Goal: Task Accomplishment & Management: Complete application form

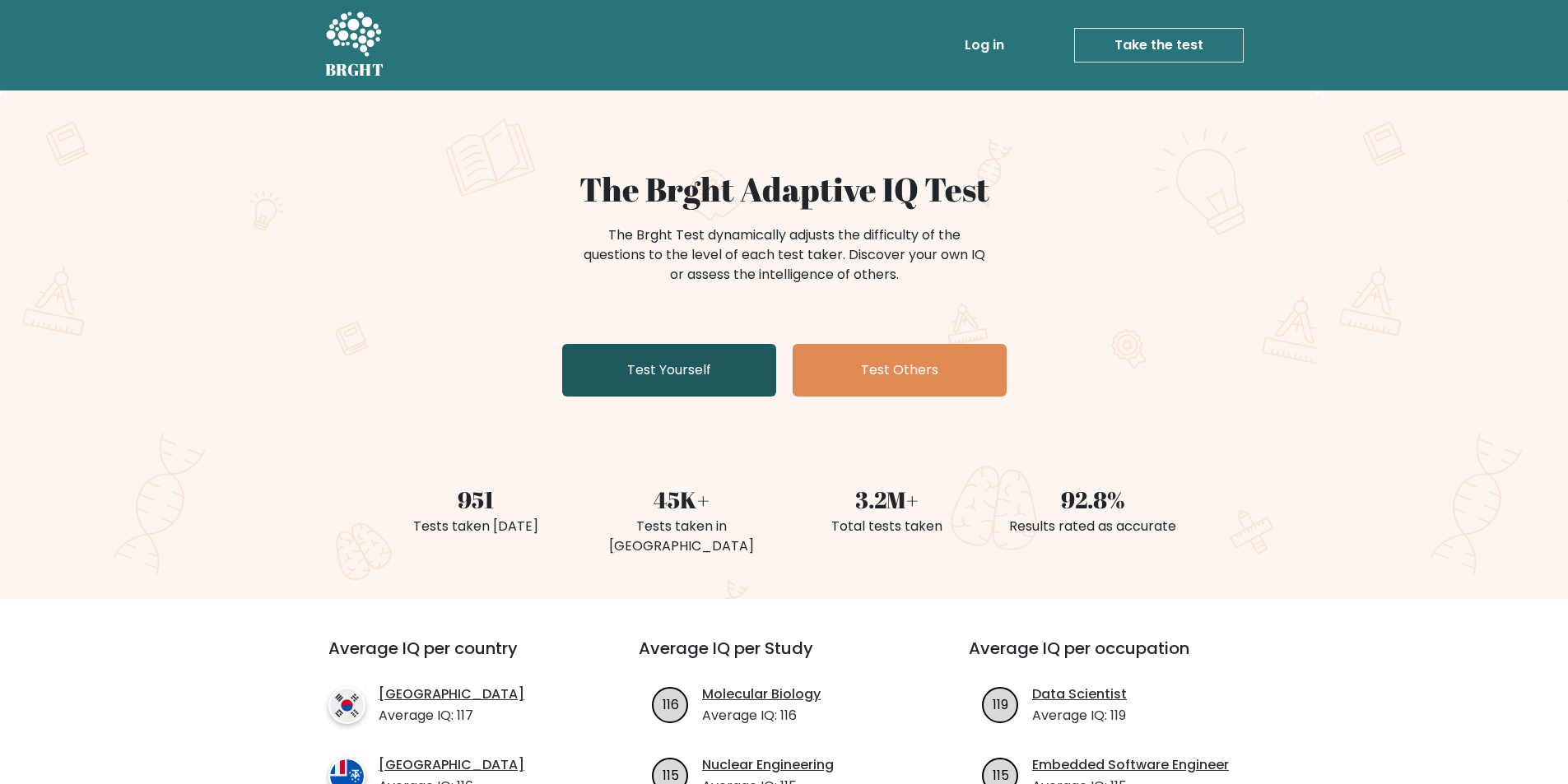
click at [632, 386] on link "Test Yourself" at bounding box center [668, 370] width 214 height 53
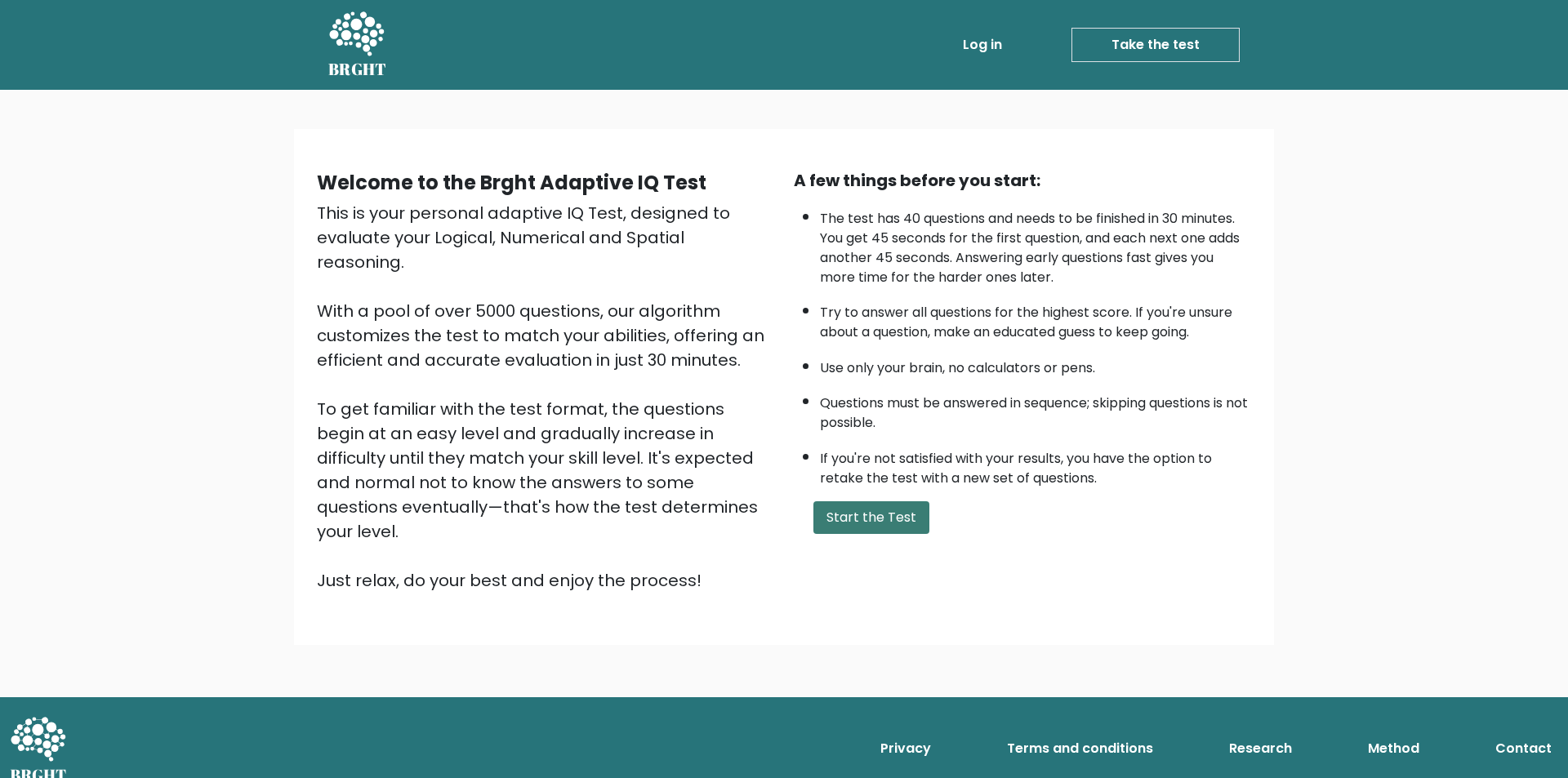
click at [902, 508] on button "Start the Test" at bounding box center [870, 517] width 116 height 32
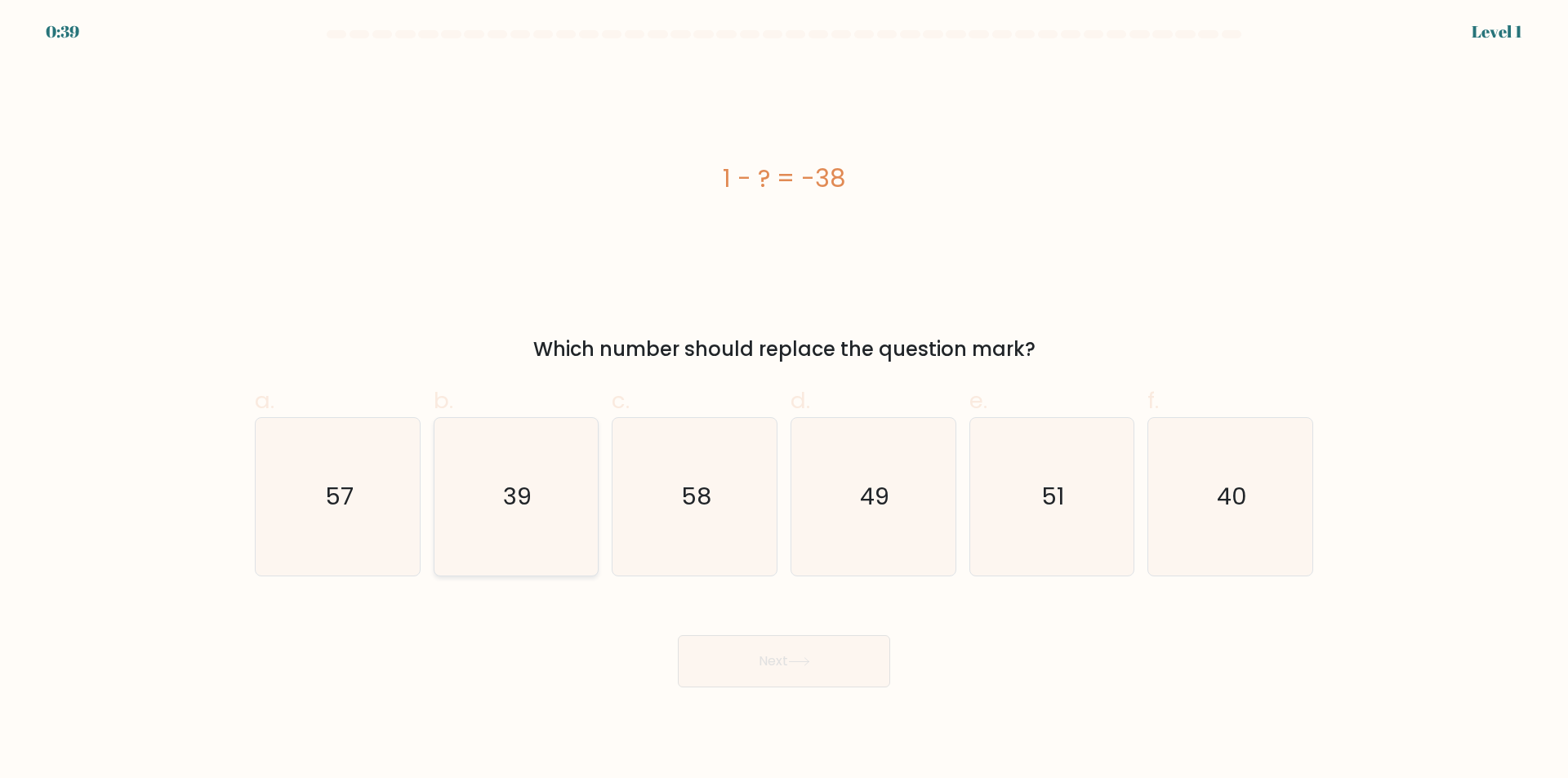
click at [544, 507] on icon "39" at bounding box center [515, 496] width 158 height 158
click at [784, 400] on input "b. 39" at bounding box center [784, 395] width 1 height 10
radio input "true"
click at [786, 646] on button "Next" at bounding box center [783, 661] width 212 height 52
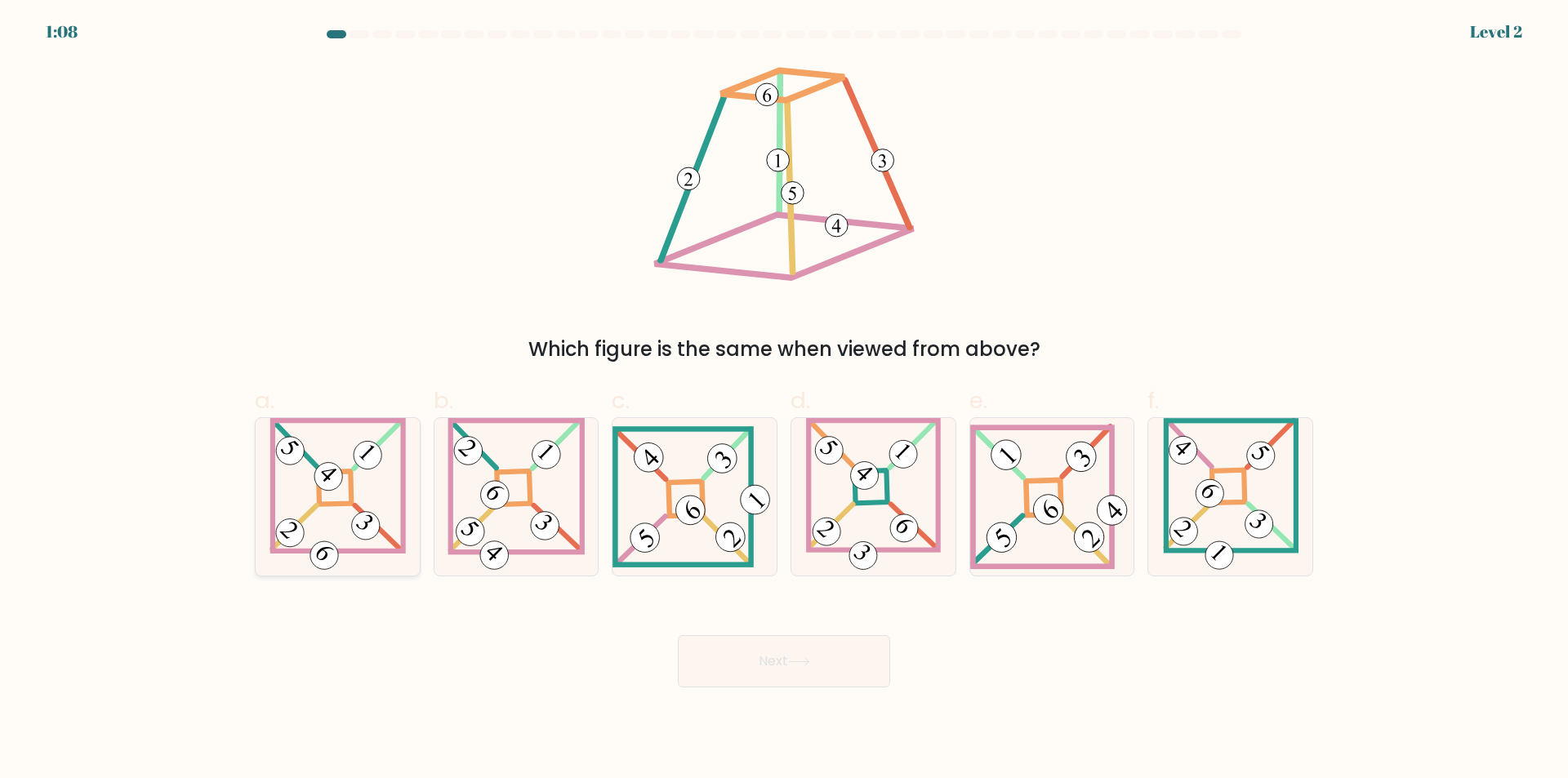
click at [362, 522] on 852 at bounding box center [365, 525] width 39 height 39
click at [784, 400] on input "a." at bounding box center [784, 395] width 1 height 10
radio input "true"
click at [734, 671] on button "Next" at bounding box center [783, 661] width 212 height 52
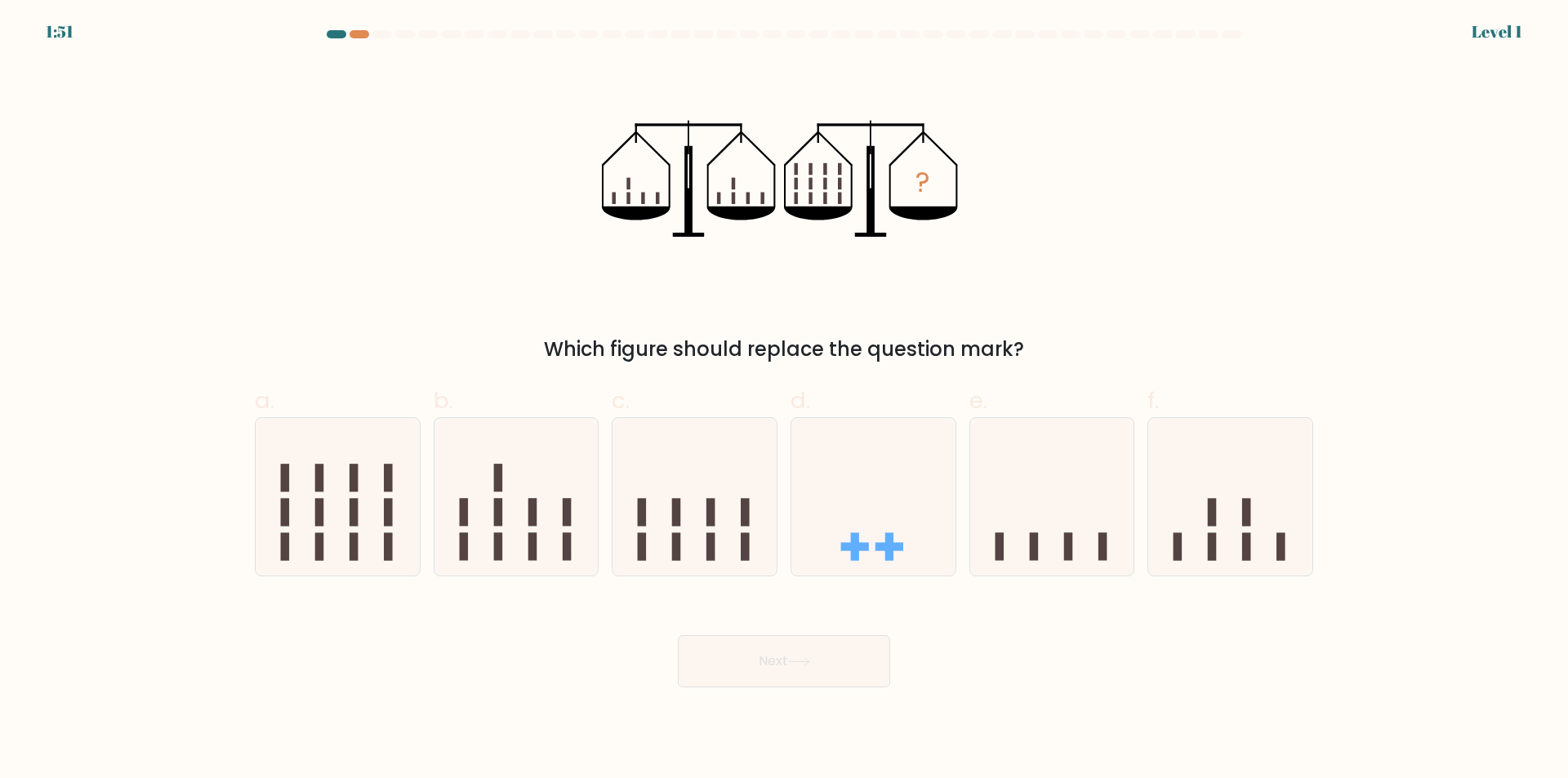
click at [362, 39] on div at bounding box center [784, 38] width 1078 height 15
click at [856, 510] on icon at bounding box center [873, 496] width 164 height 135
click at [785, 400] on input "d." at bounding box center [784, 395] width 1 height 10
radio input "true"
click at [835, 653] on button "Next" at bounding box center [783, 661] width 212 height 52
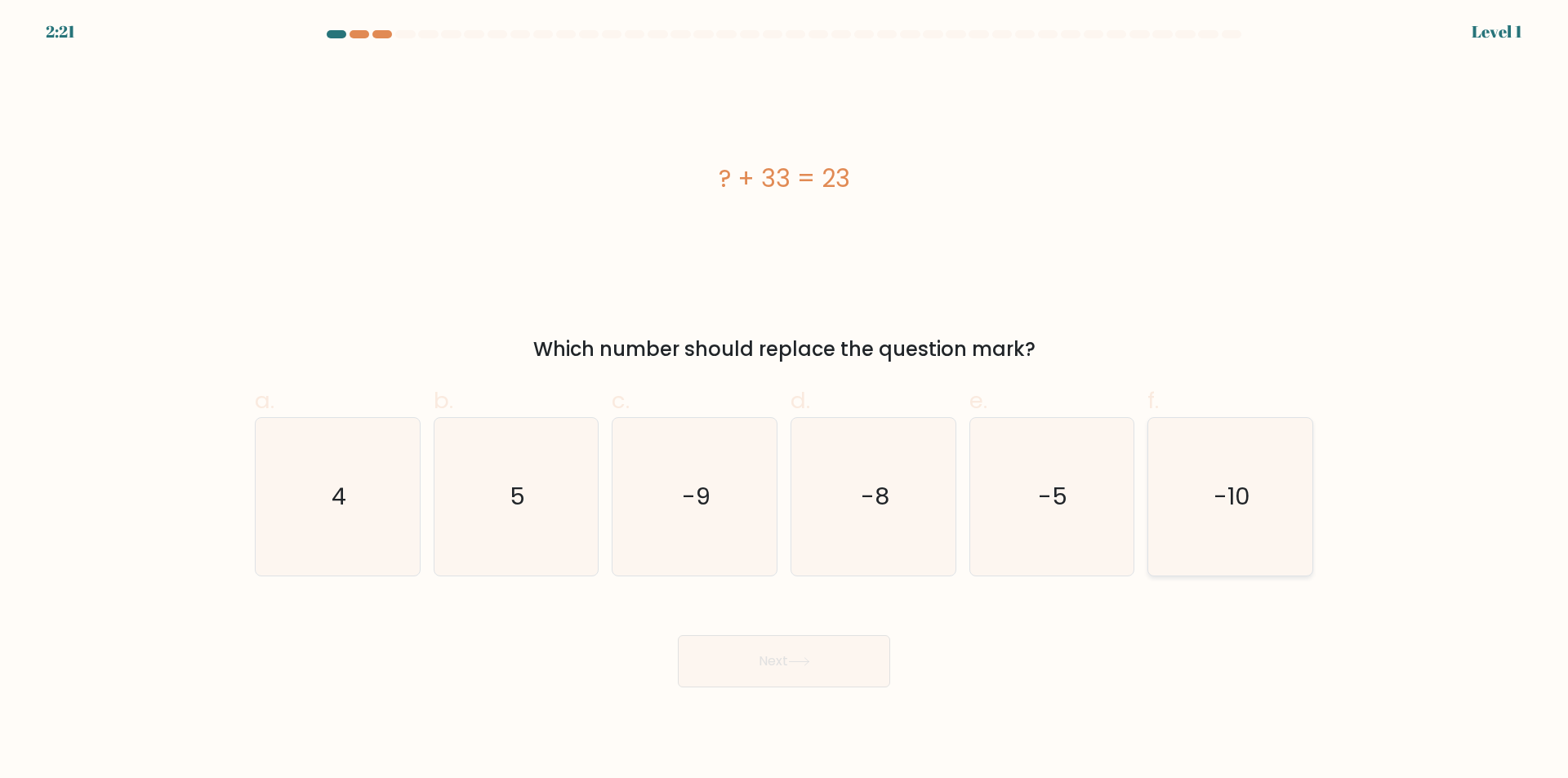
click at [1222, 524] on icon "-10" at bounding box center [1230, 496] width 158 height 158
click at [785, 400] on input "f. -10" at bounding box center [784, 395] width 1 height 10
radio input "true"
click at [781, 635] on button "Next" at bounding box center [783, 661] width 212 height 52
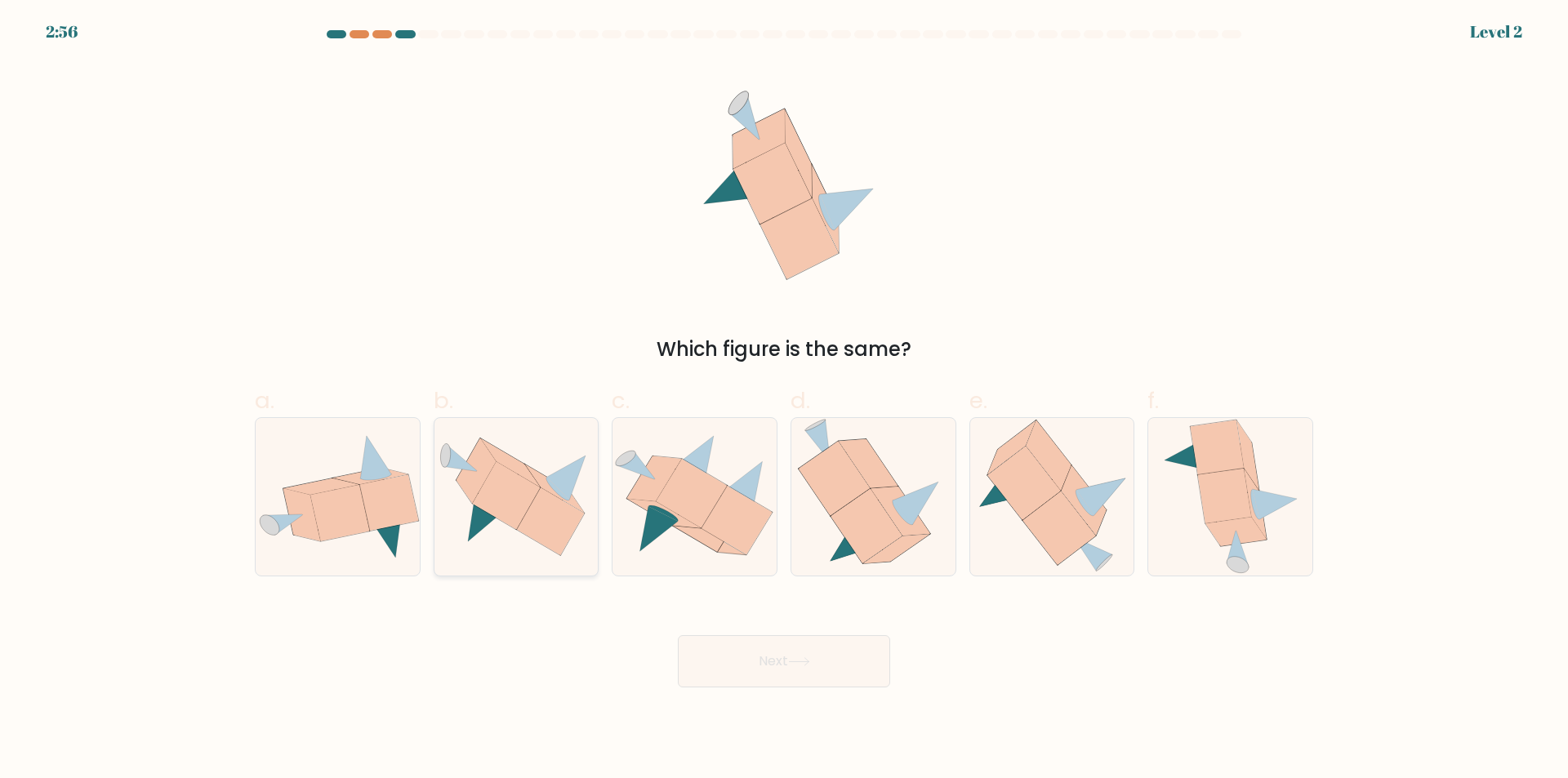
click at [500, 519] on icon at bounding box center [506, 496] width 68 height 68
click at [784, 400] on input "b." at bounding box center [784, 395] width 1 height 10
radio input "true"
click at [782, 675] on button "Next" at bounding box center [783, 661] width 212 height 52
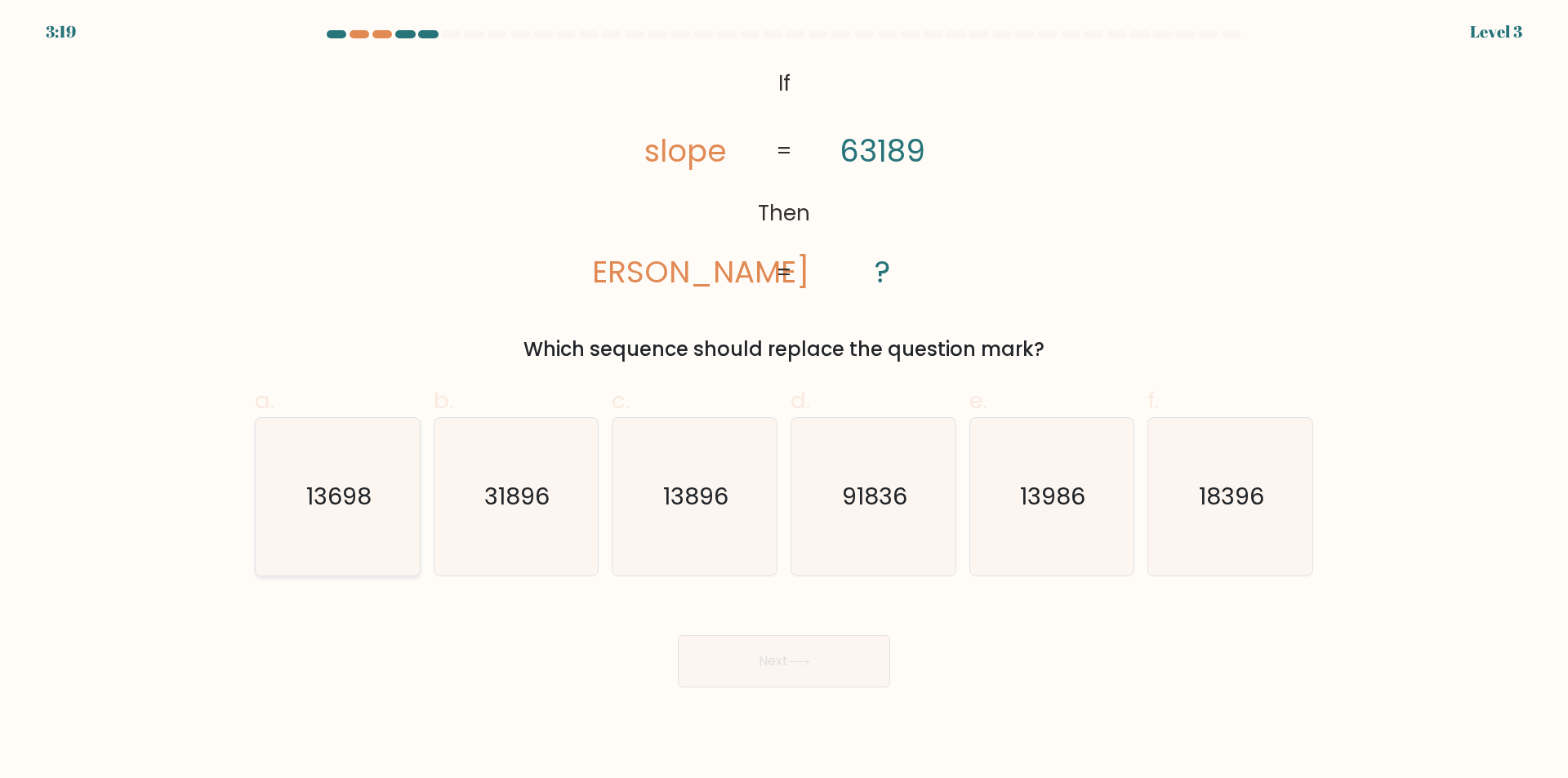
click at [387, 519] on icon "13698" at bounding box center [337, 496] width 158 height 158
click at [784, 400] on input "a. 13698" at bounding box center [784, 395] width 1 height 10
radio input "true"
click at [810, 650] on button "Next" at bounding box center [783, 661] width 212 height 52
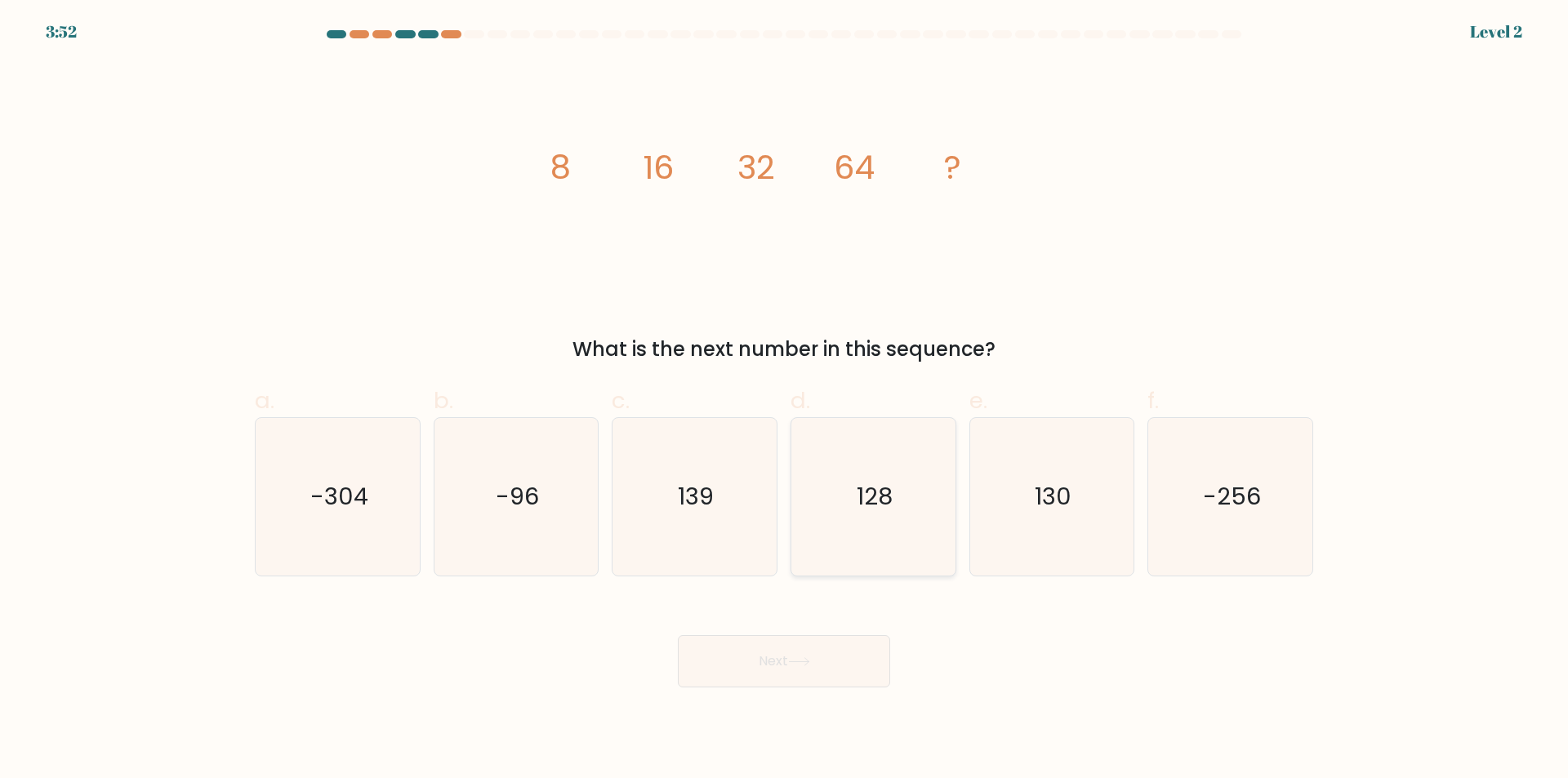
click at [896, 508] on icon "128" at bounding box center [873, 496] width 158 height 158
click at [785, 400] on input "d. 128" at bounding box center [784, 395] width 1 height 10
radio input "true"
click at [851, 659] on button "Next" at bounding box center [783, 661] width 212 height 52
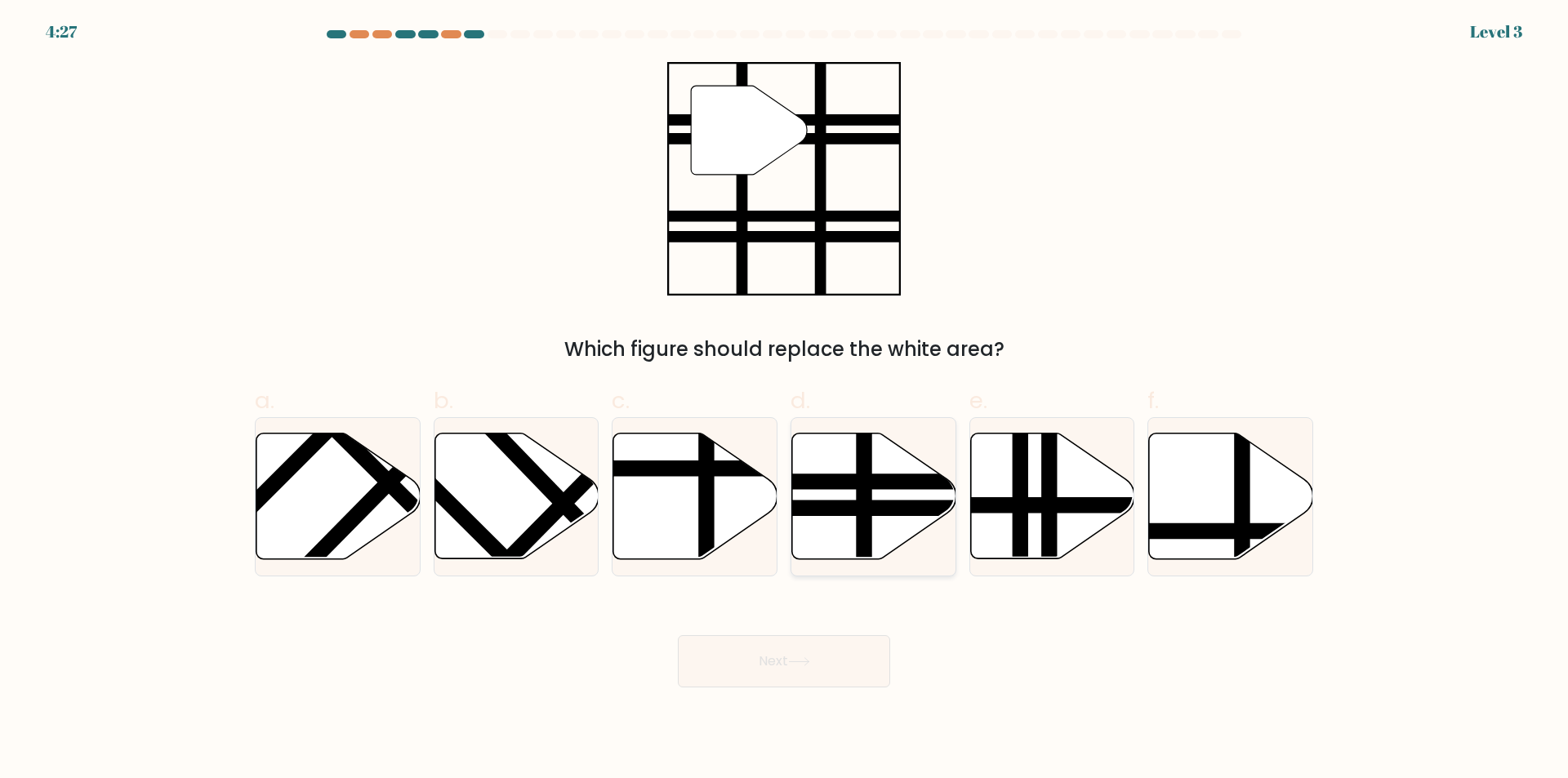
click at [846, 508] on line at bounding box center [924, 508] width 331 height 0
click at [785, 400] on input "d." at bounding box center [784, 395] width 1 height 10
radio input "true"
click at [831, 660] on button "Next" at bounding box center [783, 661] width 212 height 52
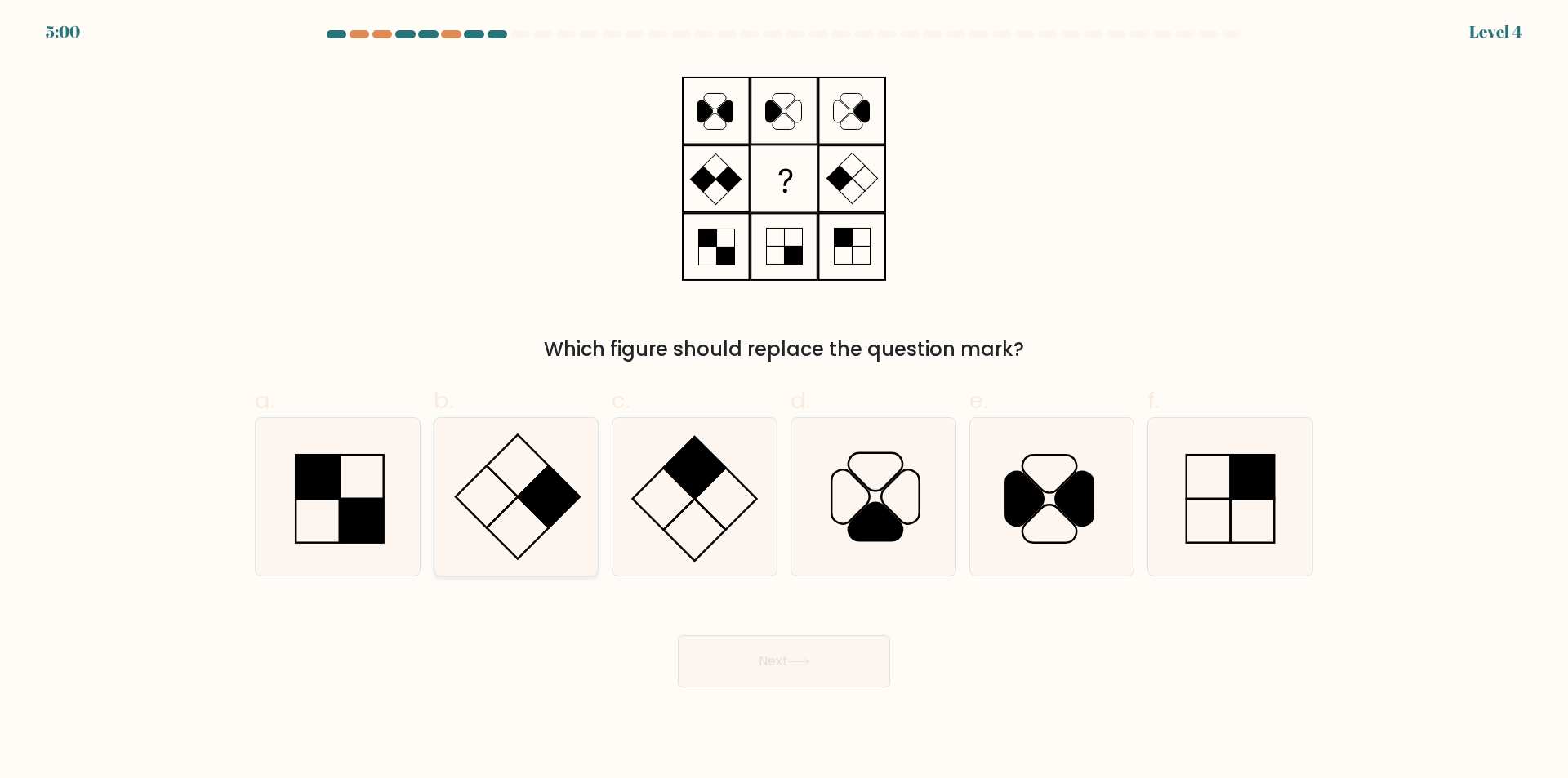
click at [542, 500] on rect at bounding box center [549, 497] width 62 height 62
click at [784, 400] on input "b." at bounding box center [784, 395] width 1 height 10
radio input "true"
click at [786, 662] on button "Next" at bounding box center [783, 661] width 212 height 52
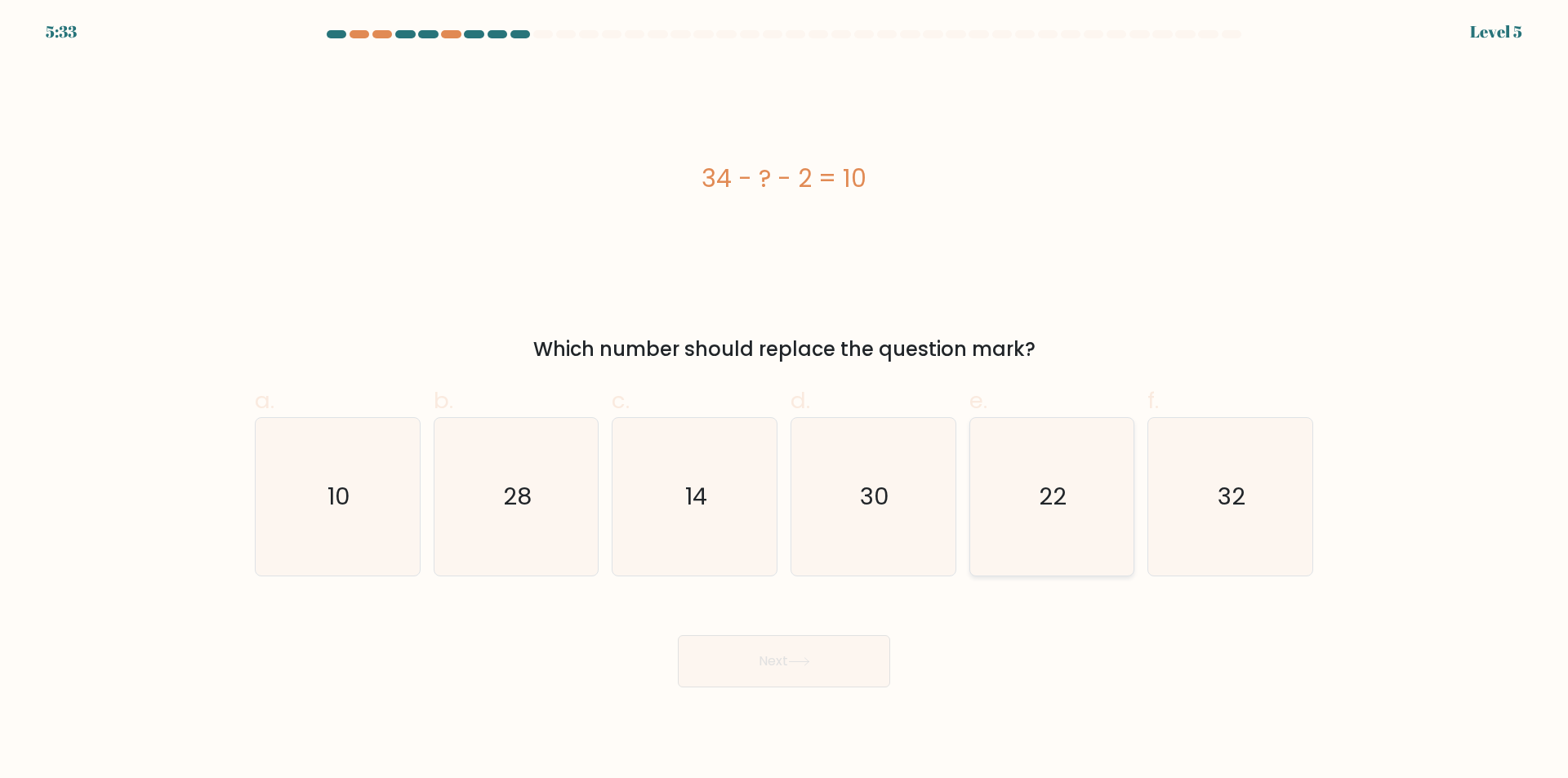
click at [1020, 479] on icon "22" at bounding box center [1051, 496] width 158 height 158
click at [785, 400] on input "e. 22" at bounding box center [784, 395] width 1 height 10
radio input "true"
click at [882, 665] on button "Next" at bounding box center [783, 661] width 212 height 52
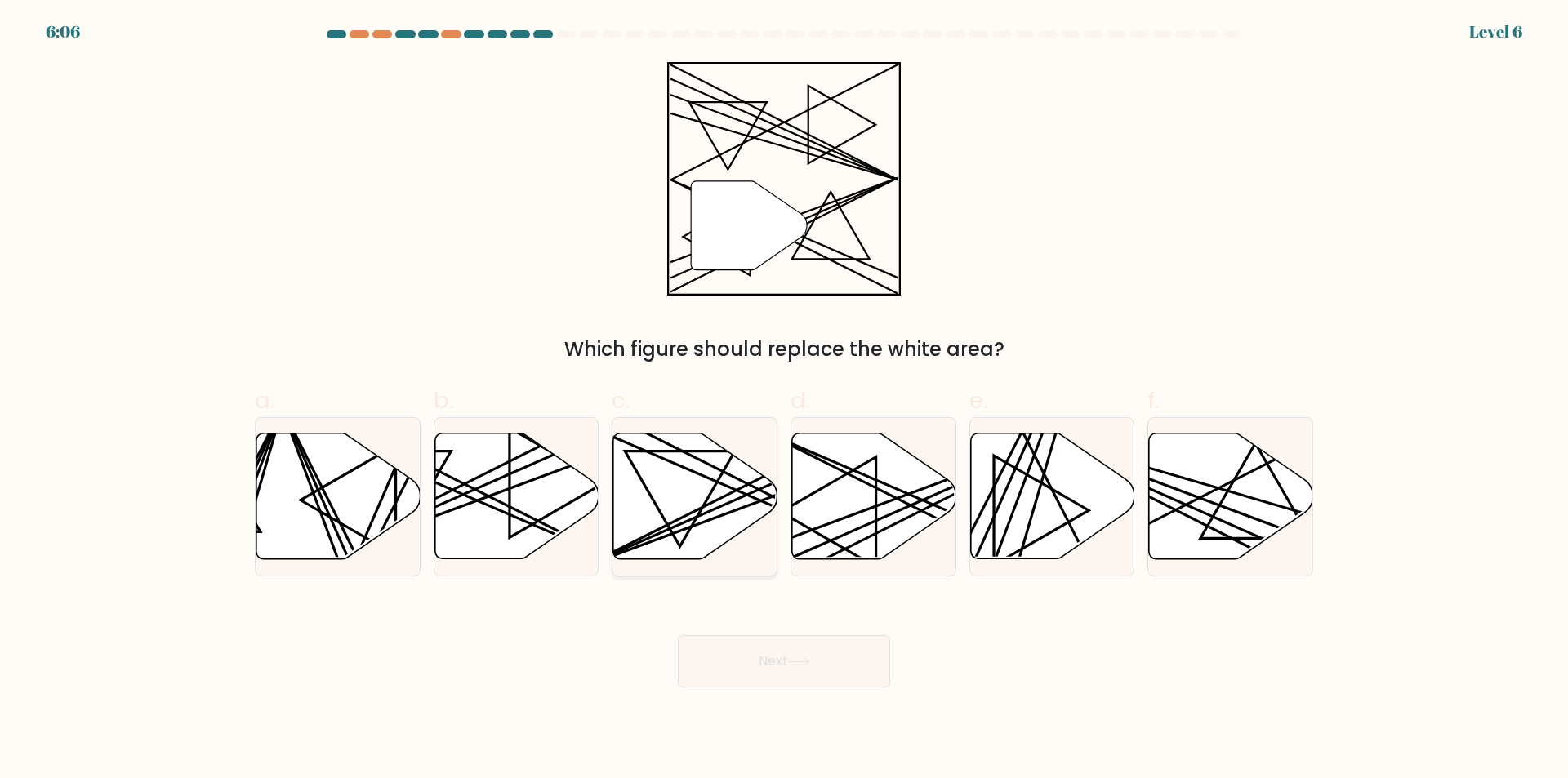
click at [708, 551] on icon at bounding box center [695, 496] width 164 height 126
click at [784, 400] on input "c." at bounding box center [784, 395] width 1 height 10
radio input "true"
click at [538, 493] on icon at bounding box center [516, 496] width 164 height 126
click at [784, 400] on input "b." at bounding box center [784, 395] width 1 height 10
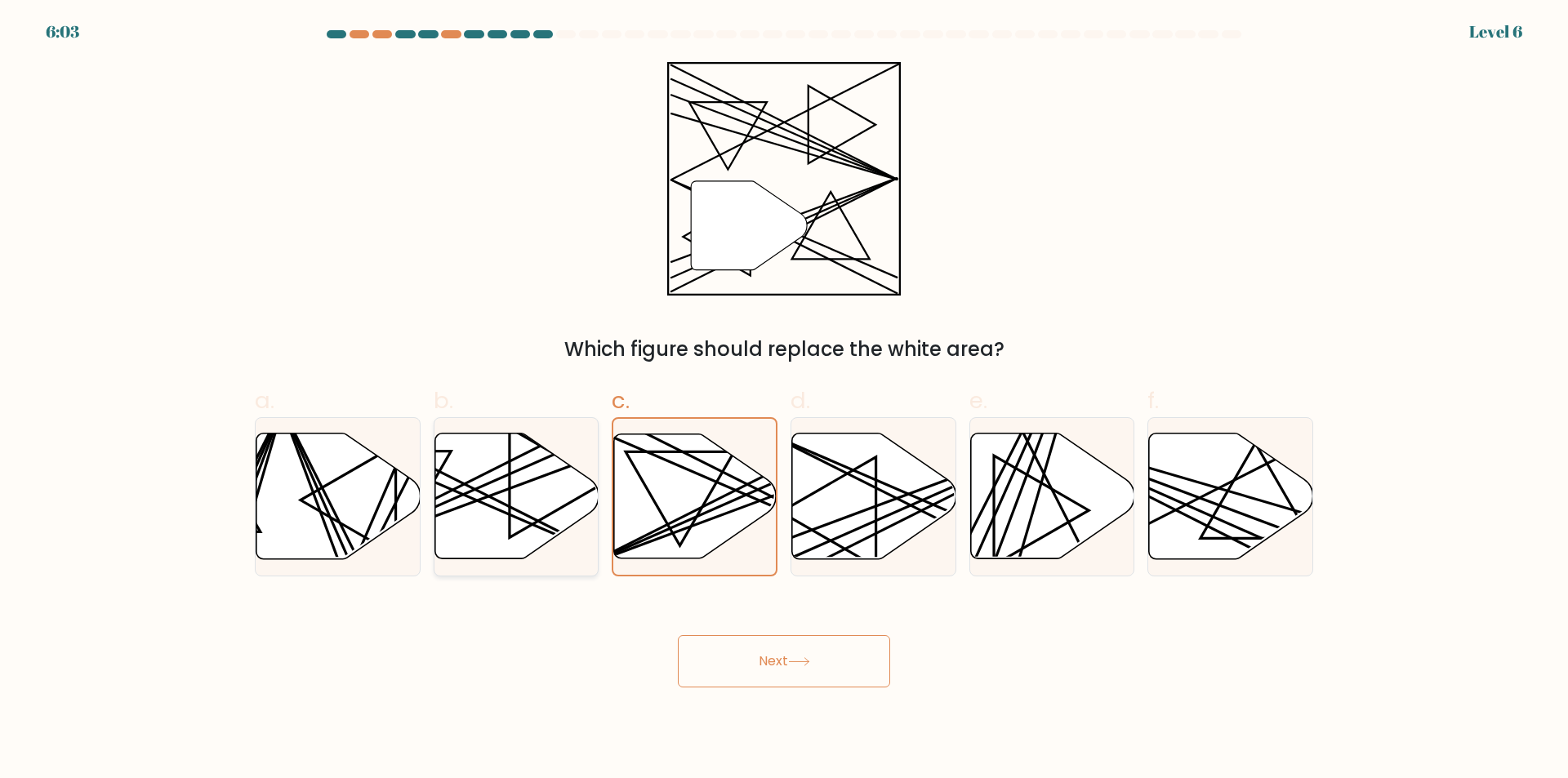
radio input "true"
click at [726, 508] on icon at bounding box center [695, 496] width 164 height 126
click at [784, 400] on input "c." at bounding box center [784, 395] width 1 height 10
radio input "true"
click at [844, 537] on icon at bounding box center [874, 496] width 164 height 126
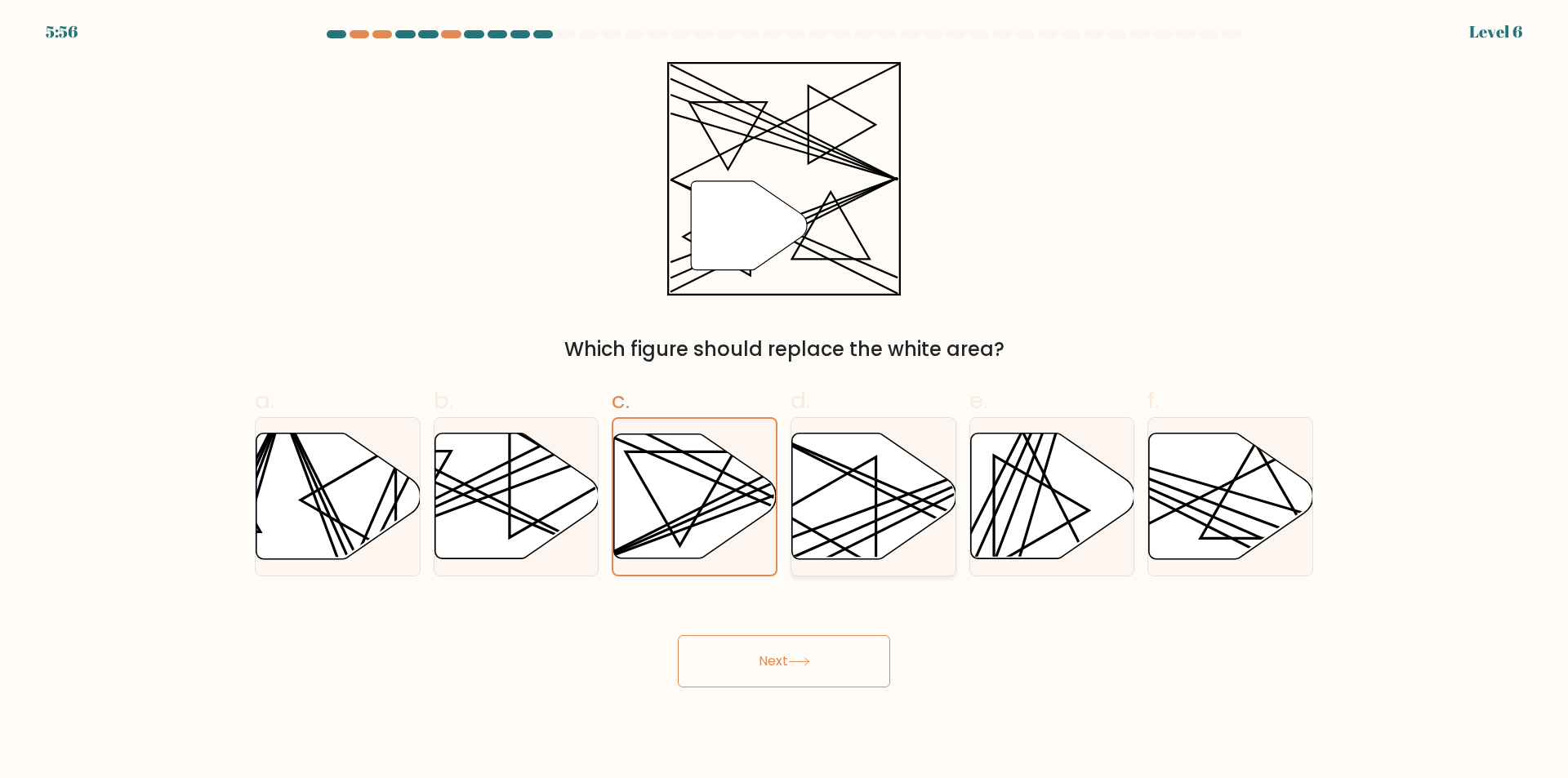
click at [785, 400] on input "d." at bounding box center [784, 395] width 1 height 10
radio input "true"
click at [808, 667] on button "Next" at bounding box center [783, 661] width 212 height 52
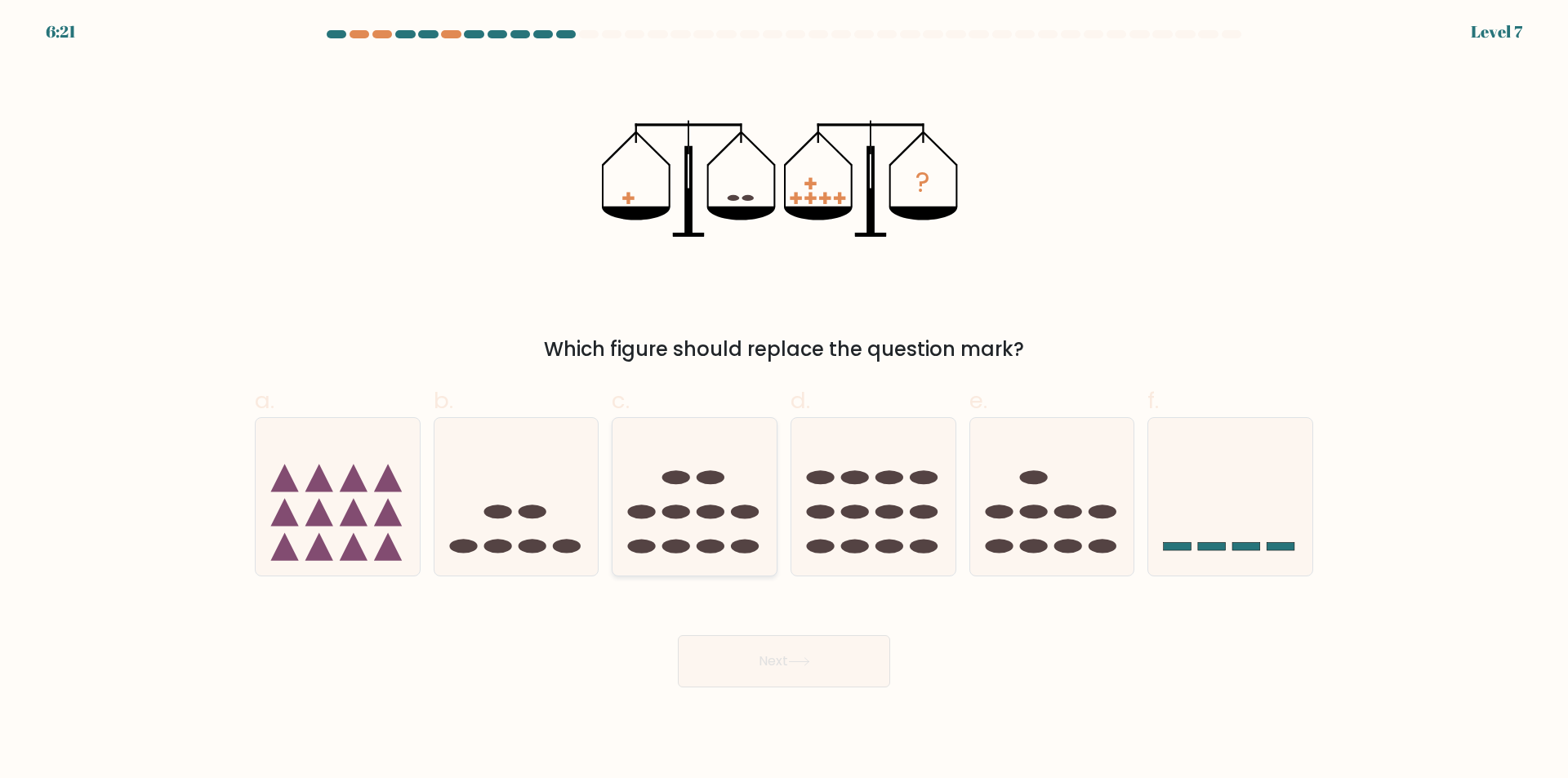
click at [696, 529] on icon at bounding box center [694, 496] width 164 height 135
click at [784, 400] on input "c." at bounding box center [784, 395] width 1 height 10
radio input "true"
click at [743, 645] on button "Next" at bounding box center [783, 661] width 212 height 52
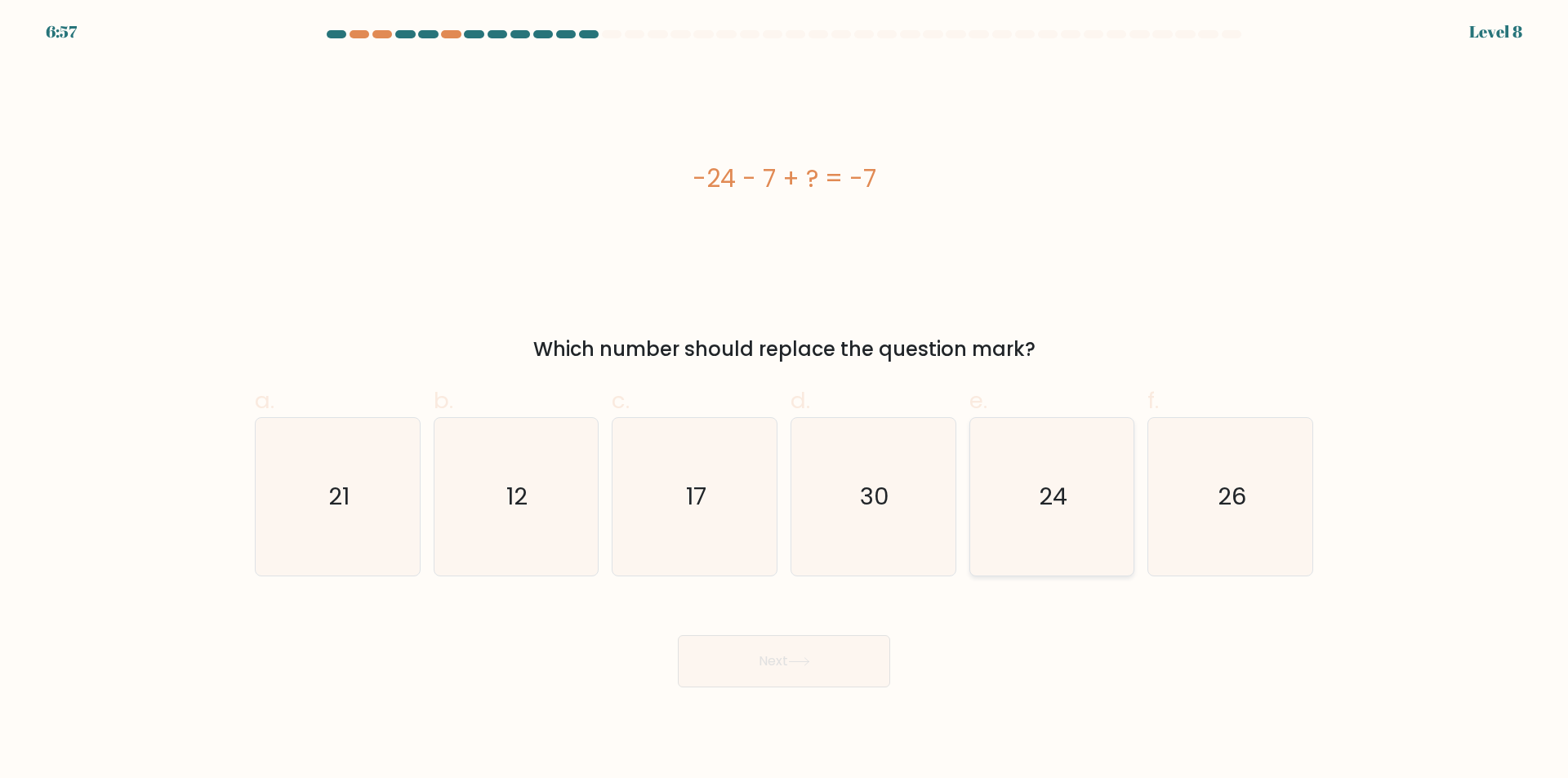
drag, startPoint x: 1097, startPoint y: 491, endPoint x: 982, endPoint y: 601, distance: 159.1
click at [1097, 492] on icon "24" at bounding box center [1051, 496] width 158 height 158
click at [785, 400] on input "e. 24" at bounding box center [784, 395] width 1 height 10
radio input "true"
click at [818, 665] on button "Next" at bounding box center [783, 661] width 212 height 52
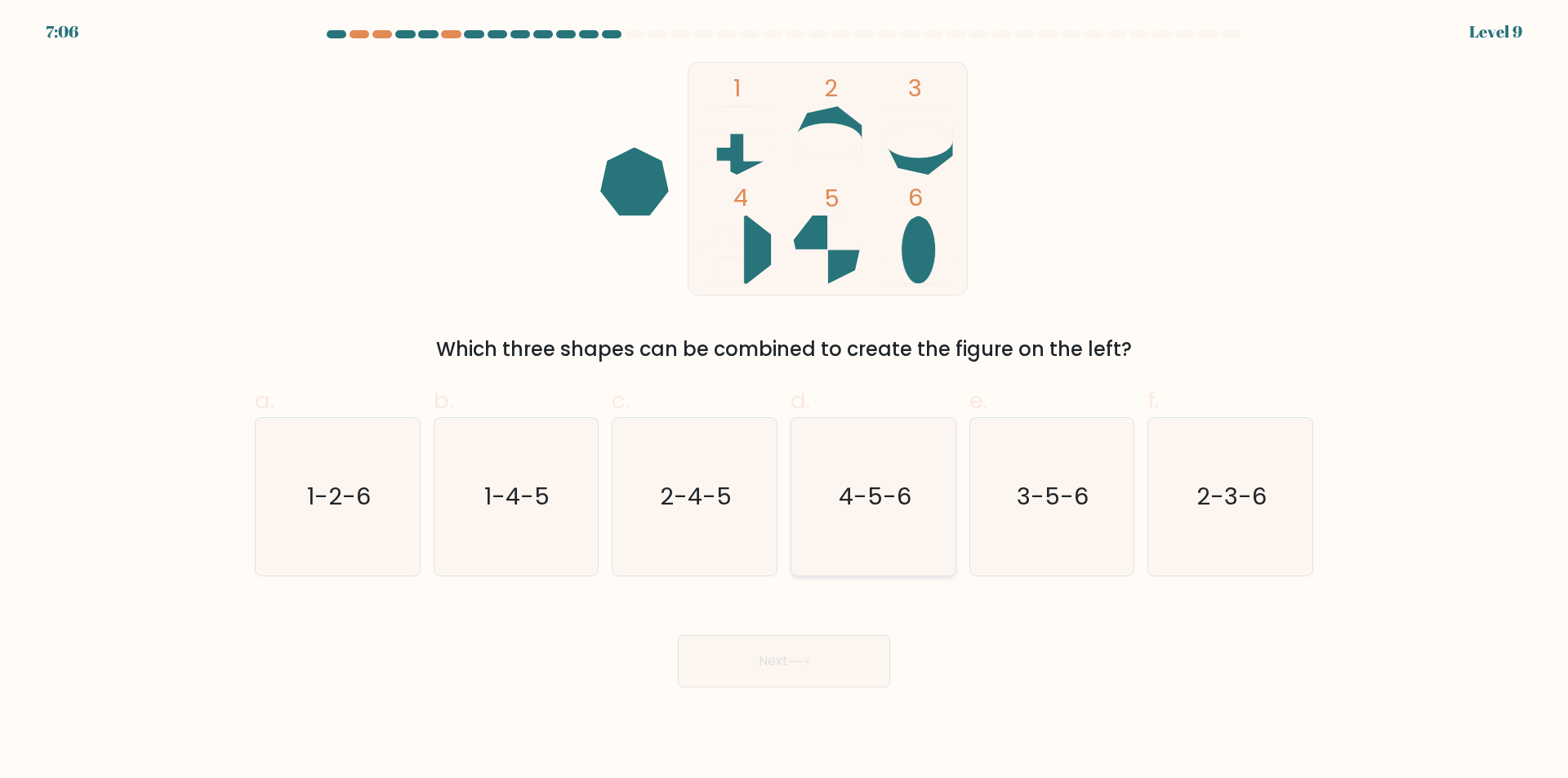
click at [848, 526] on icon "4-5-6" at bounding box center [873, 496] width 158 height 158
click at [785, 400] on input "d. 4-5-6" at bounding box center [784, 395] width 1 height 10
radio input "true"
click at [827, 659] on button "Next" at bounding box center [783, 661] width 212 height 52
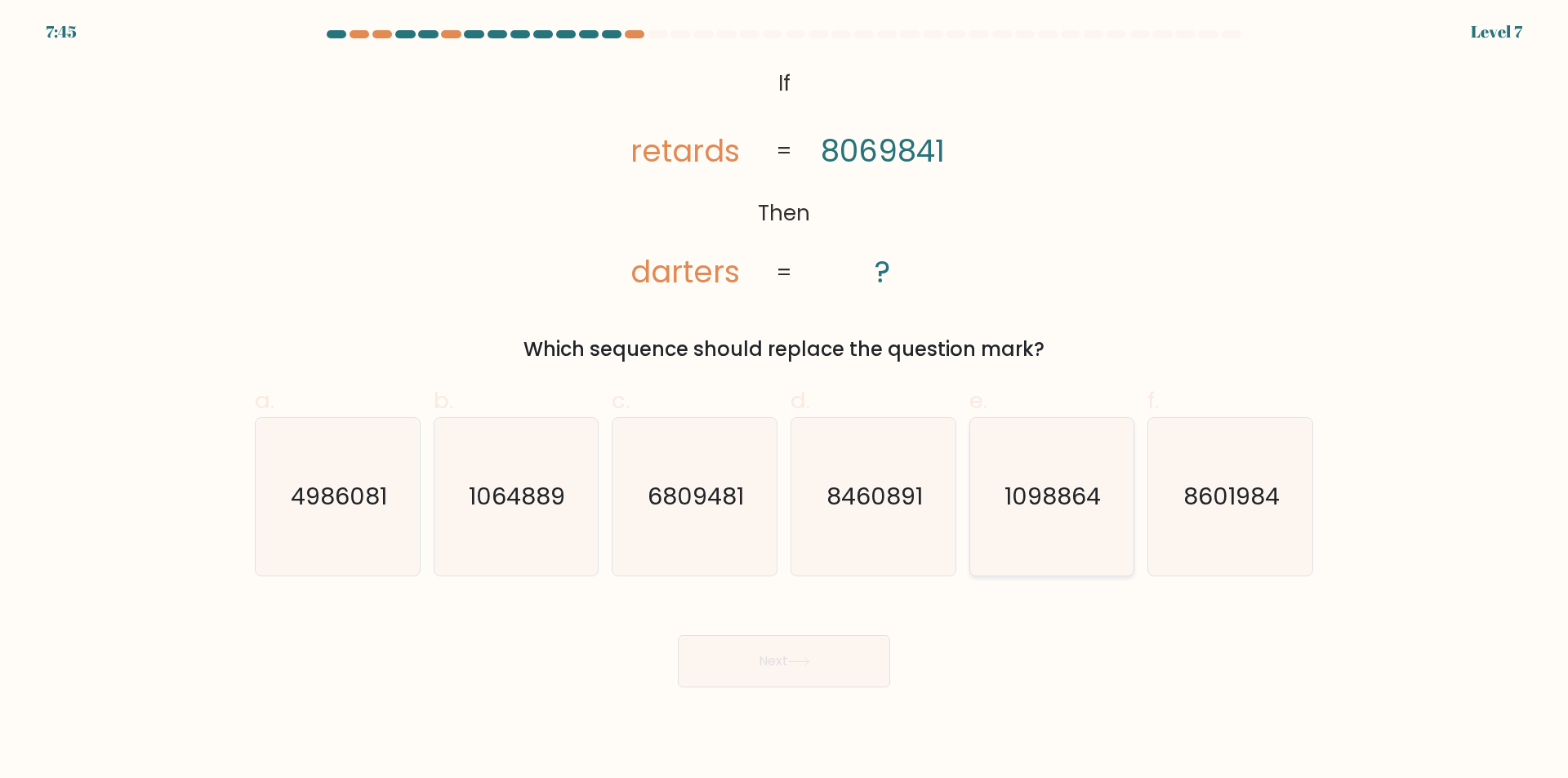
click at [1071, 521] on icon "1098864" at bounding box center [1051, 496] width 158 height 158
click at [785, 400] on input "e. 1098864" at bounding box center [784, 395] width 1 height 10
radio input "true"
click at [841, 645] on button "Next" at bounding box center [783, 661] width 212 height 52
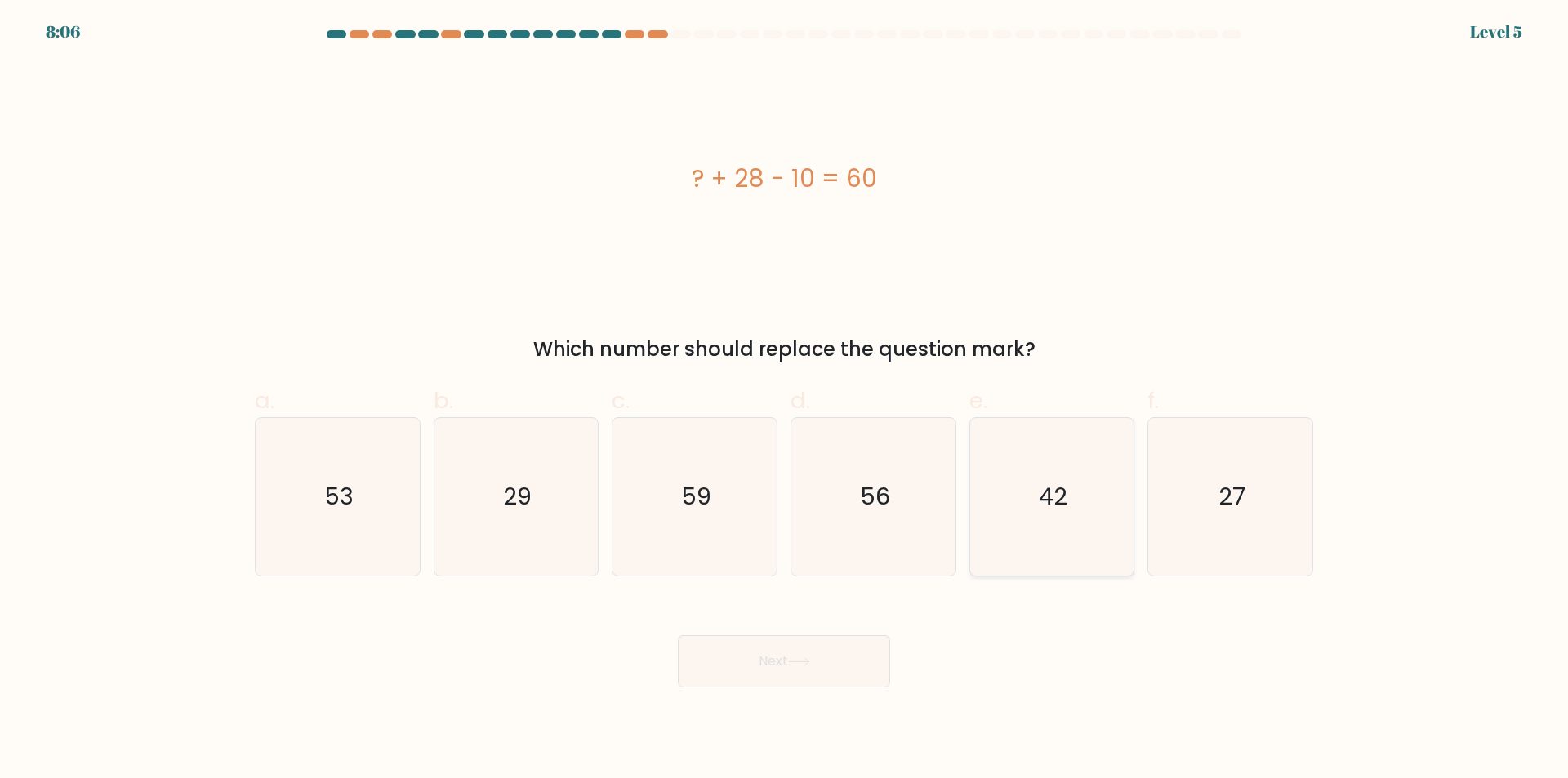
click at [1046, 474] on icon "42" at bounding box center [1051, 496] width 158 height 158
click at [785, 400] on input "e. 42" at bounding box center [784, 395] width 1 height 10
radio input "true"
click at [772, 686] on button "Next" at bounding box center [783, 661] width 212 height 52
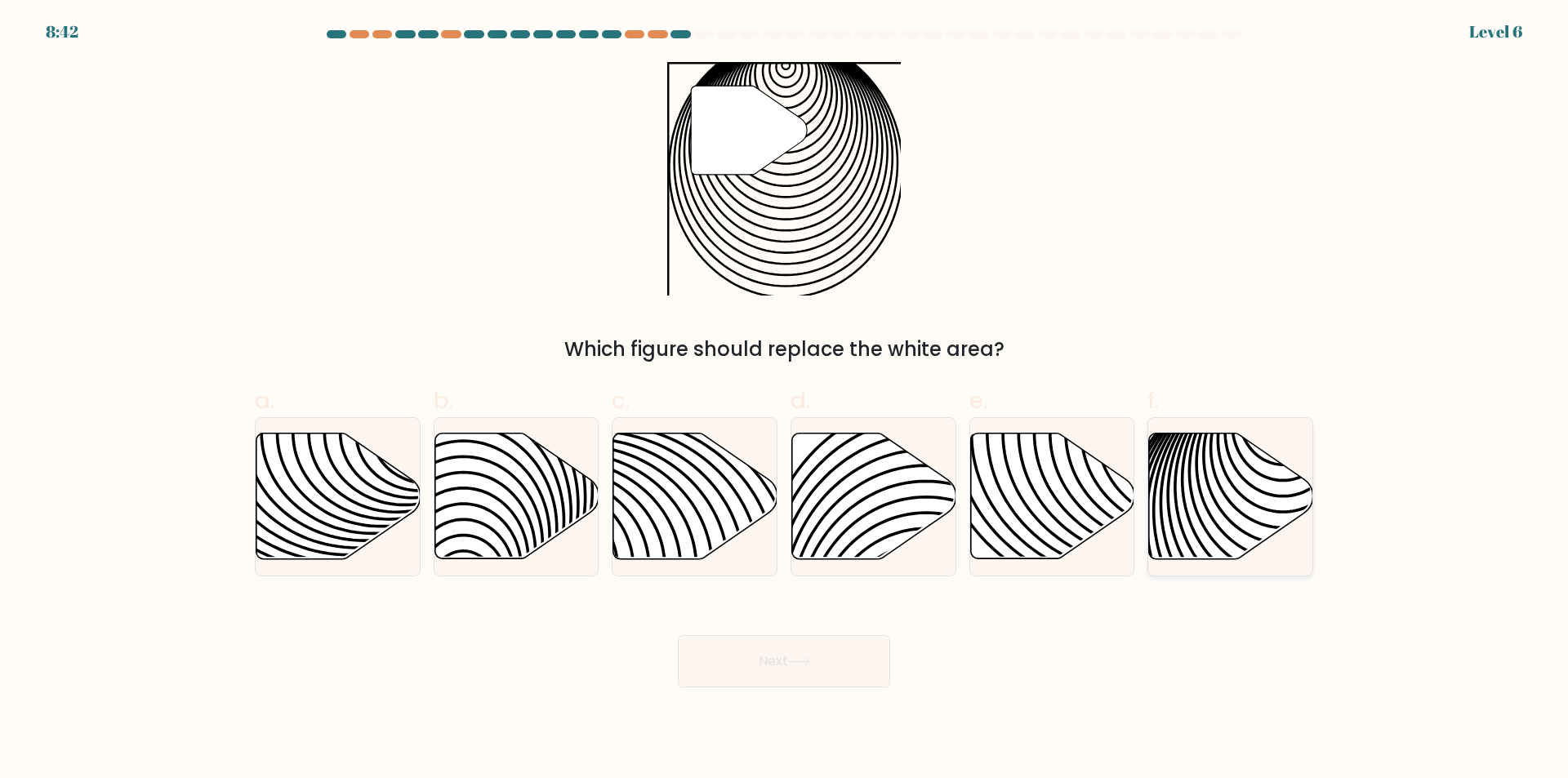
click at [1227, 496] on icon at bounding box center [1230, 496] width 164 height 128
click at [785, 400] on input "f." at bounding box center [784, 395] width 1 height 10
radio input "true"
click at [854, 658] on button "Next" at bounding box center [783, 661] width 212 height 52
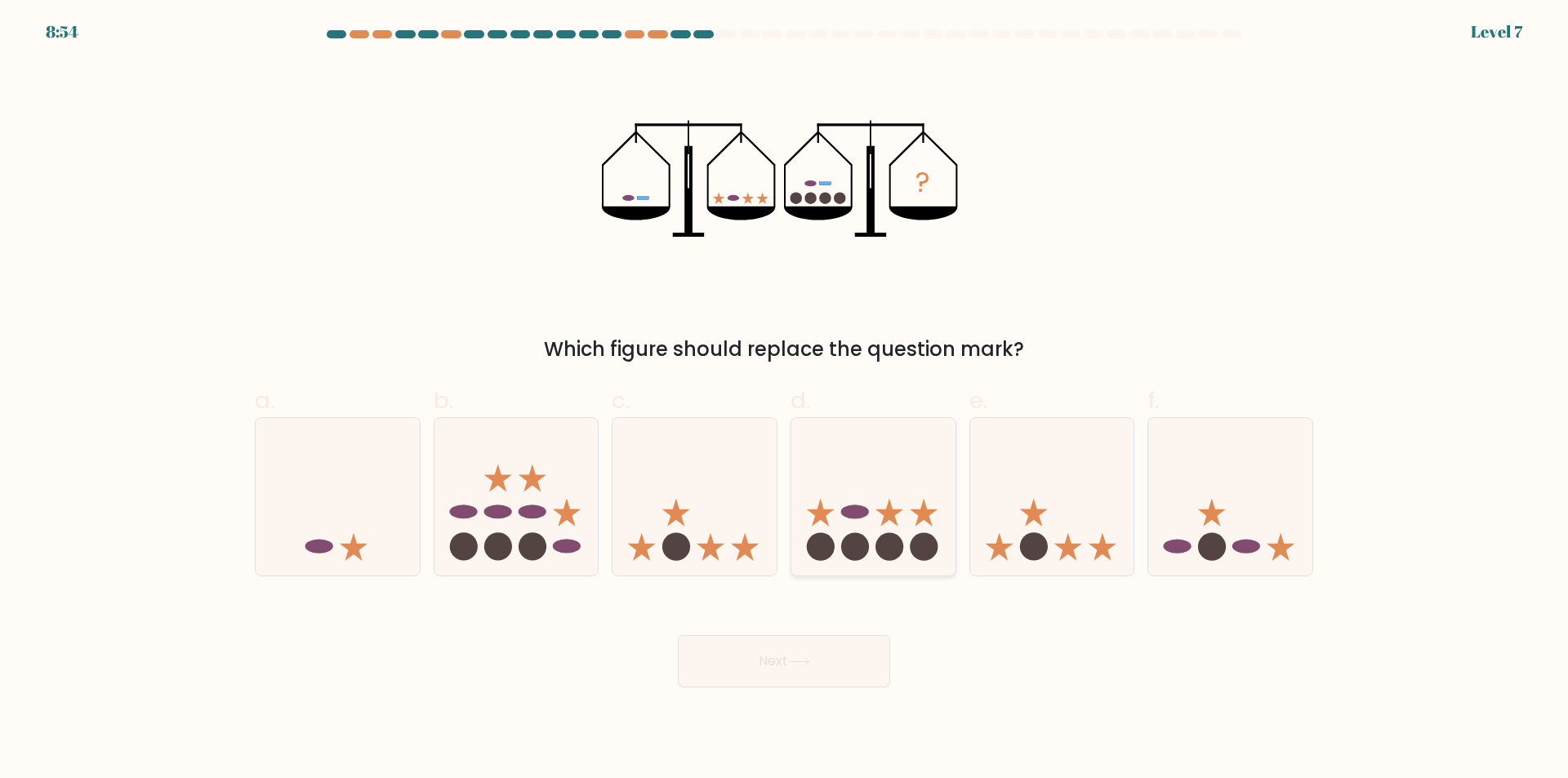
click at [856, 502] on icon at bounding box center [873, 496] width 164 height 135
click at [785, 400] on input "d." at bounding box center [784, 395] width 1 height 10
radio input "true"
click at [839, 656] on button "Next" at bounding box center [783, 661] width 212 height 52
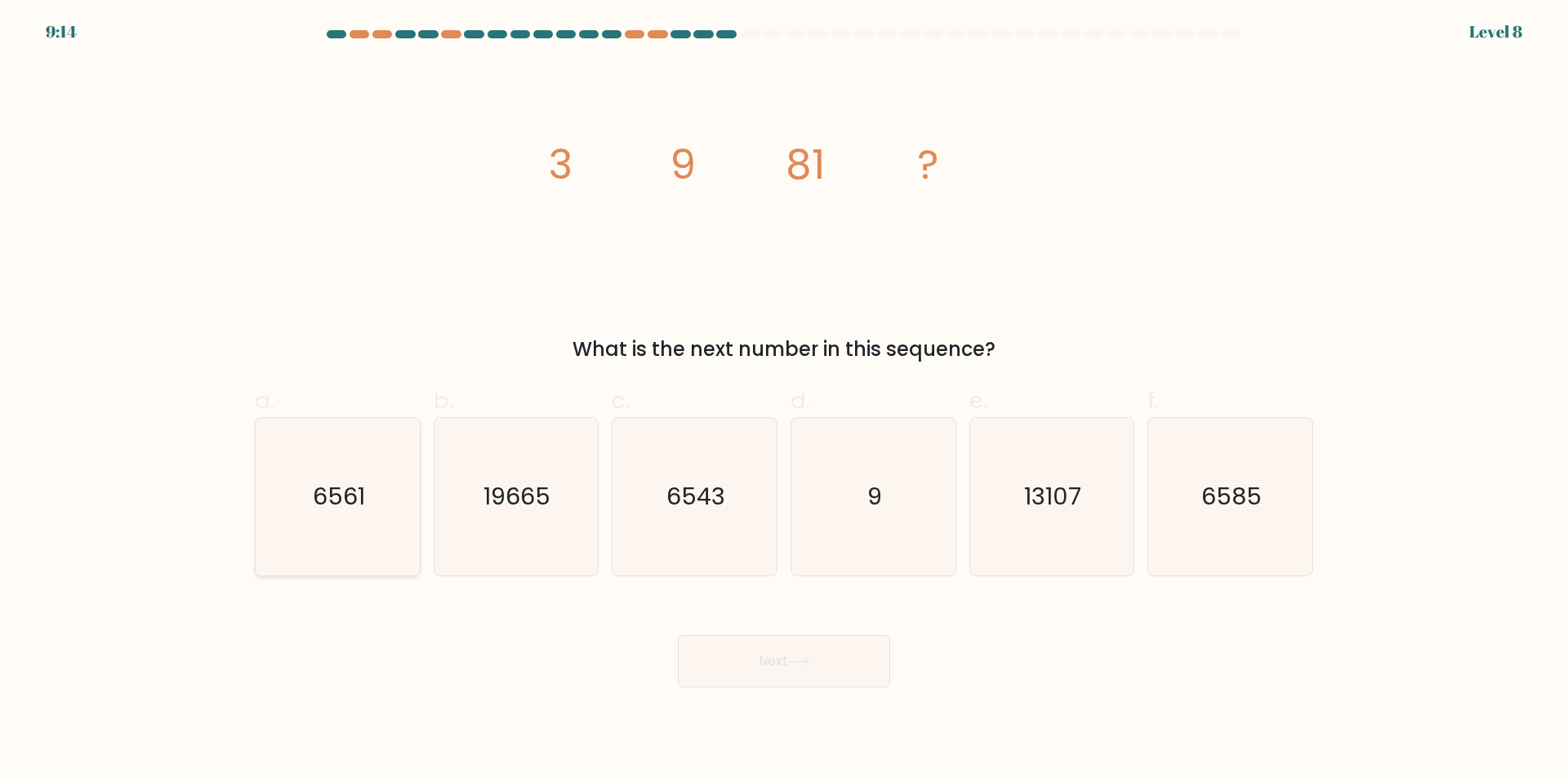
click at [390, 545] on icon "6561" at bounding box center [337, 496] width 158 height 158
click at [784, 400] on input "a. 6561" at bounding box center [784, 395] width 1 height 10
radio input "true"
click at [830, 666] on button "Next" at bounding box center [783, 661] width 212 height 52
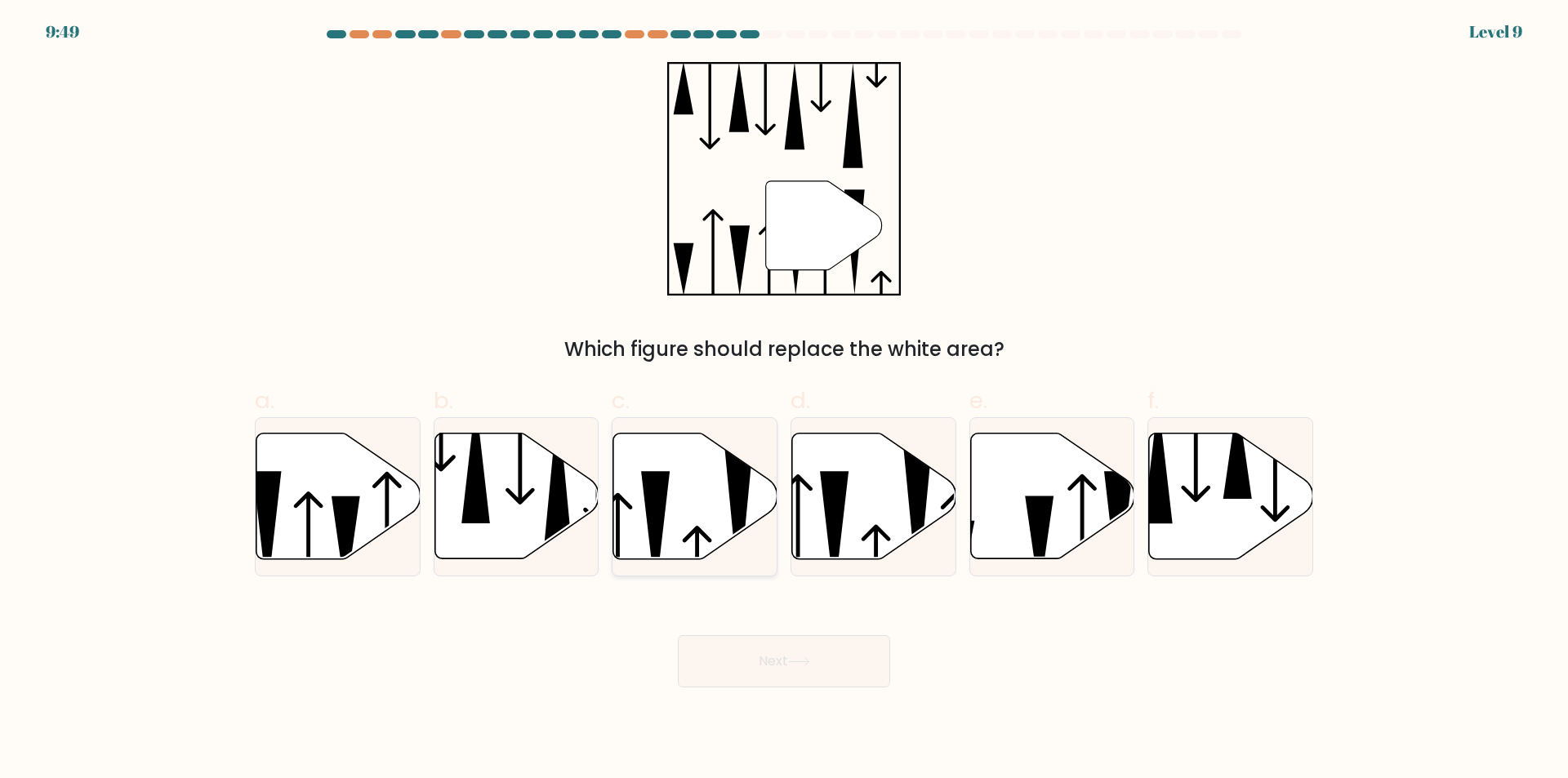
click at [738, 524] on icon at bounding box center [738, 520] width 29 height 148
click at [784, 400] on input "c." at bounding box center [784, 395] width 1 height 10
radio input "true"
click at [833, 668] on button "Next" at bounding box center [783, 661] width 212 height 52
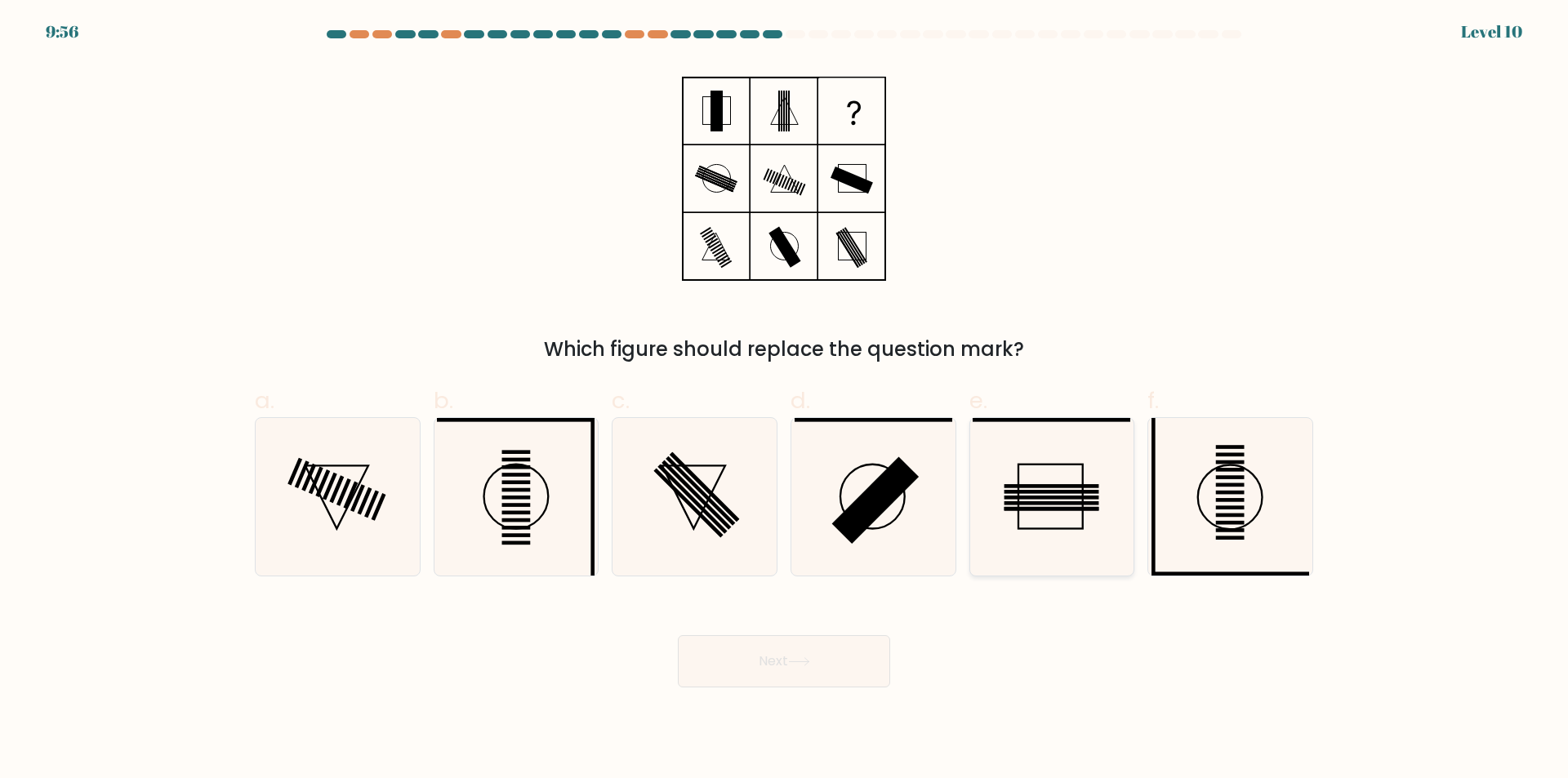
click at [1056, 495] on icon at bounding box center [1051, 496] width 158 height 158
click at [785, 400] on input "e." at bounding box center [784, 395] width 1 height 10
radio input "true"
click at [861, 668] on button "Next" at bounding box center [783, 661] width 212 height 52
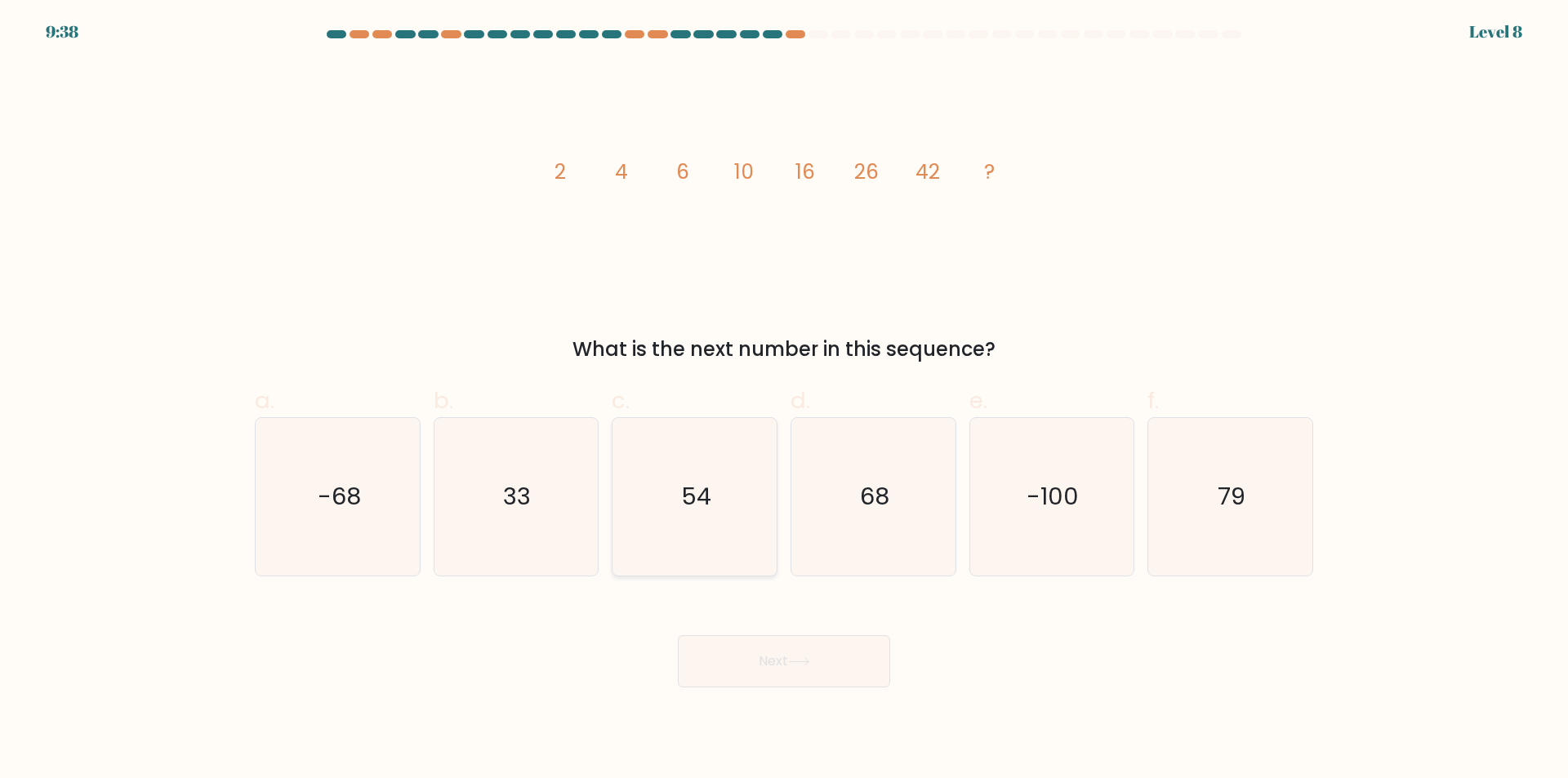
click at [738, 513] on icon "54" at bounding box center [694, 496] width 158 height 158
click at [784, 400] on input "c. 54" at bounding box center [784, 395] width 1 height 10
radio input "true"
click at [786, 663] on button "Next" at bounding box center [783, 661] width 212 height 52
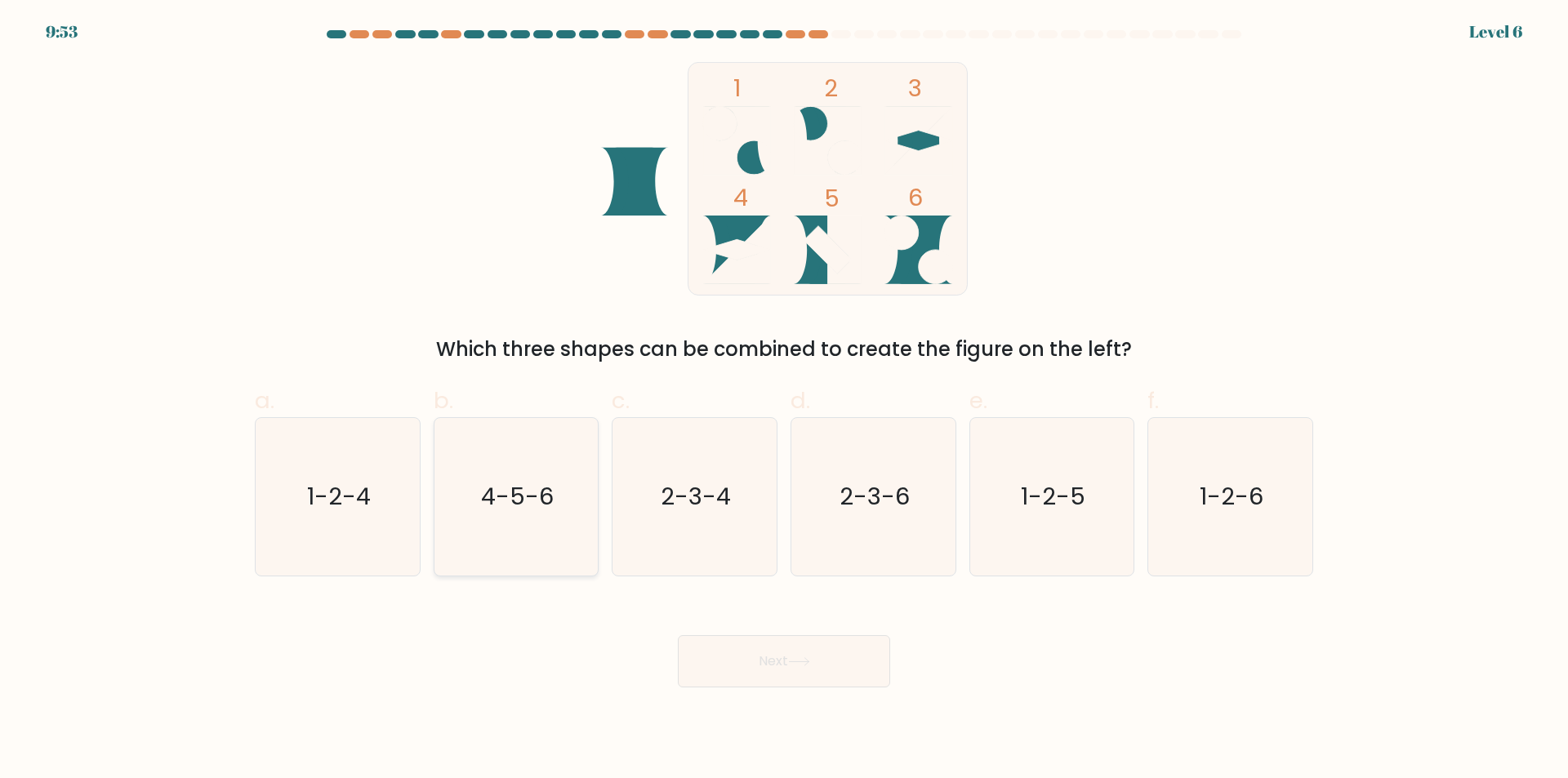
click at [477, 510] on icon "4-5-6" at bounding box center [515, 496] width 158 height 158
click at [784, 400] on input "b. 4-5-6" at bounding box center [784, 395] width 1 height 10
radio input "true"
click at [722, 647] on button "Next" at bounding box center [783, 661] width 212 height 52
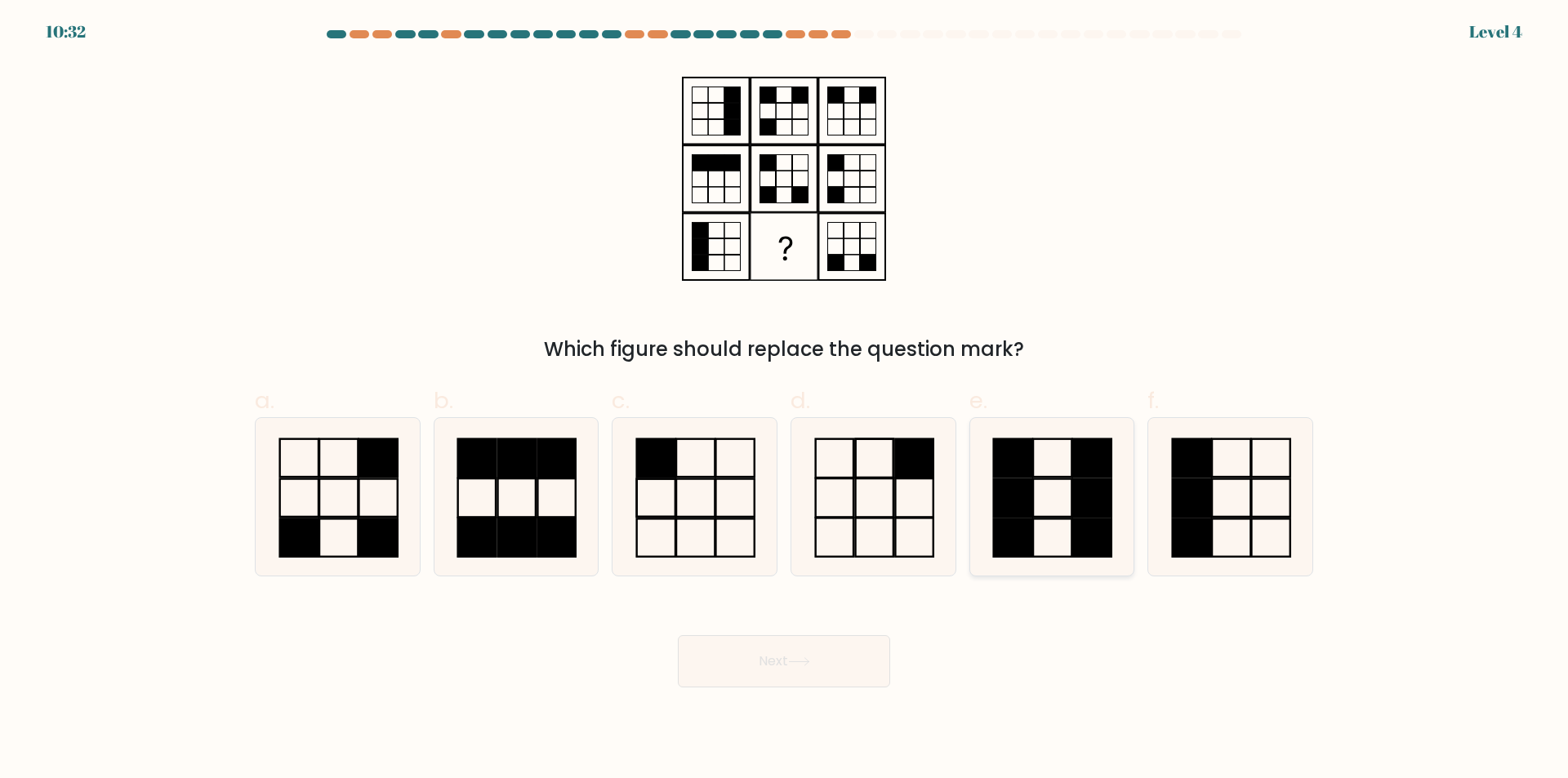
click at [1071, 487] on rect at bounding box center [1052, 498] width 38 height 38
click at [785, 400] on input "e." at bounding box center [784, 395] width 1 height 10
radio input "true"
click at [845, 659] on button "Next" at bounding box center [783, 661] width 212 height 52
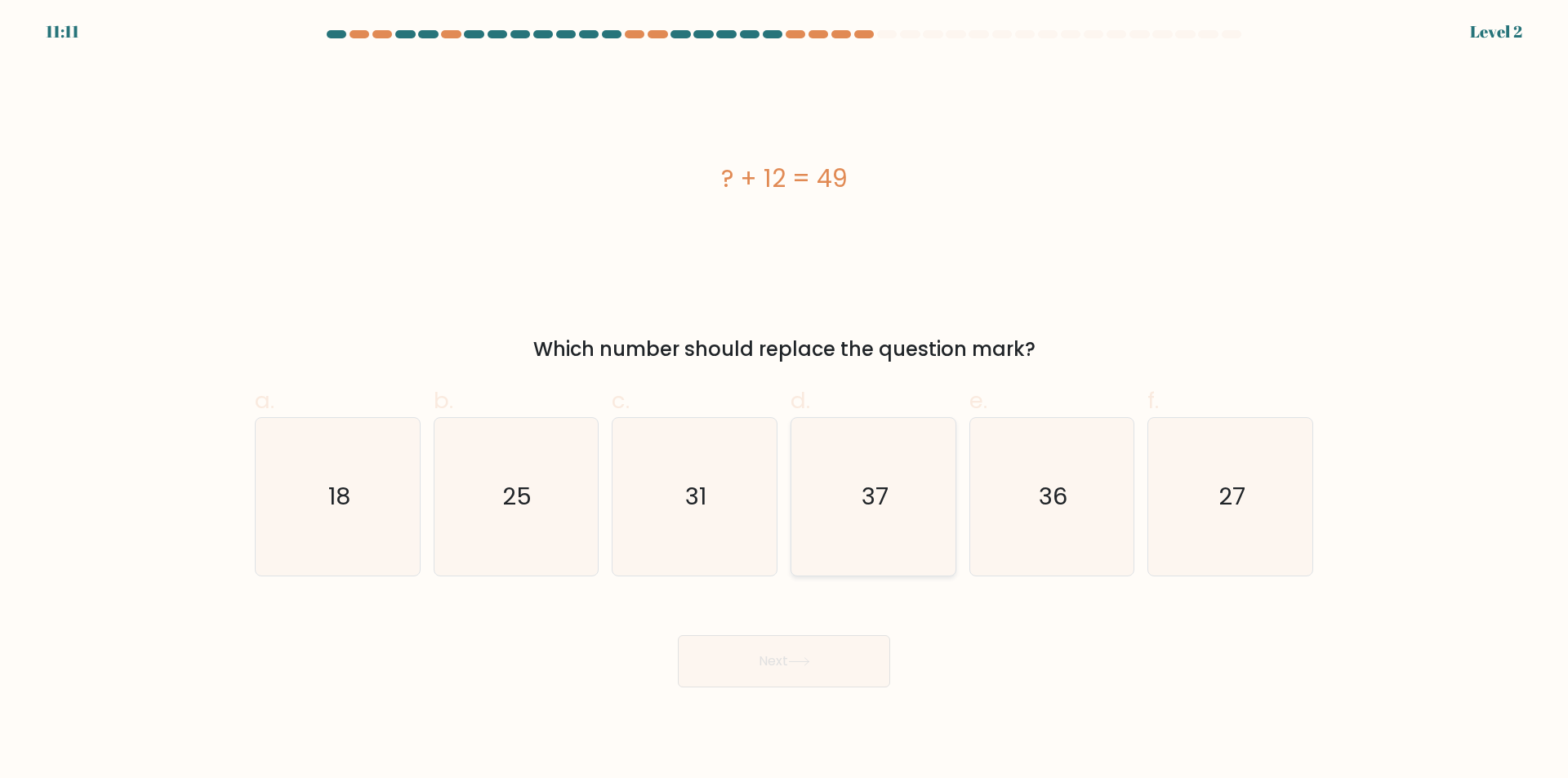
click at [896, 444] on icon "37" at bounding box center [873, 496] width 158 height 158
click at [785, 400] on input "d. 37" at bounding box center [784, 395] width 1 height 10
radio input "true"
drag, startPoint x: 839, startPoint y: 628, endPoint x: 856, endPoint y: 635, distance: 18.4
click at [841, 632] on div "Next" at bounding box center [784, 641] width 1078 height 92
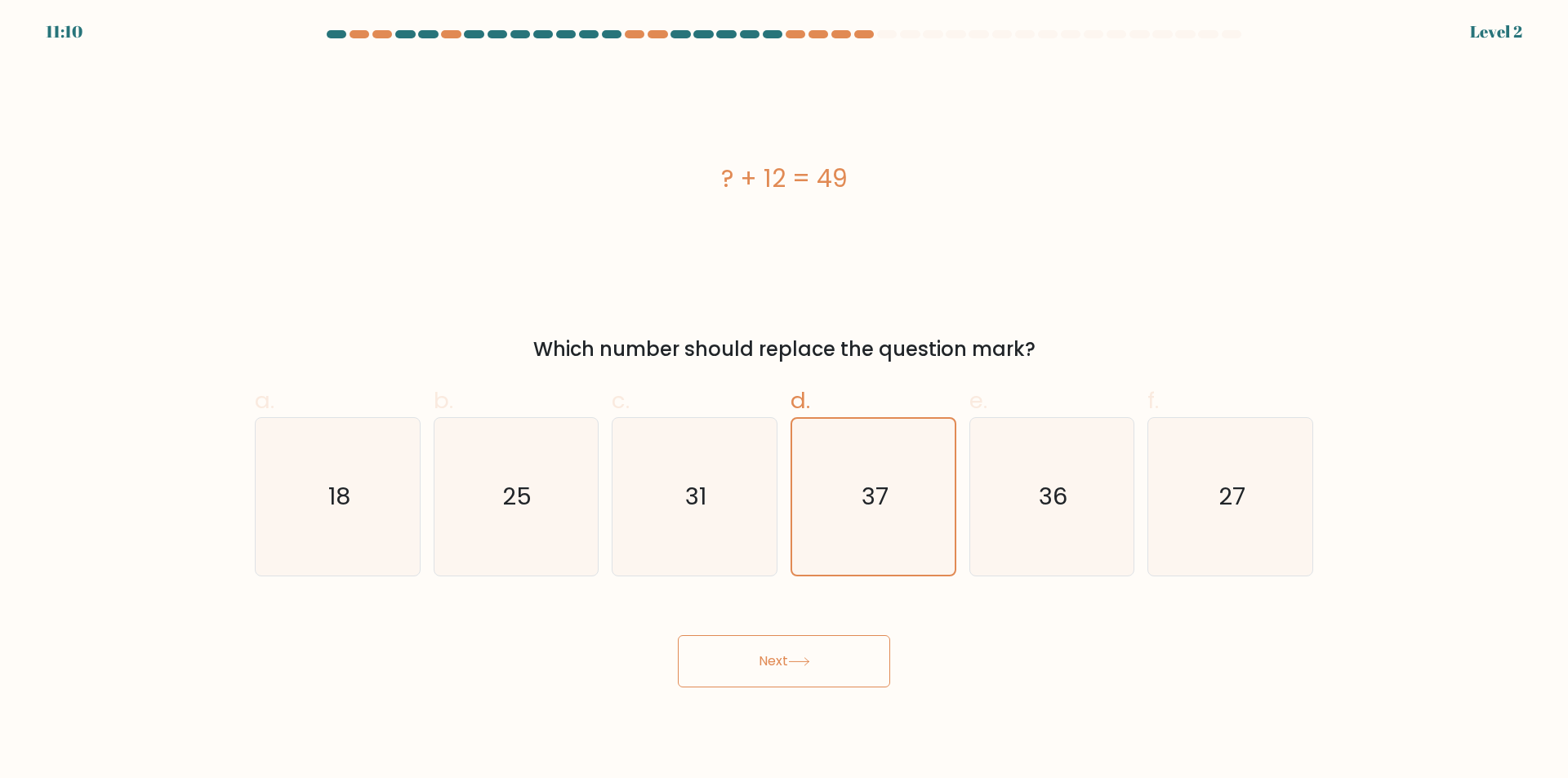
click at [856, 639] on button "Next" at bounding box center [783, 661] width 212 height 52
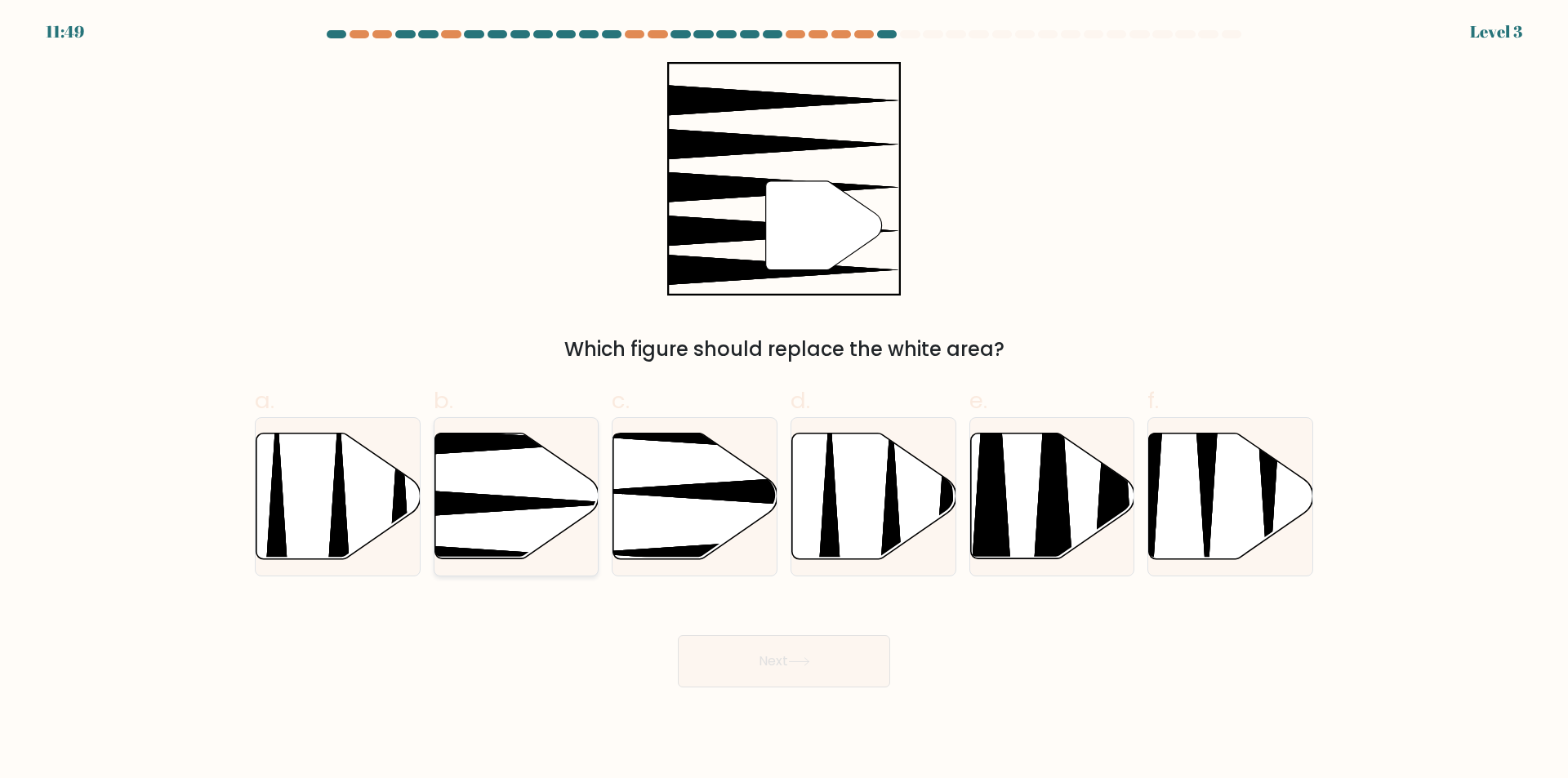
click at [512, 488] on icon at bounding box center [516, 496] width 164 height 126
click at [784, 400] on input "b." at bounding box center [784, 395] width 1 height 10
radio input "true"
click at [709, 694] on body "11:48 Level 3" at bounding box center [784, 389] width 1568 height 778
click at [714, 676] on button "Next" at bounding box center [783, 661] width 212 height 52
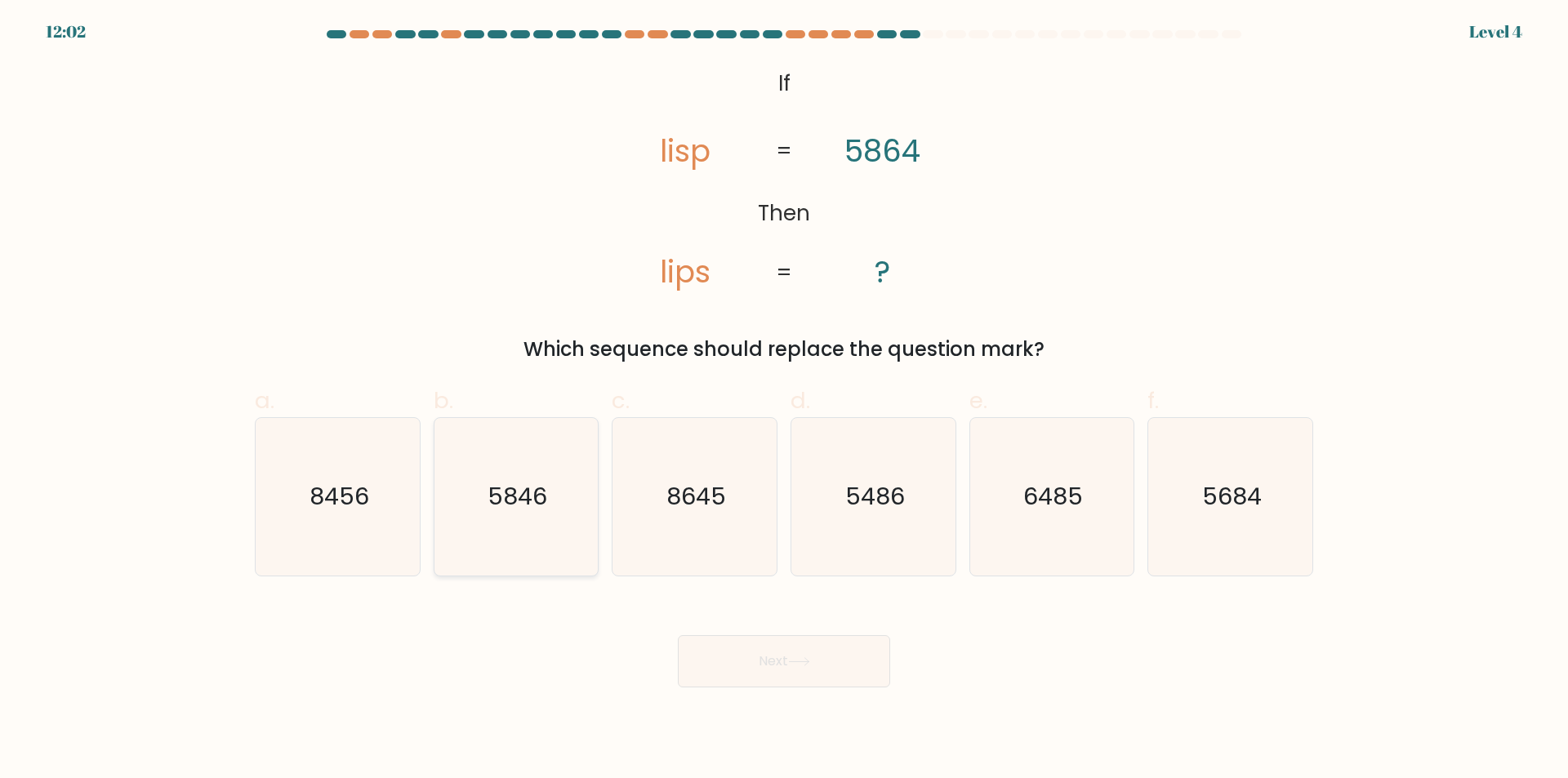
click at [483, 519] on icon "5846" at bounding box center [515, 496] width 158 height 158
click at [784, 400] on input "b. 5846" at bounding box center [784, 395] width 1 height 10
radio input "true"
click at [779, 683] on button "Next" at bounding box center [783, 661] width 212 height 52
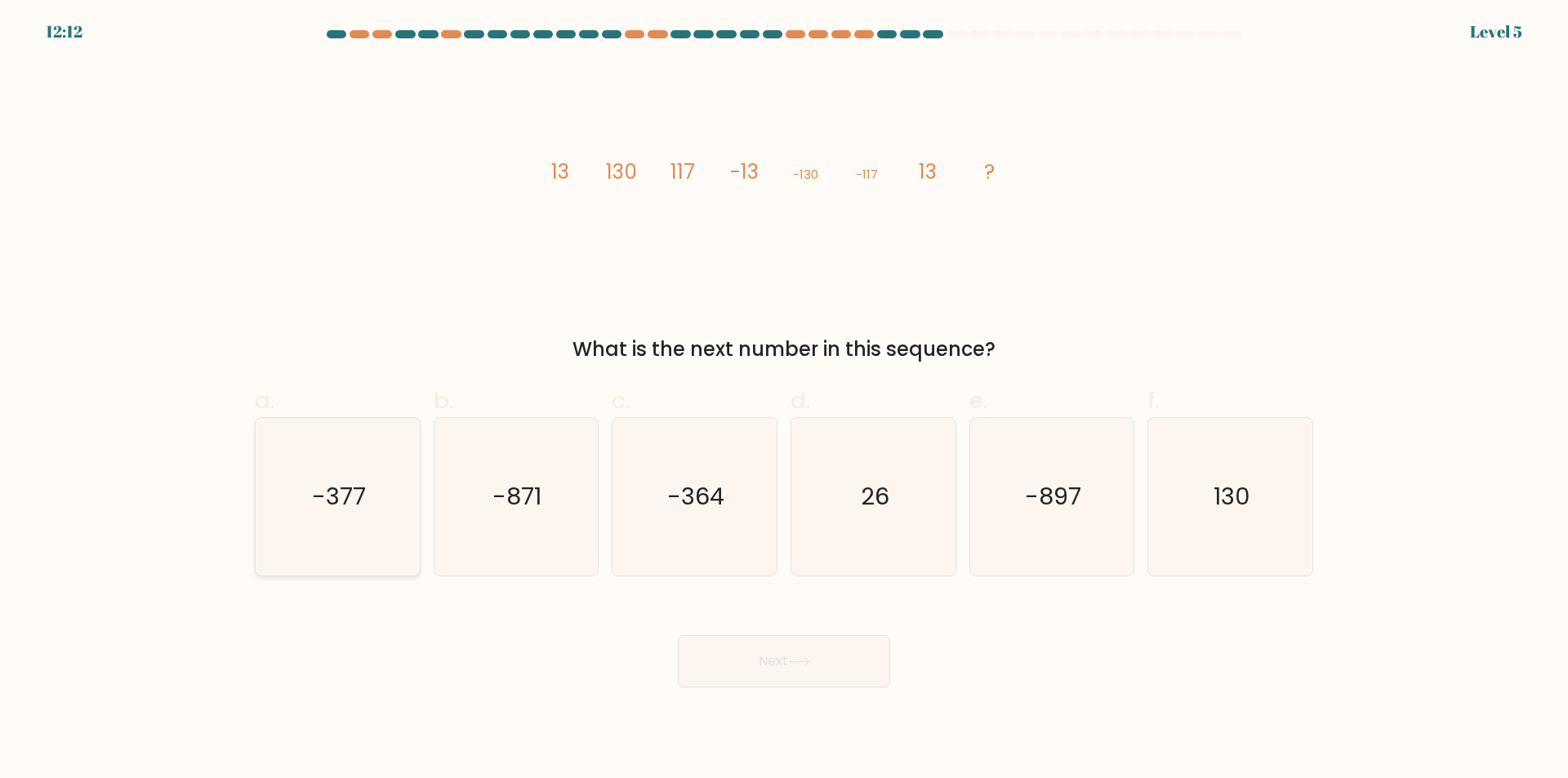
click at [344, 521] on icon "-377" at bounding box center [337, 496] width 158 height 158
click at [784, 400] on input "a. -377" at bounding box center [784, 395] width 1 height 10
radio input "true"
click at [757, 656] on button "Next" at bounding box center [783, 661] width 212 height 52
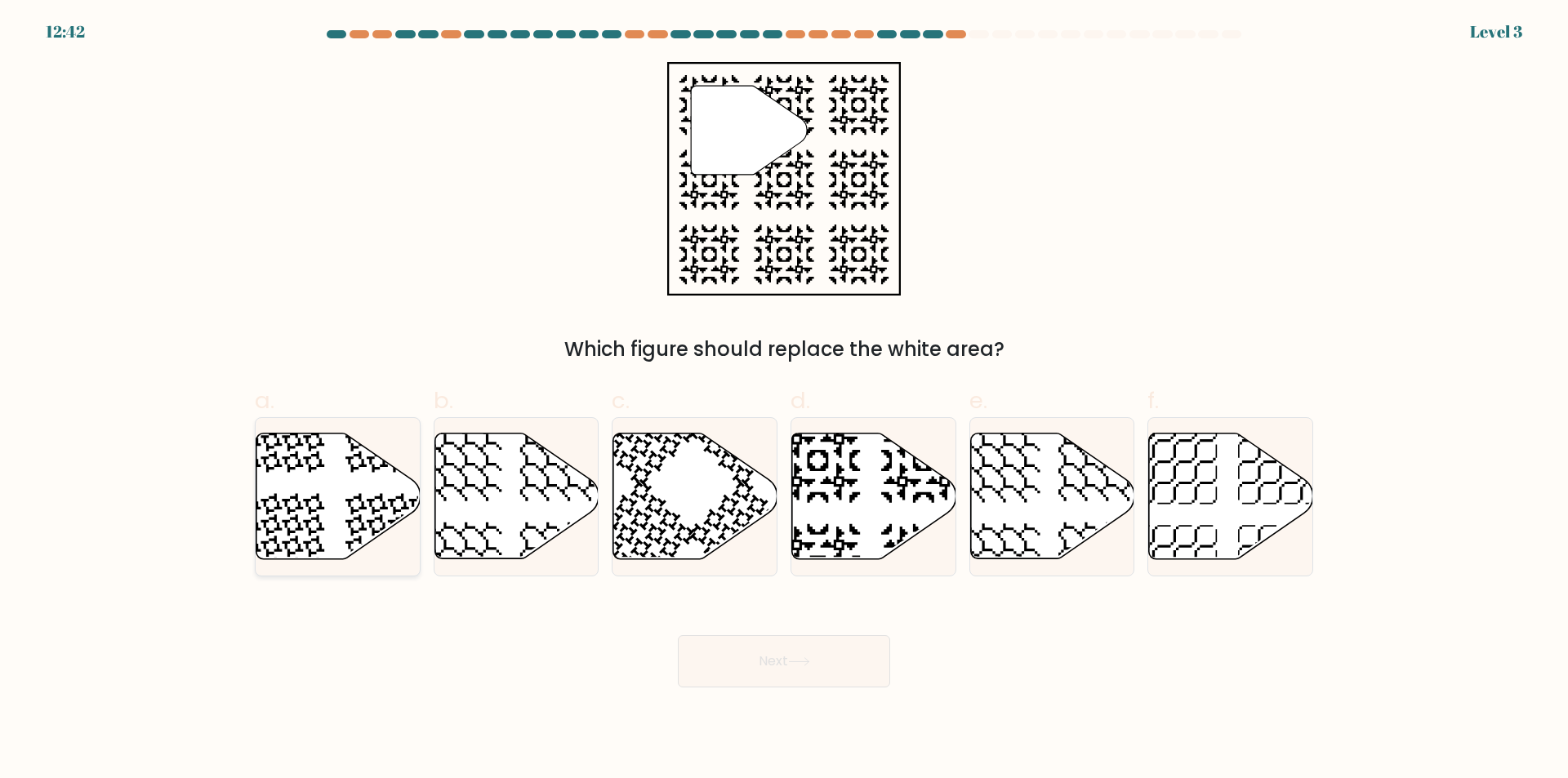
click at [349, 538] on icon at bounding box center [338, 496] width 164 height 126
click at [784, 400] on input "a." at bounding box center [784, 395] width 1 height 10
radio input "true"
click at [780, 683] on button "Next" at bounding box center [783, 661] width 212 height 52
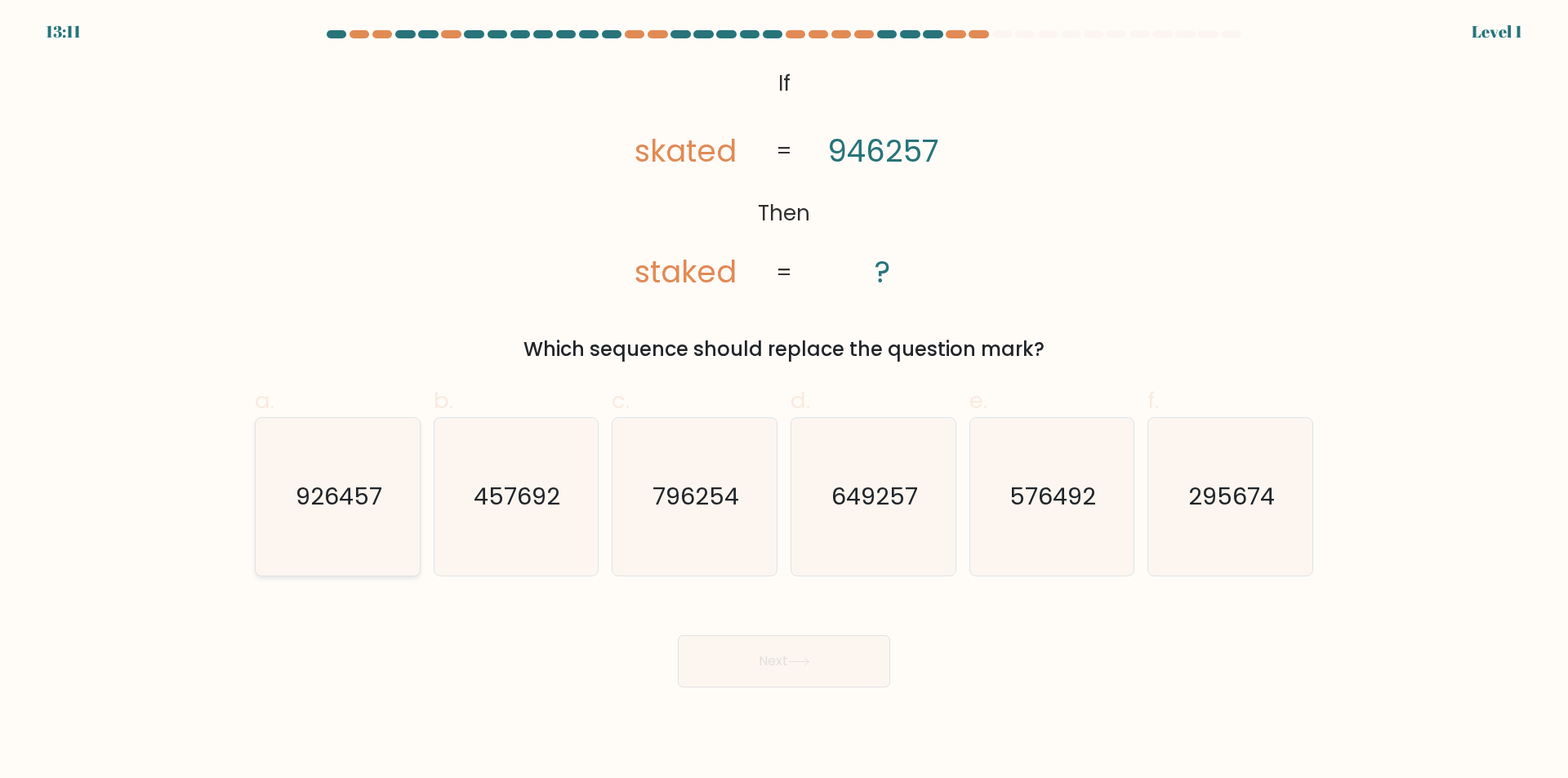
click at [319, 536] on icon "926457" at bounding box center [337, 496] width 158 height 158
click at [784, 400] on input "a. 926457" at bounding box center [784, 395] width 1 height 10
radio input "true"
click at [734, 656] on button "Next" at bounding box center [783, 661] width 212 height 52
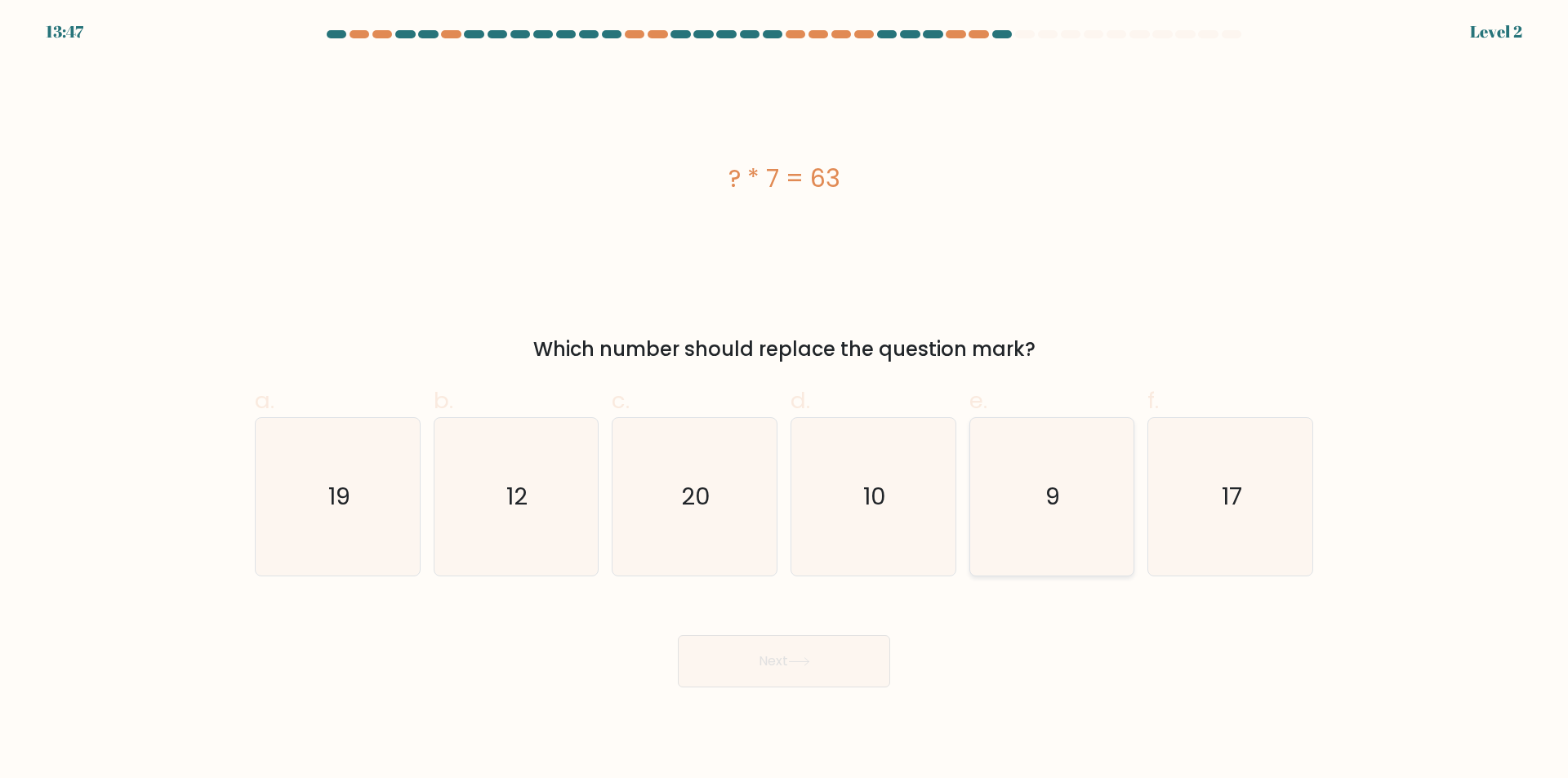
click at [1058, 501] on text "9" at bounding box center [1053, 496] width 15 height 32
click at [785, 400] on input "e. 9" at bounding box center [784, 395] width 1 height 10
radio input "true"
click at [858, 649] on button "Next" at bounding box center [783, 661] width 212 height 52
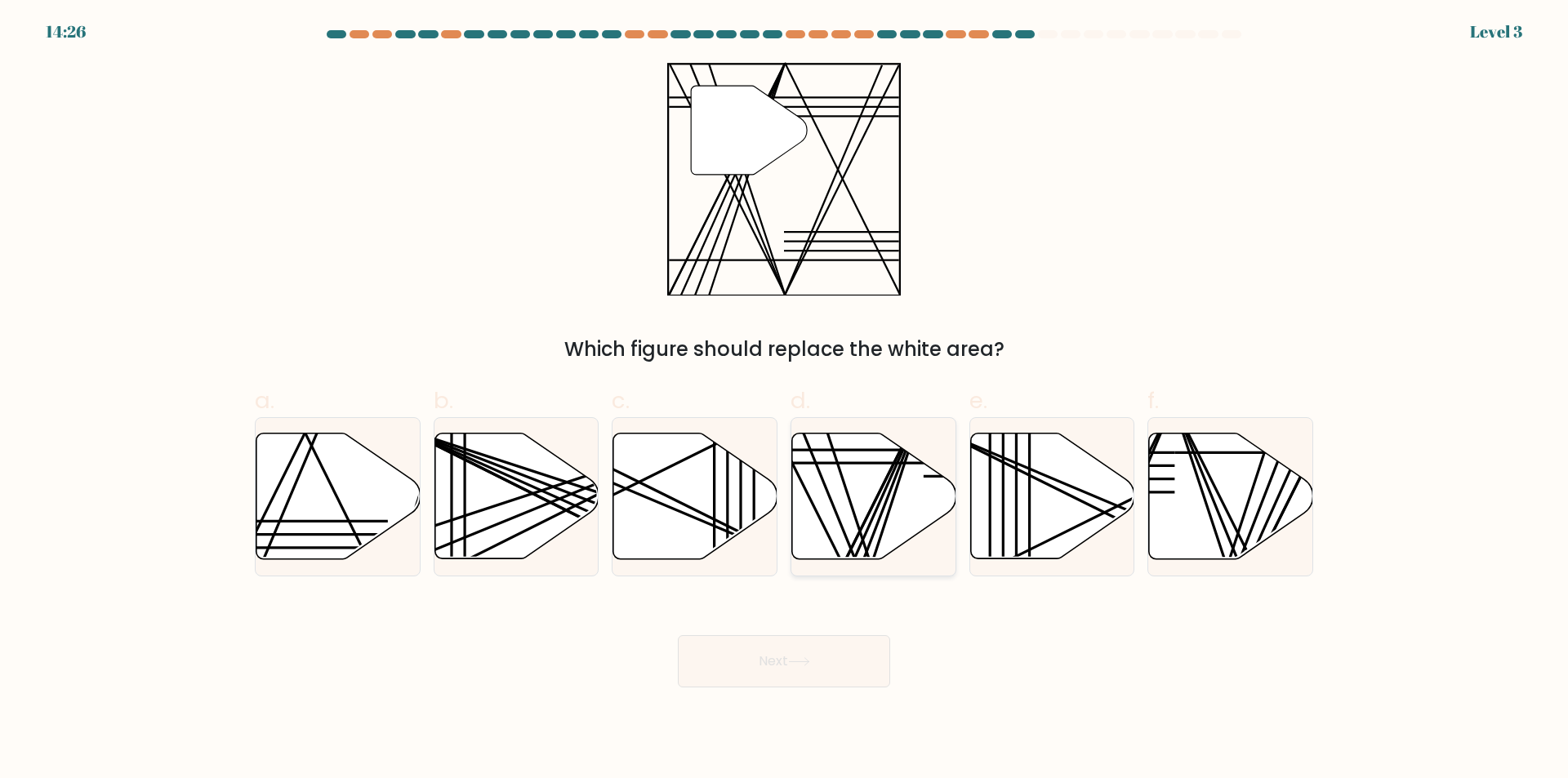
click at [884, 533] on icon at bounding box center [874, 496] width 164 height 126
click at [785, 400] on input "d." at bounding box center [784, 395] width 1 height 10
radio input "true"
click at [829, 672] on button "Next" at bounding box center [783, 661] width 212 height 52
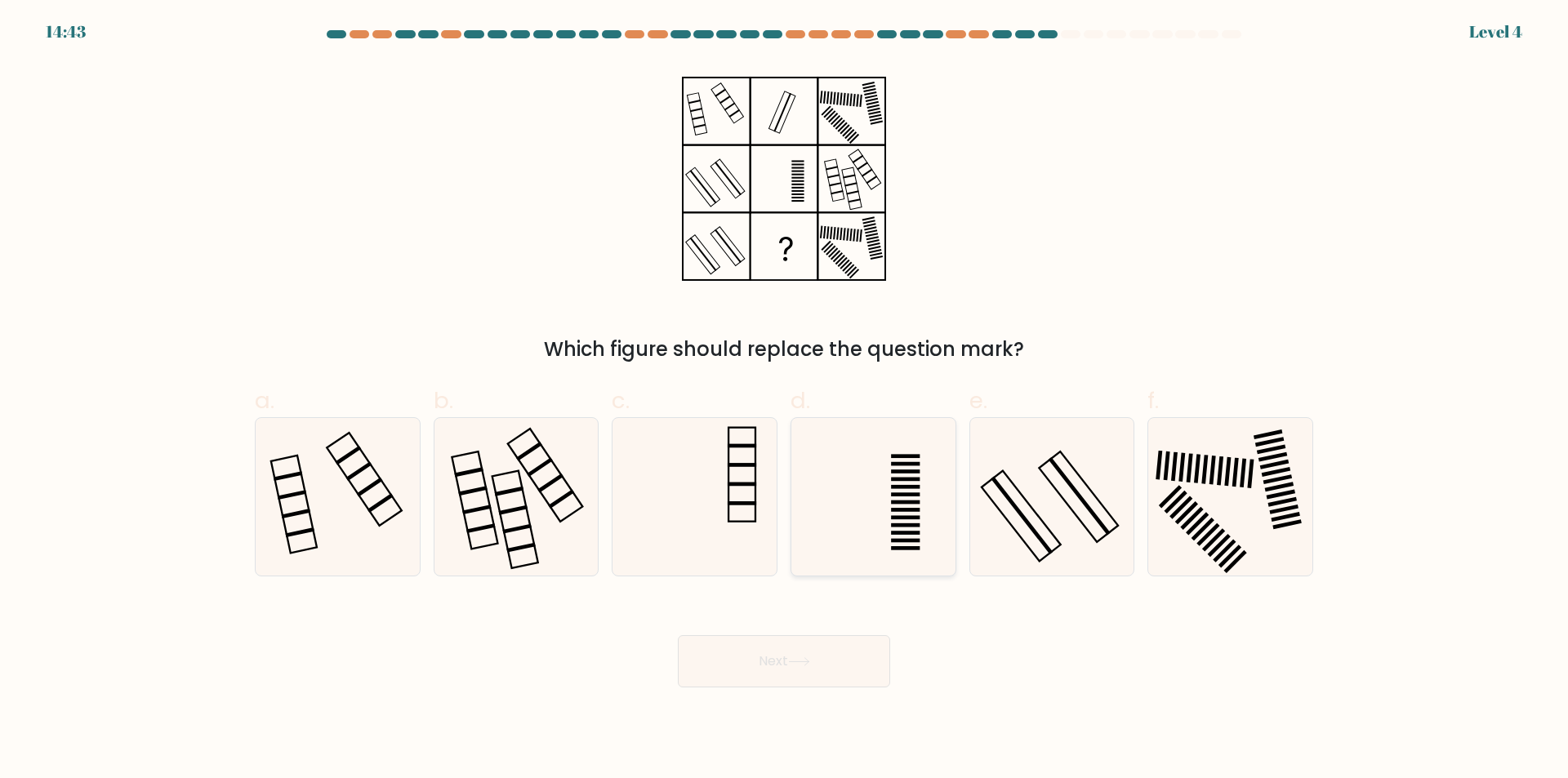
click at [886, 508] on icon at bounding box center [873, 496] width 158 height 158
click at [785, 400] on input "d." at bounding box center [784, 395] width 1 height 10
radio input "true"
click at [859, 659] on button "Next" at bounding box center [783, 661] width 212 height 52
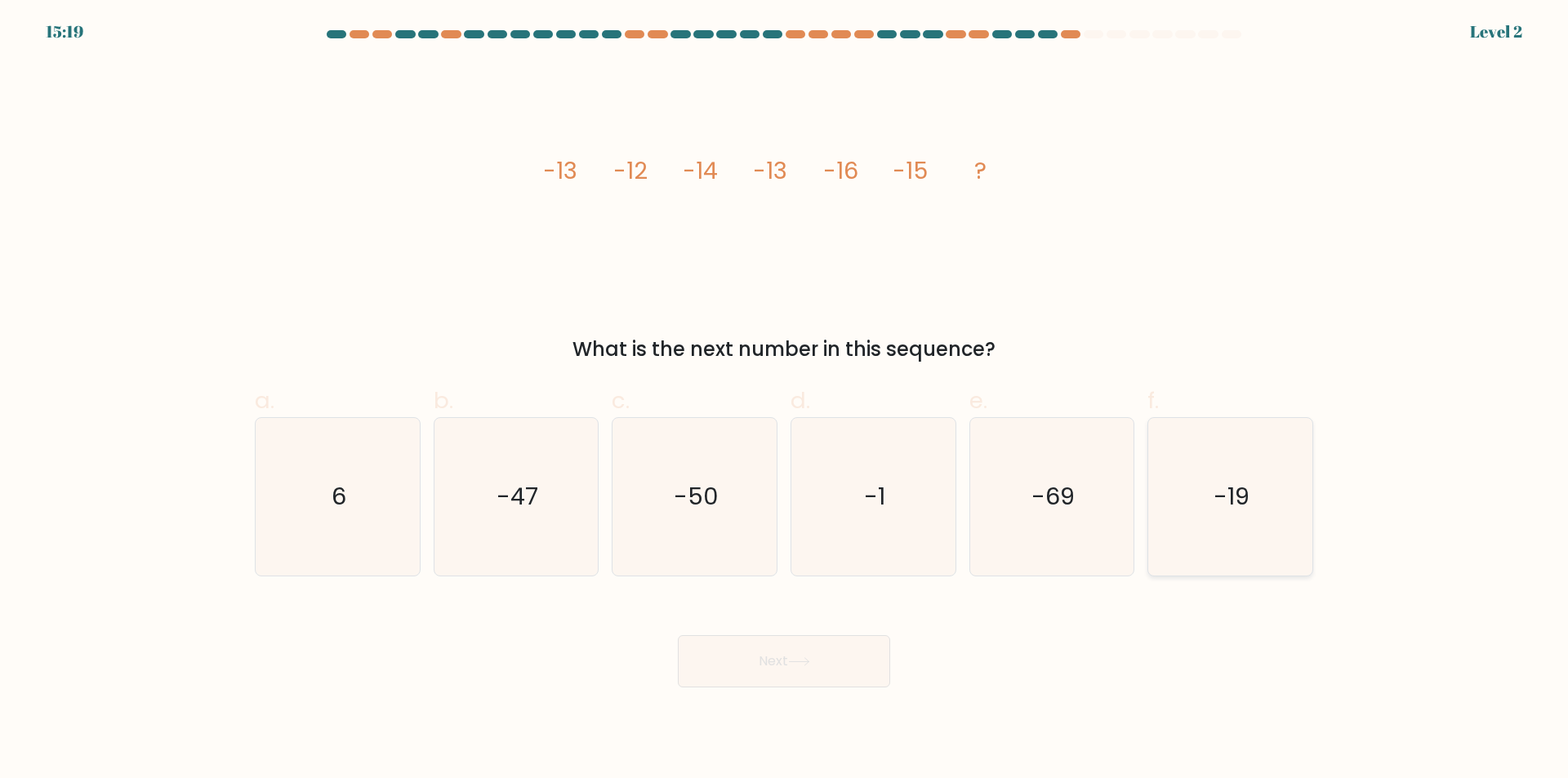
click at [1275, 501] on icon "-19" at bounding box center [1230, 496] width 158 height 158
click at [785, 400] on input "f. -19" at bounding box center [784, 395] width 1 height 10
radio input "true"
click at [810, 634] on div "Next" at bounding box center [784, 641] width 1078 height 92
click at [822, 646] on button "Next" at bounding box center [783, 661] width 212 height 52
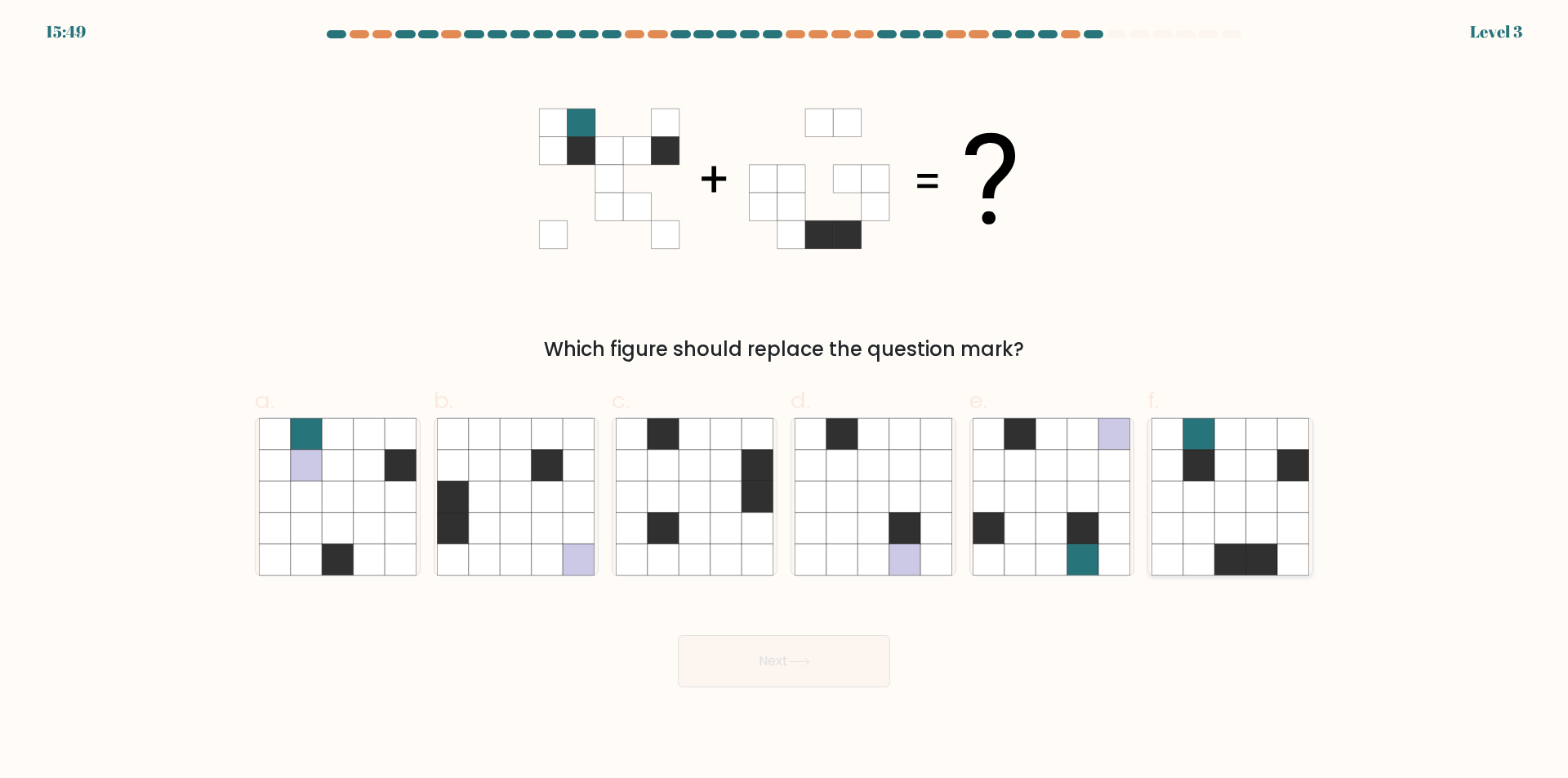
click at [1257, 531] on icon at bounding box center [1262, 529] width 31 height 31
click at [785, 400] on input "f." at bounding box center [784, 395] width 1 height 10
radio input "true"
click at [775, 665] on button "Next" at bounding box center [783, 661] width 212 height 52
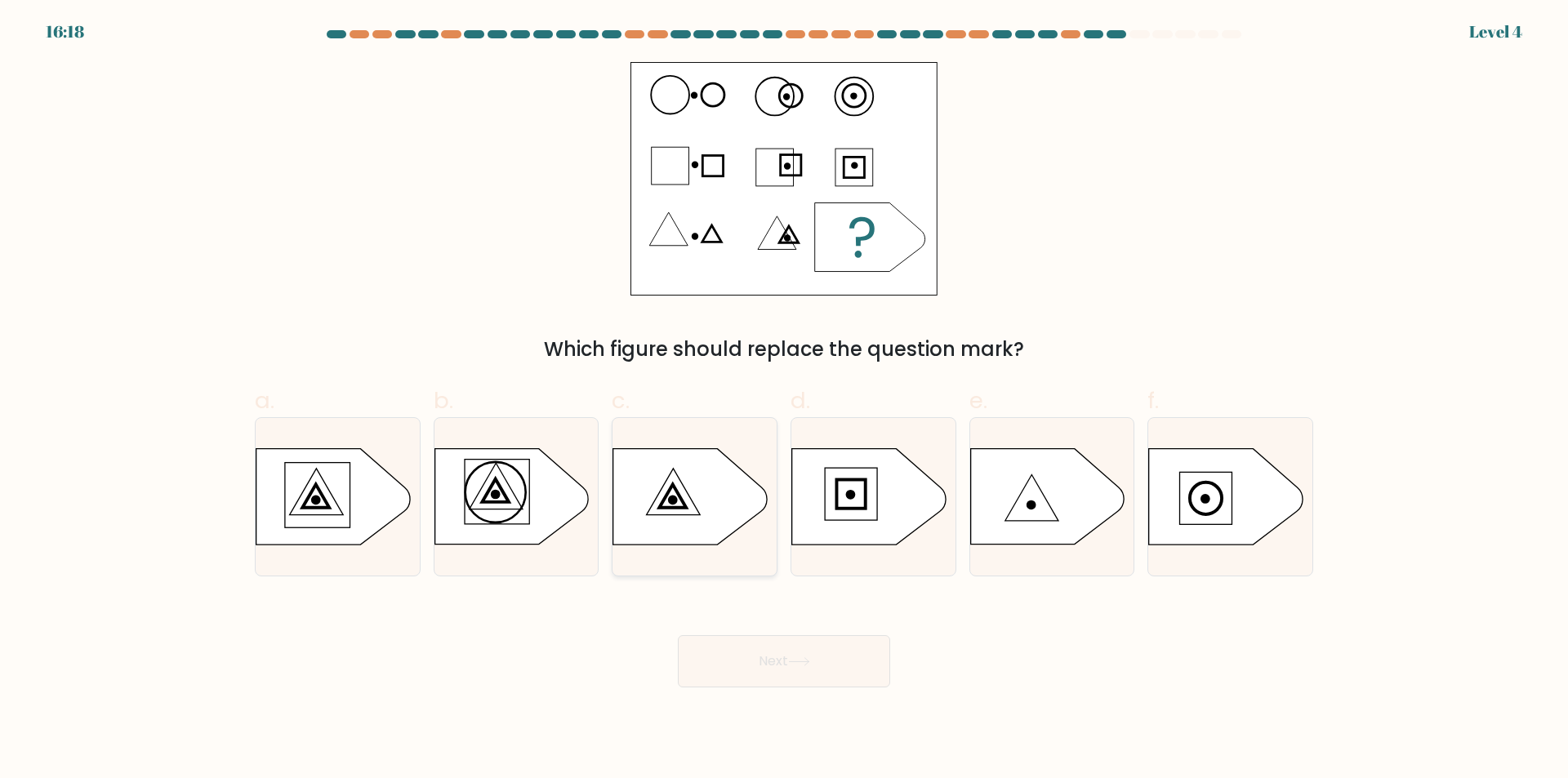
click at [689, 531] on icon at bounding box center [690, 497] width 153 height 96
click at [784, 400] on input "c." at bounding box center [784, 395] width 1 height 10
radio input "true"
click at [771, 669] on button "Next" at bounding box center [783, 661] width 212 height 52
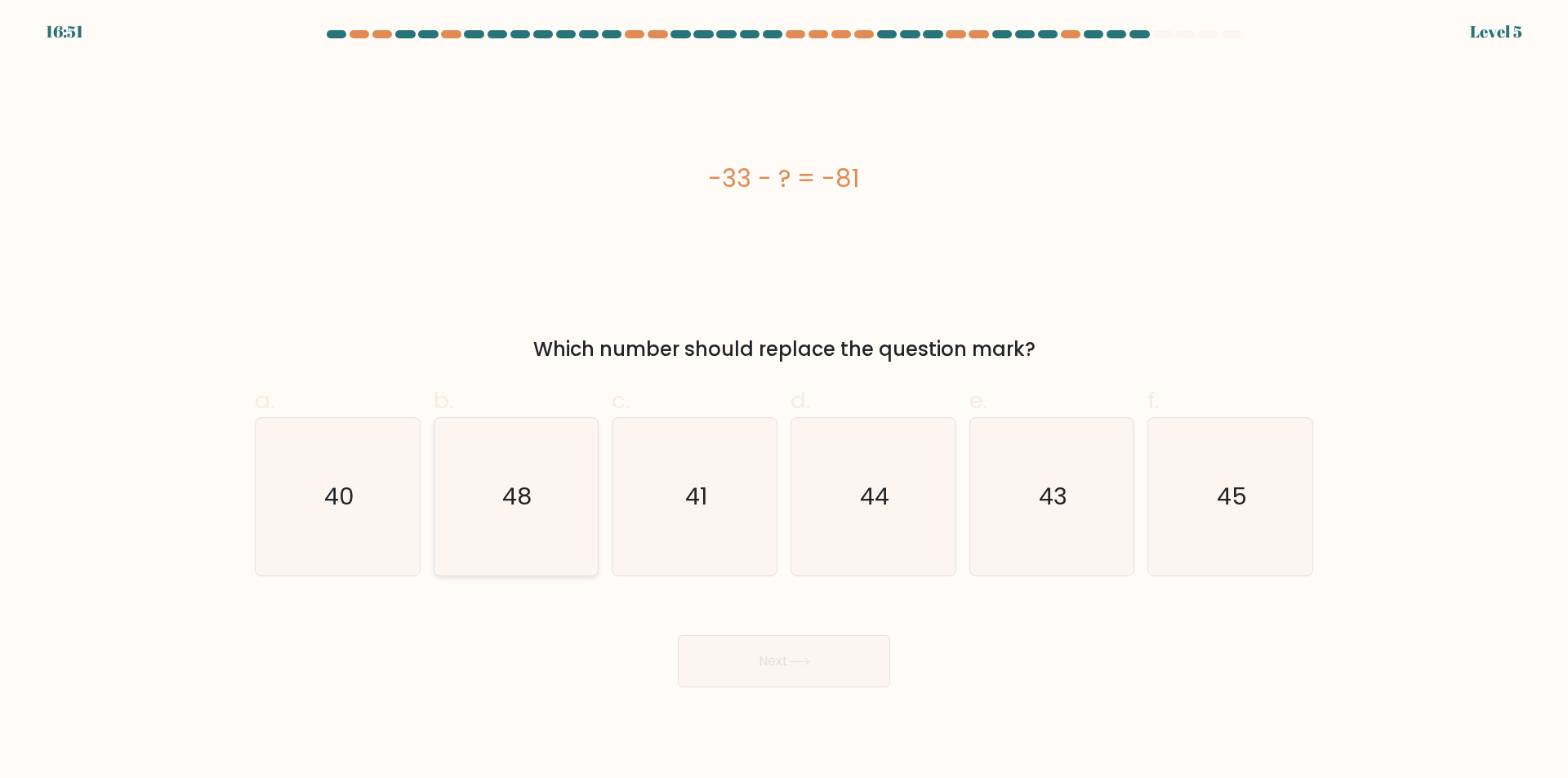
drag, startPoint x: 551, startPoint y: 513, endPoint x: 744, endPoint y: 634, distance: 227.8
click at [551, 514] on icon "48" at bounding box center [515, 496] width 158 height 158
click at [784, 400] on input "b. 48" at bounding box center [784, 395] width 1 height 10
radio input "true"
click at [822, 657] on button "Next" at bounding box center [783, 661] width 212 height 52
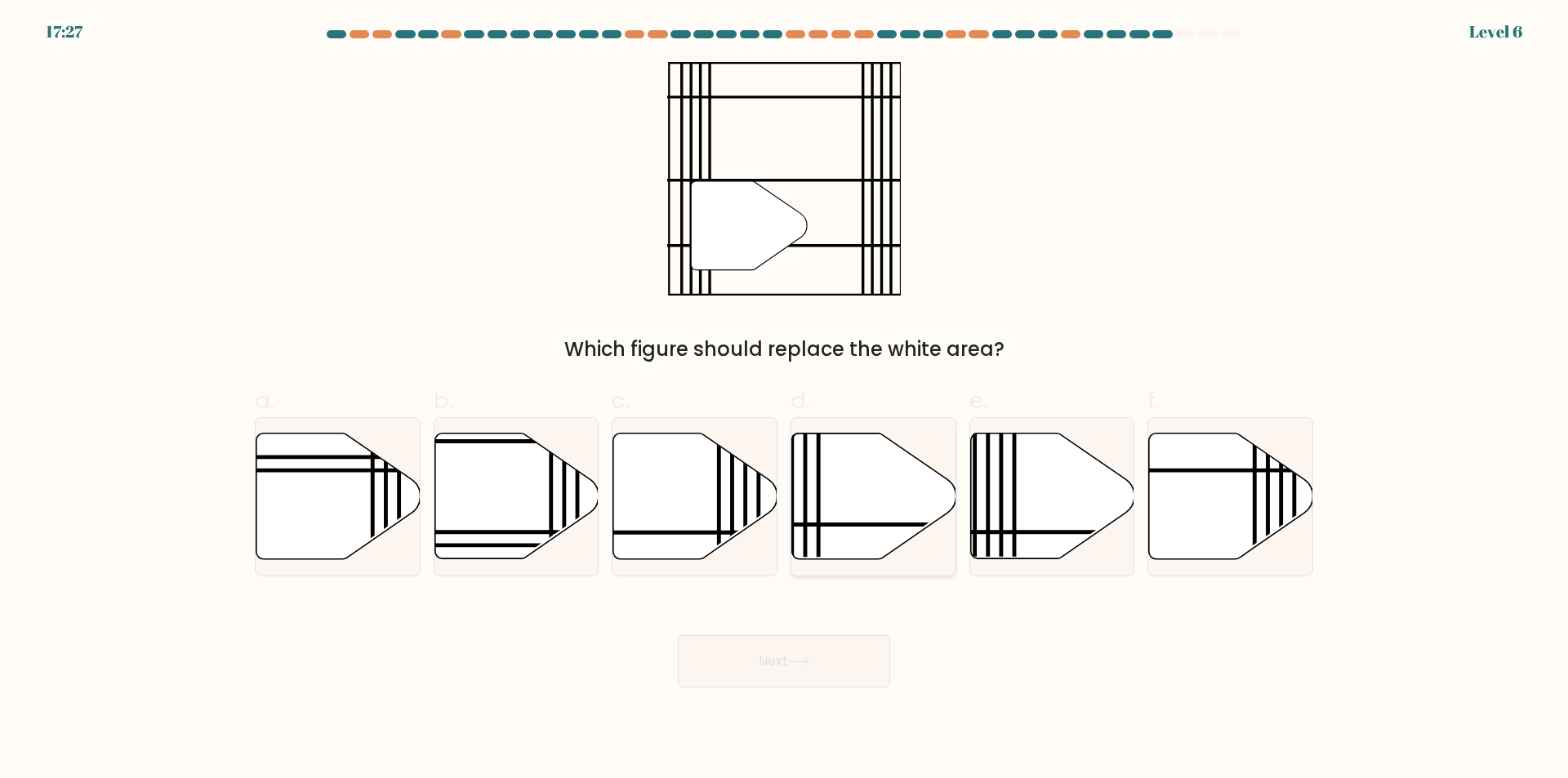
click at [890, 513] on icon at bounding box center [874, 496] width 164 height 126
click at [785, 400] on input "d." at bounding box center [784, 395] width 1 height 10
radio input "true"
click at [825, 672] on button "Next" at bounding box center [783, 661] width 212 height 52
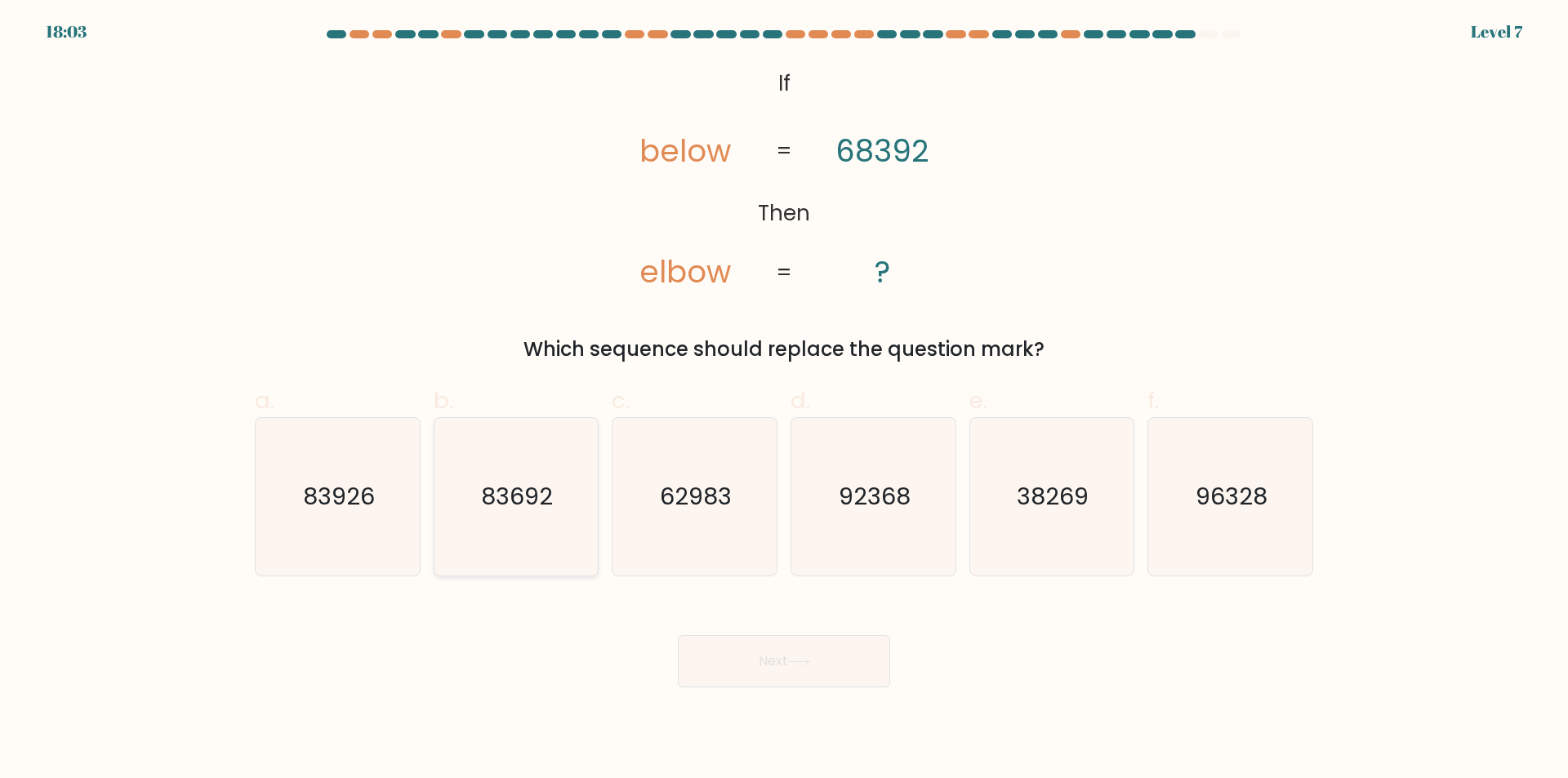
click at [484, 517] on icon "83692" at bounding box center [515, 496] width 158 height 158
click at [784, 400] on input "b. 83692" at bounding box center [784, 395] width 1 height 10
radio input "true"
click at [759, 666] on button "Next" at bounding box center [783, 661] width 212 height 52
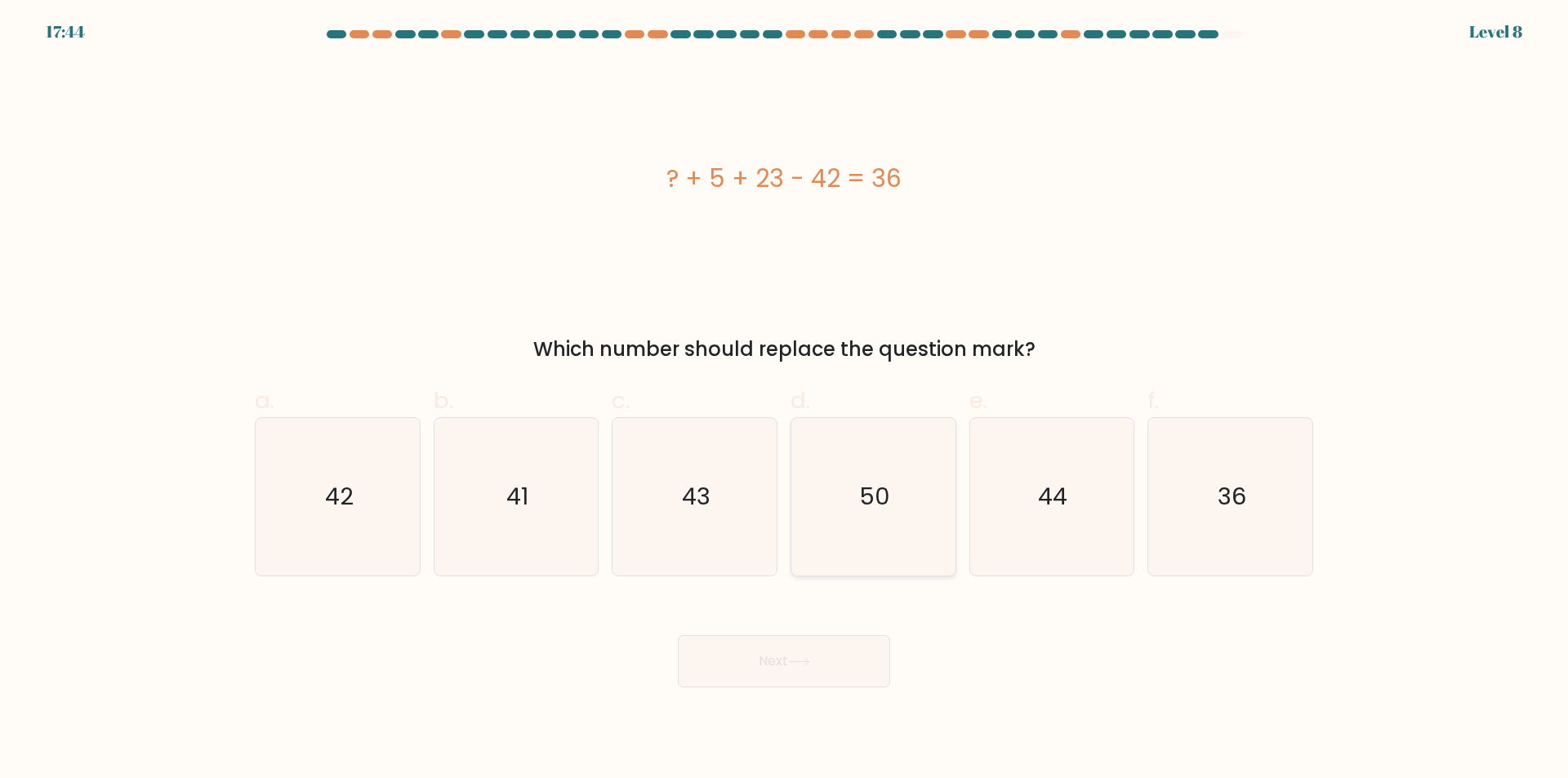
click at [929, 502] on icon "50" at bounding box center [873, 496] width 158 height 158
click at [785, 400] on input "d. 50" at bounding box center [784, 395] width 1 height 10
radio input "true"
click at [831, 667] on button "Next" at bounding box center [783, 661] width 212 height 52
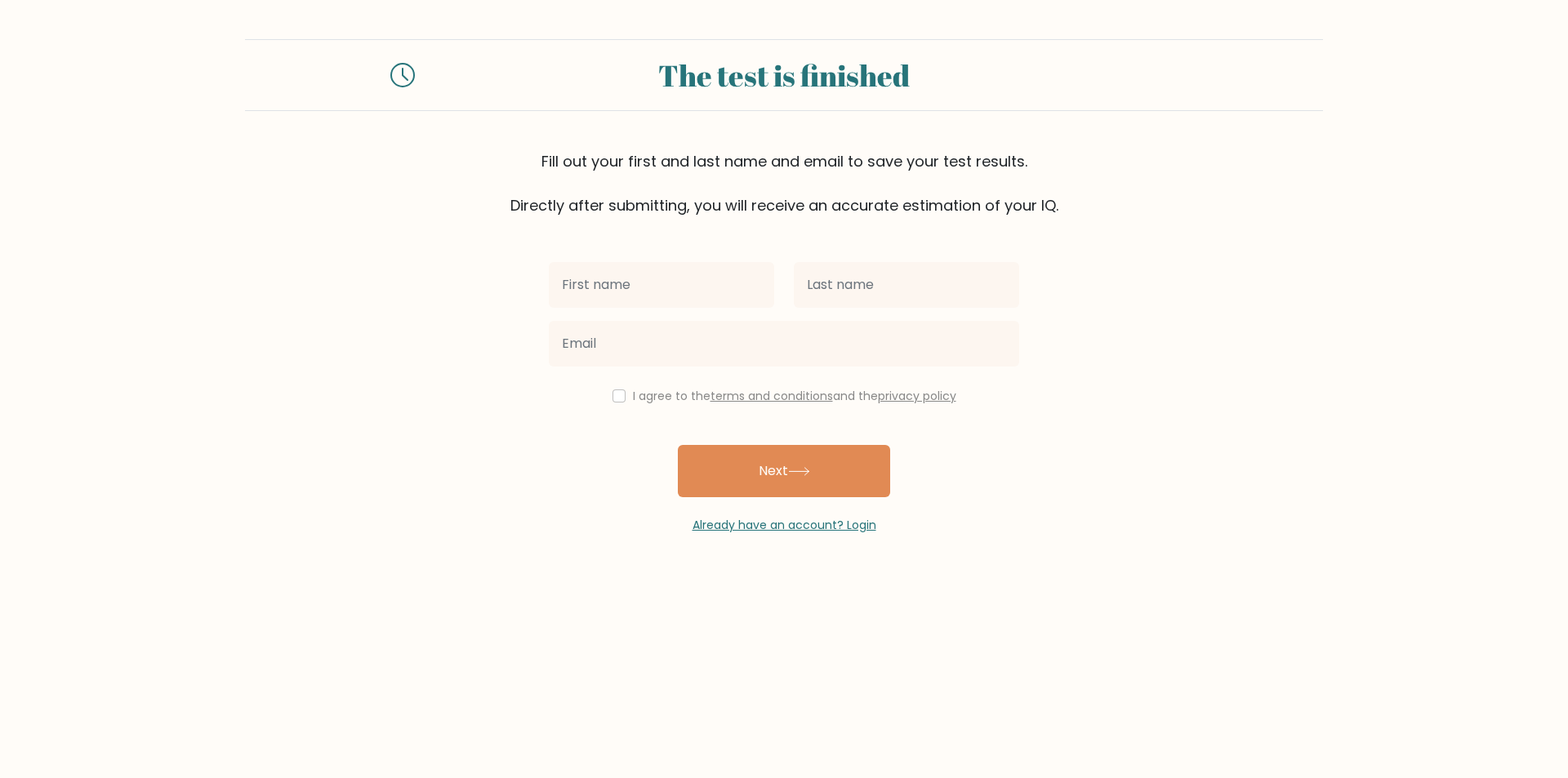
click at [740, 287] on input "text" at bounding box center [661, 285] width 225 height 45
type input "mmmm"
click at [896, 297] on input "text" at bounding box center [906, 285] width 225 height 45
type input "morsi"
click at [624, 400] on div "I agree to the terms and conditions and the privacy policy" at bounding box center [784, 396] width 490 height 19
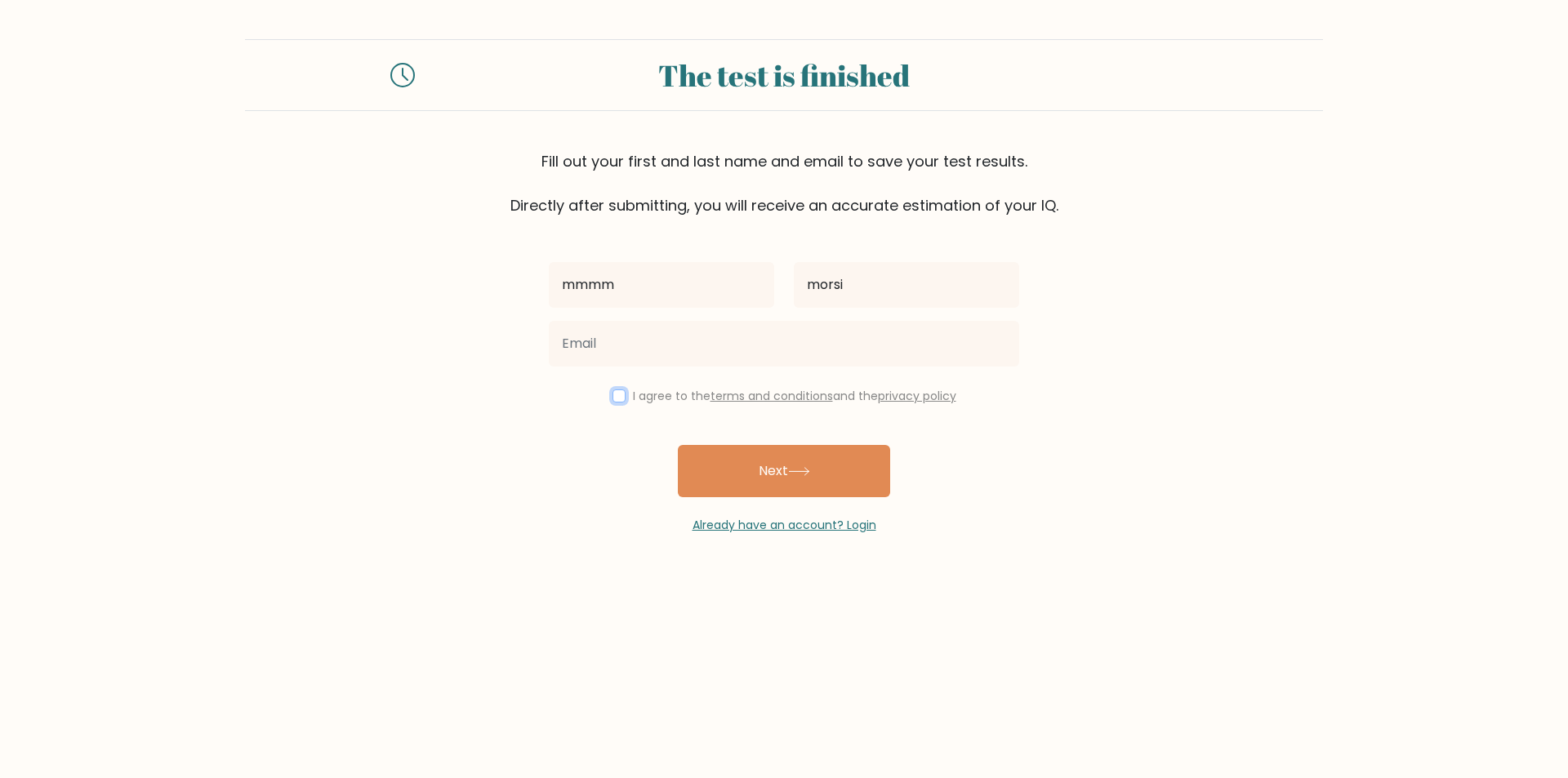
click at [618, 396] on input "checkbox" at bounding box center [618, 396] width 13 height 13
checkbox input "true"
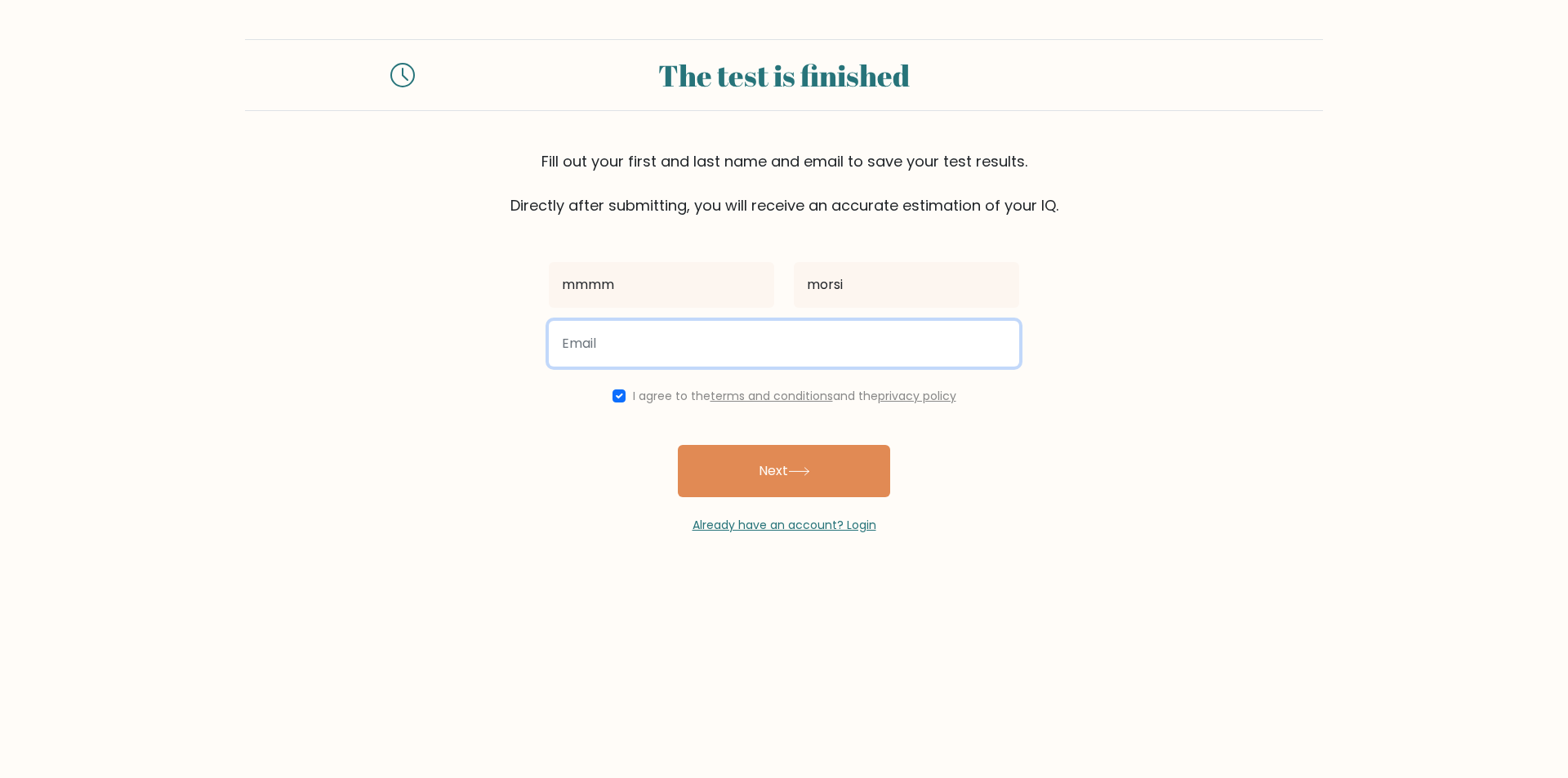
click at [637, 343] on input "email" at bounding box center [783, 344] width 470 height 45
click at [687, 359] on input "email" at bounding box center [783, 344] width 470 height 45
type input "M"
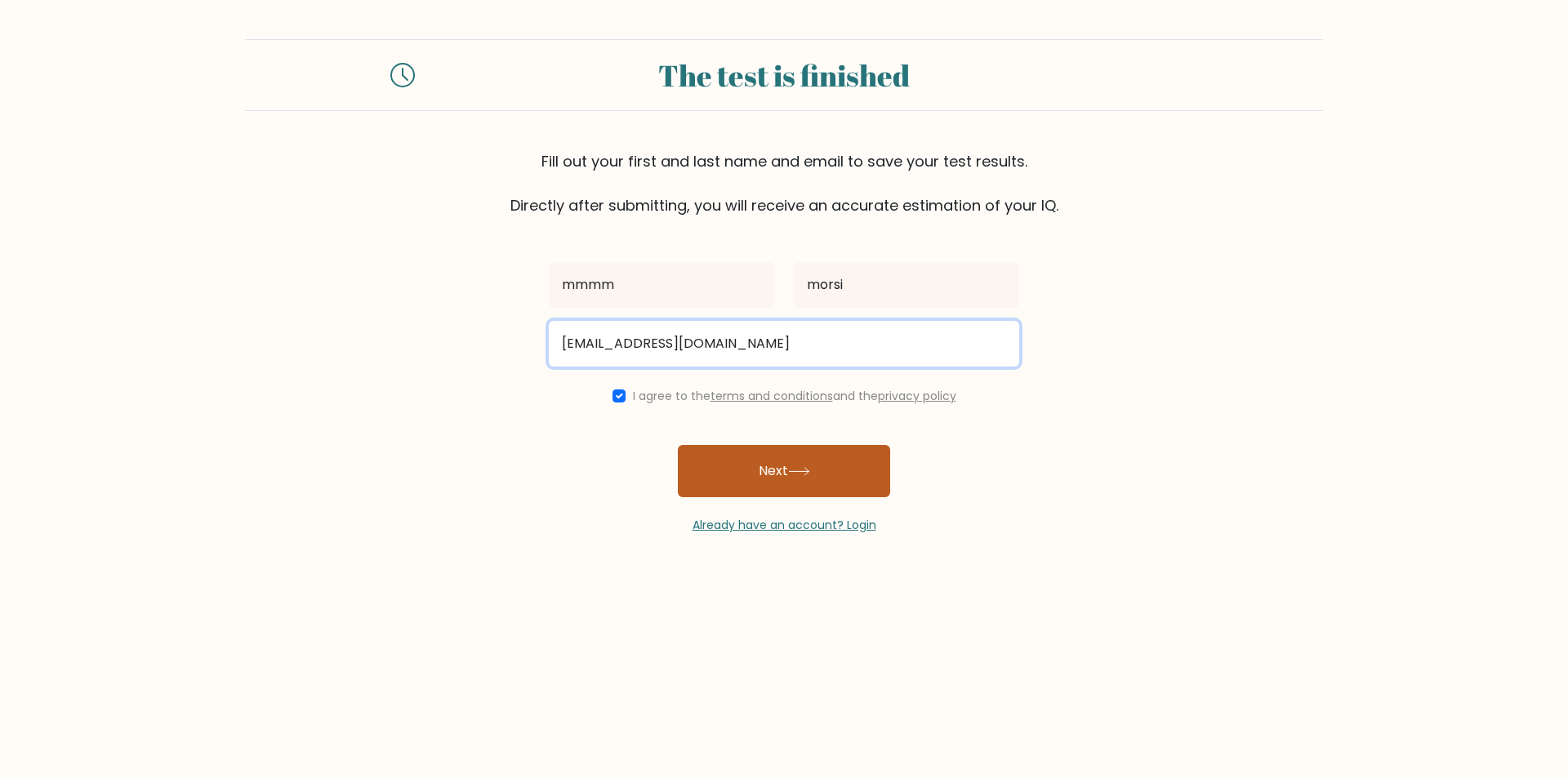
type input "mahmoudmoursy868@gmail.com"
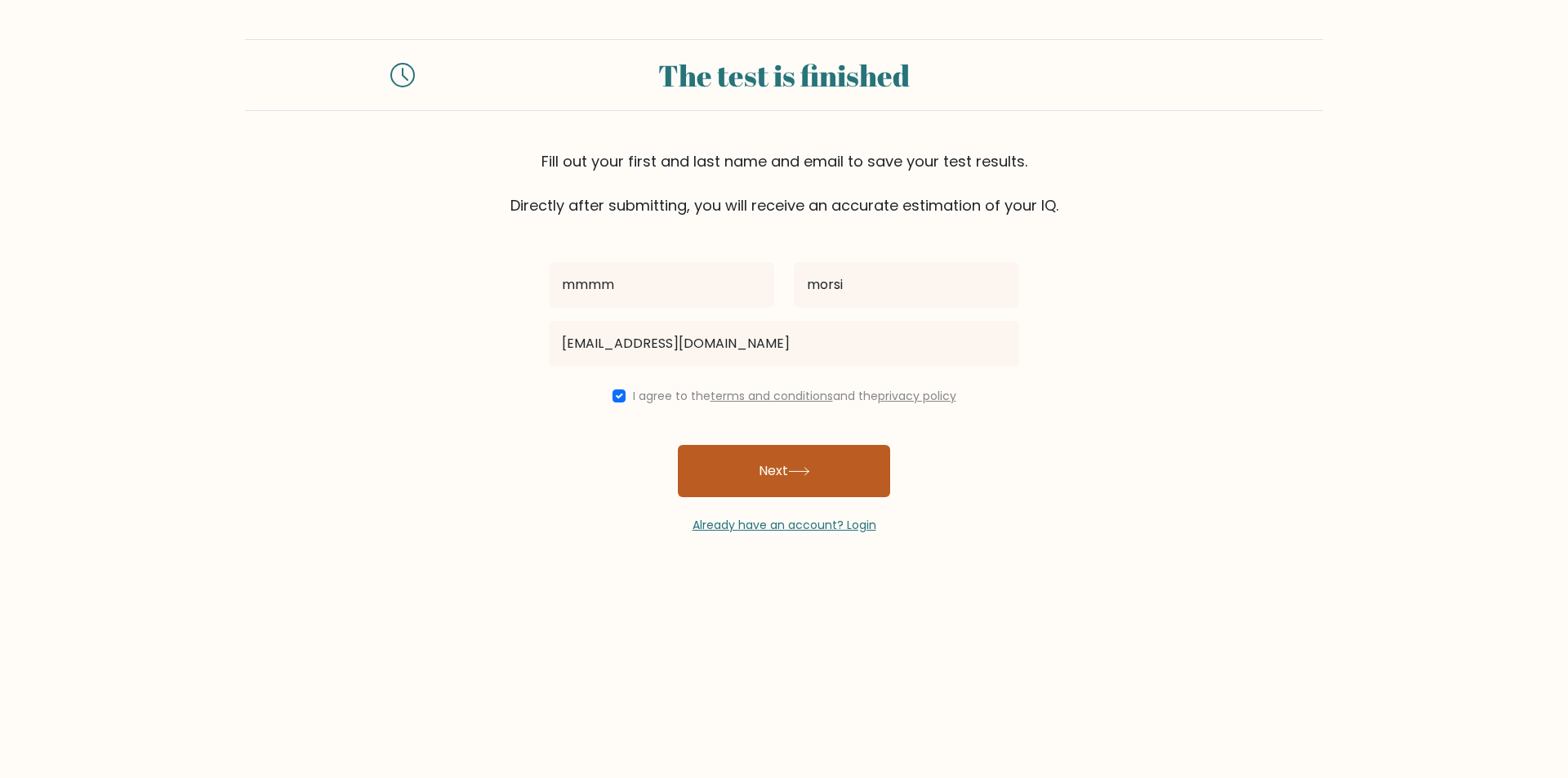
click at [718, 463] on button "Next" at bounding box center [783, 471] width 212 height 52
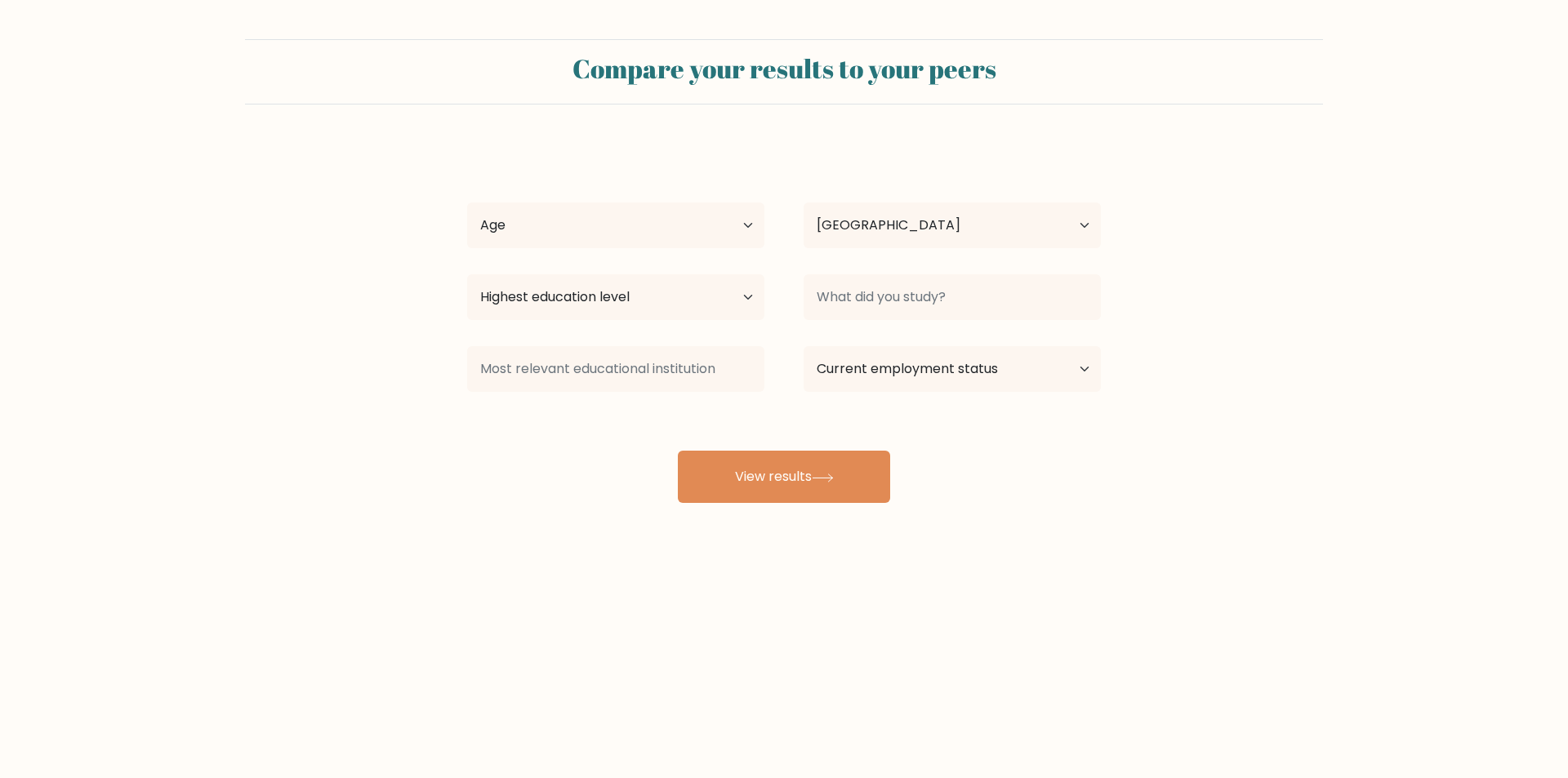
select select "EG"
click at [697, 227] on select "Age Under 18 years old 18-24 years old 25-34 years old 35-44 years old 45-54 ye…" at bounding box center [616, 225] width 297 height 45
select select "18_24"
click at [467, 202] on select "Age Under 18 years old 18-24 years old 25-34 years old 35-44 years old 45-54 ye…" at bounding box center [616, 225] width 297 height 45
click at [864, 237] on select "Country Afghanistan Albania Algeria American Samoa Andorra Angola Anguilla Anta…" at bounding box center [951, 225] width 297 height 45
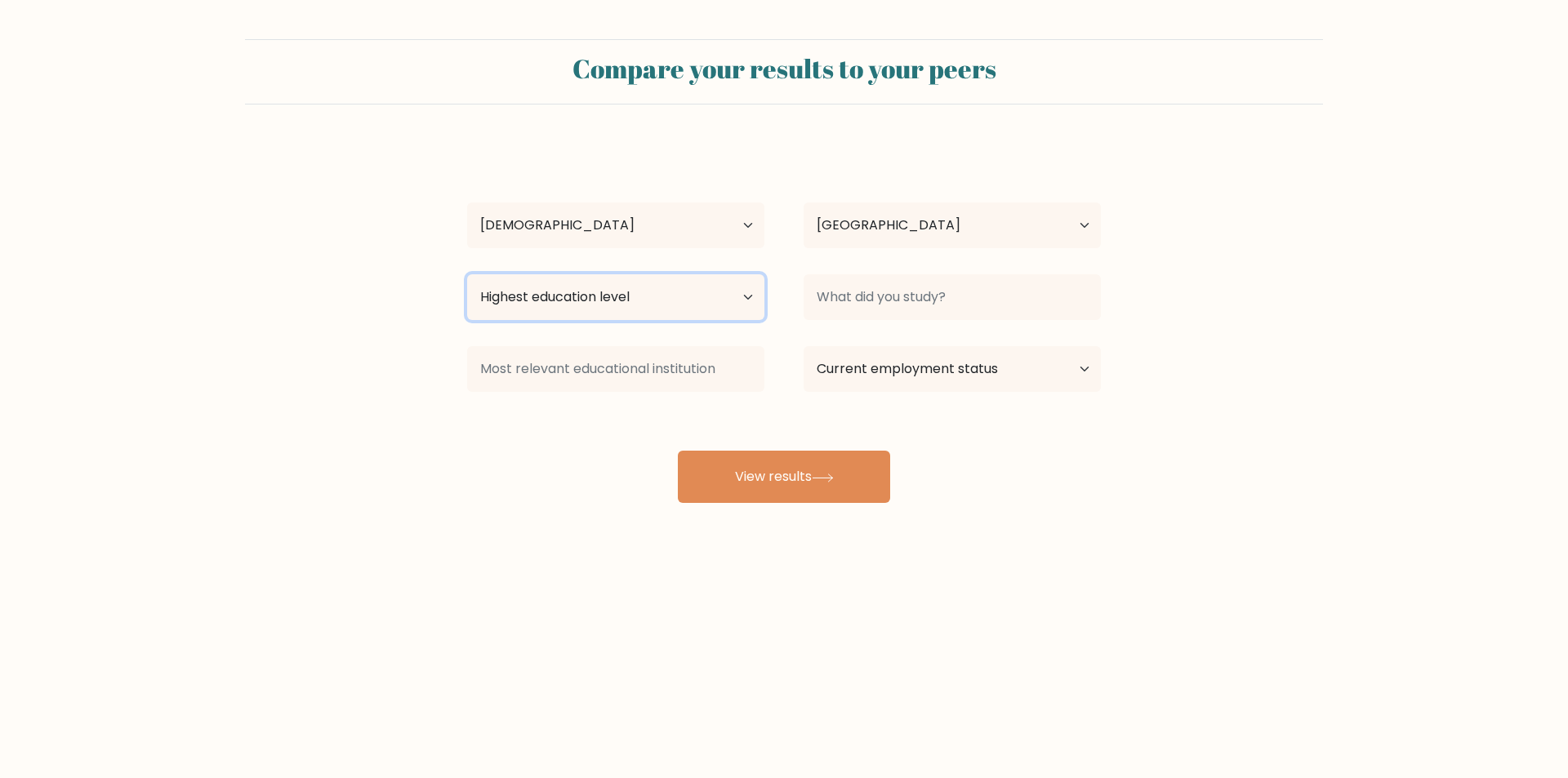
click at [617, 295] on select "Highest education level No schooling Primary Lower Secondary Upper Secondary Oc…" at bounding box center [616, 297] width 297 height 45
select select "upper_secondary"
click at [467, 275] on select "Highest education level No schooling Primary Lower Secondary Upper Secondary Oc…" at bounding box center [616, 297] width 297 height 45
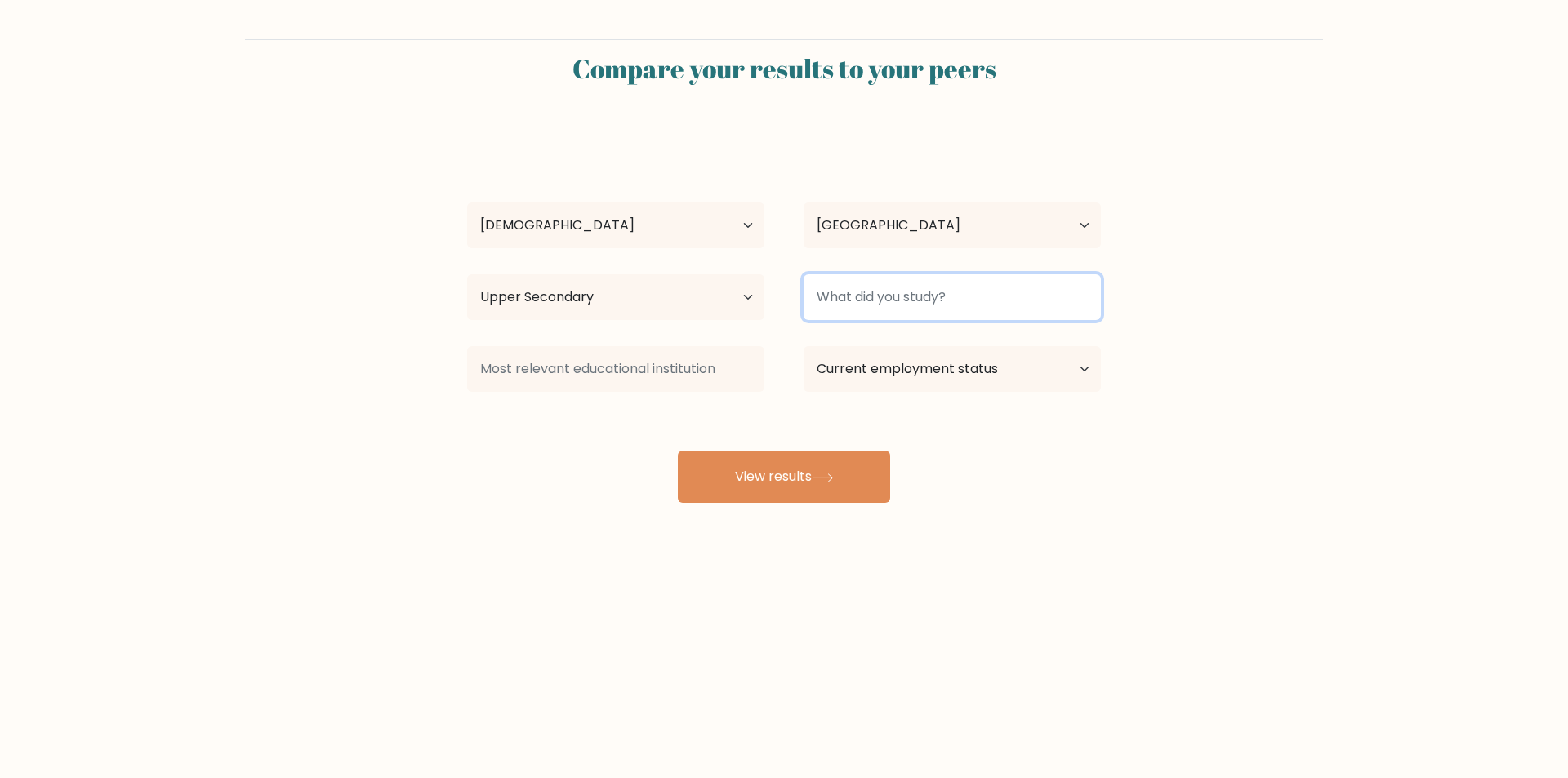
click at [874, 299] on input at bounding box center [951, 297] width 297 height 45
type input "c"
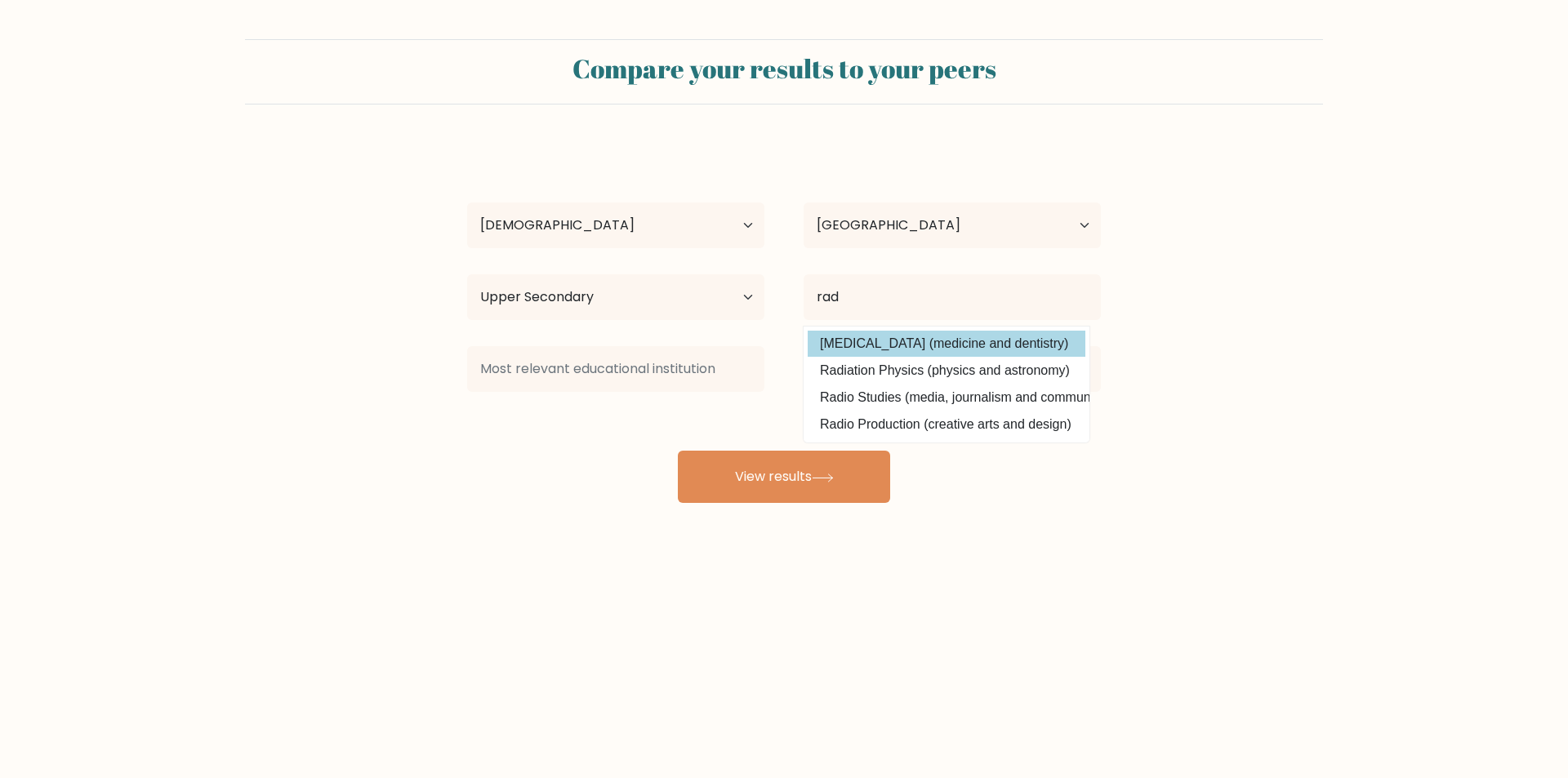
click at [1008, 348] on option "Radiology (medicine and dentistry)" at bounding box center [946, 344] width 277 height 26
type input "Radiology"
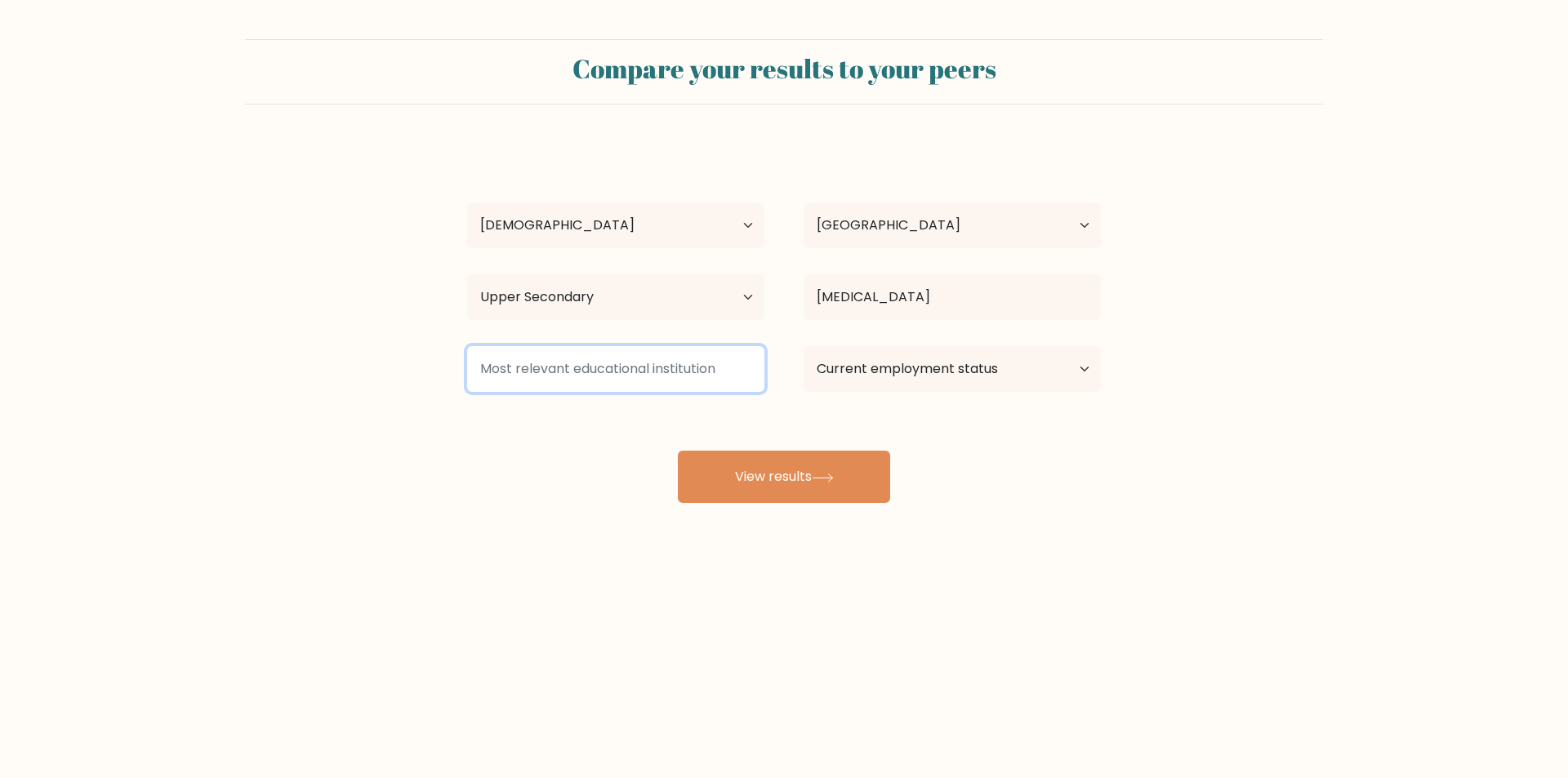
click at [684, 367] on input at bounding box center [616, 369] width 297 height 45
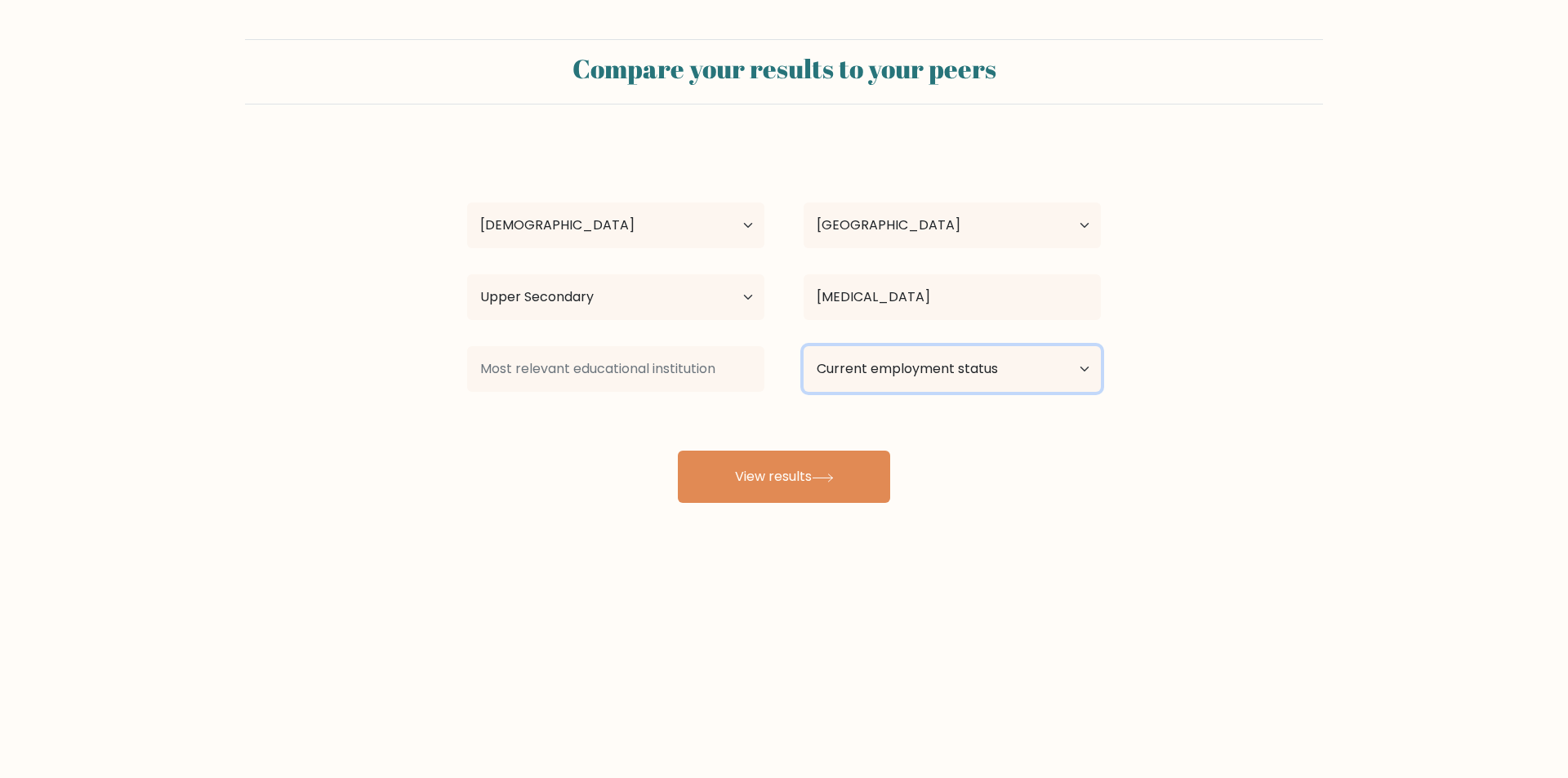
click at [954, 384] on select "Current employment status Employed Student Retired Other / prefer not to answer" at bounding box center [951, 369] width 297 height 45
select select "student"
click at [803, 346] on select "Current employment status Employed Student Retired Other / prefer not to answer" at bounding box center [951, 369] width 297 height 45
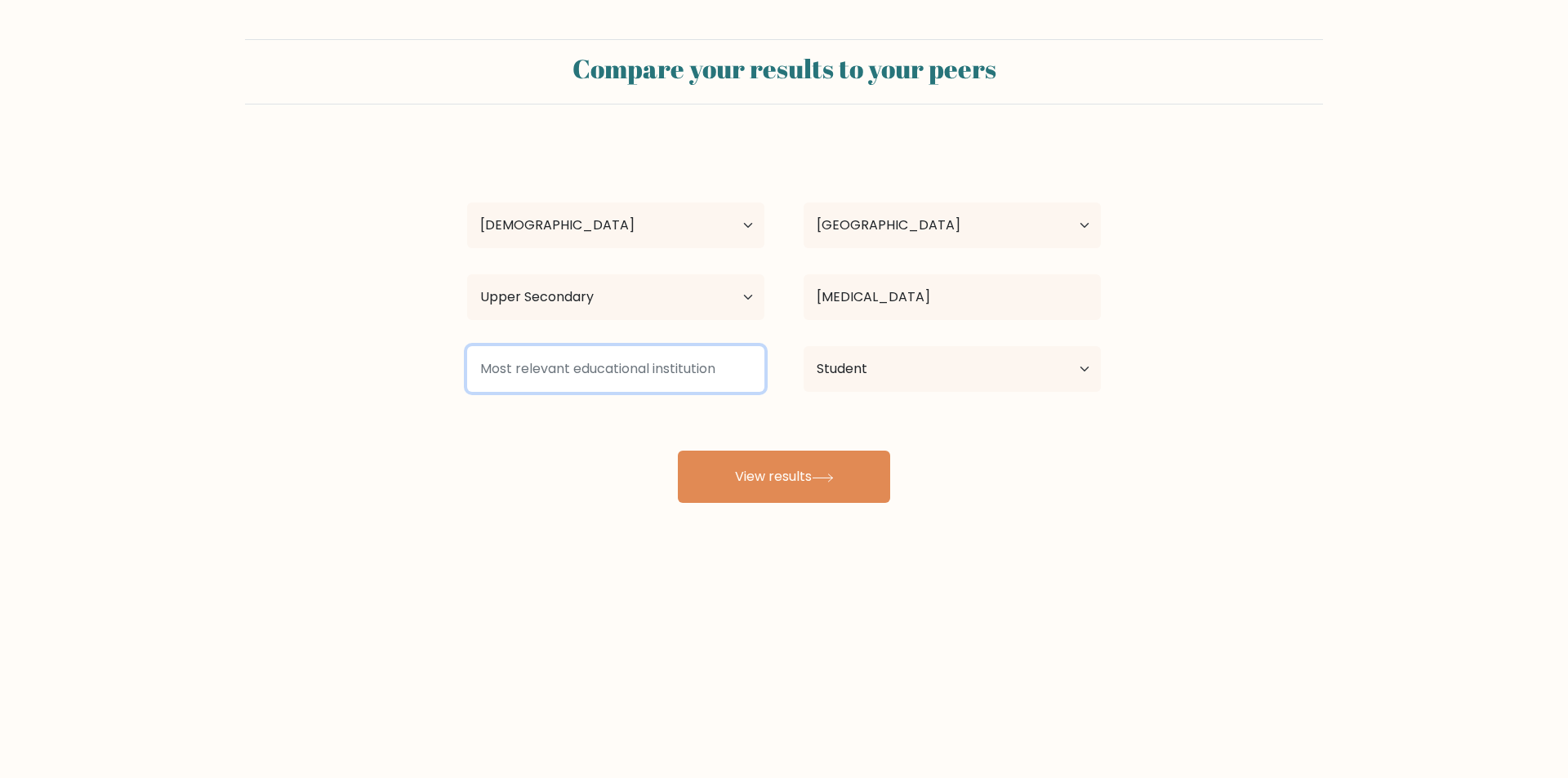
click at [651, 366] on input at bounding box center [616, 369] width 297 height 45
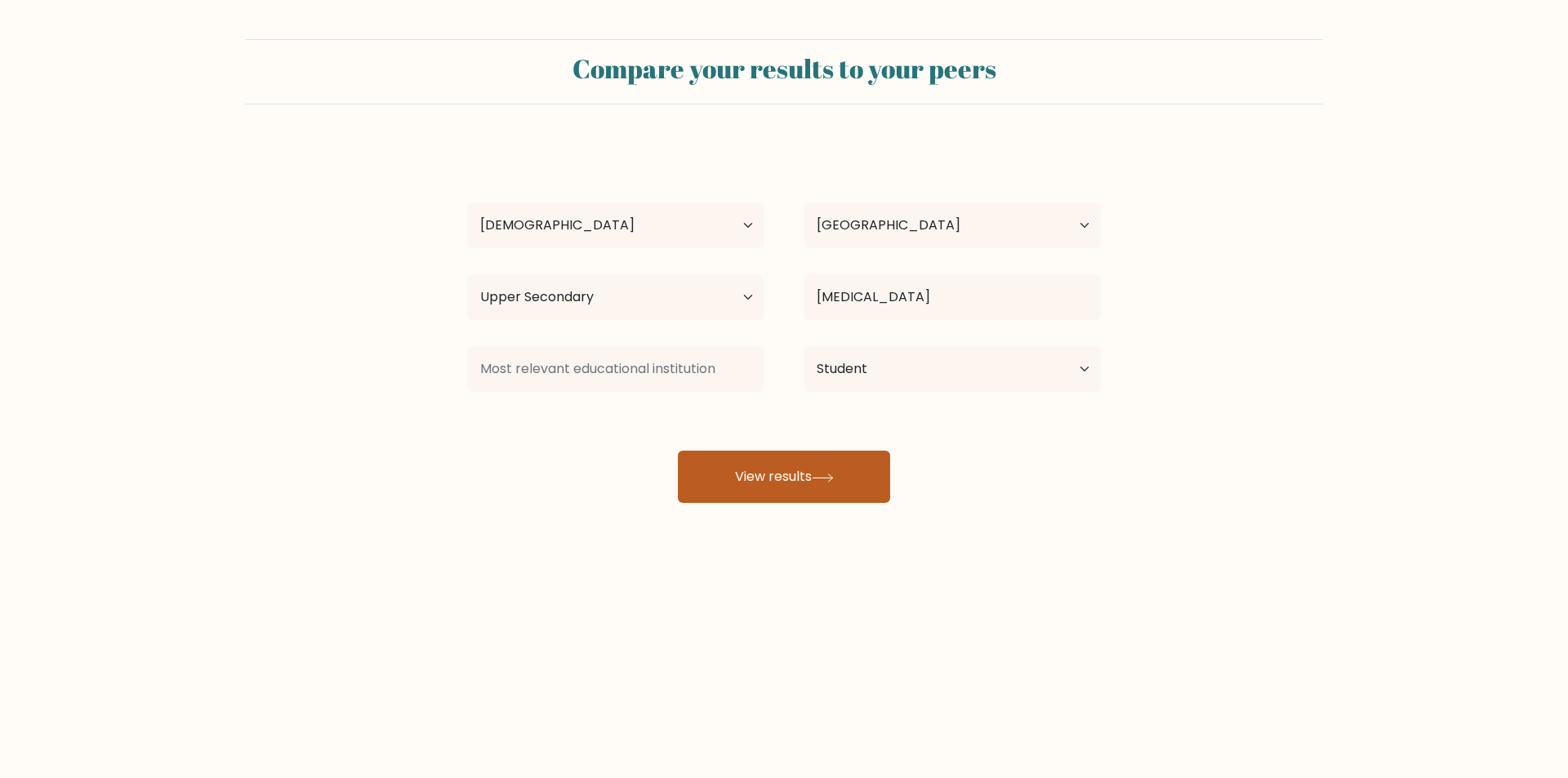
click at [843, 481] on button "View results" at bounding box center [783, 477] width 212 height 52
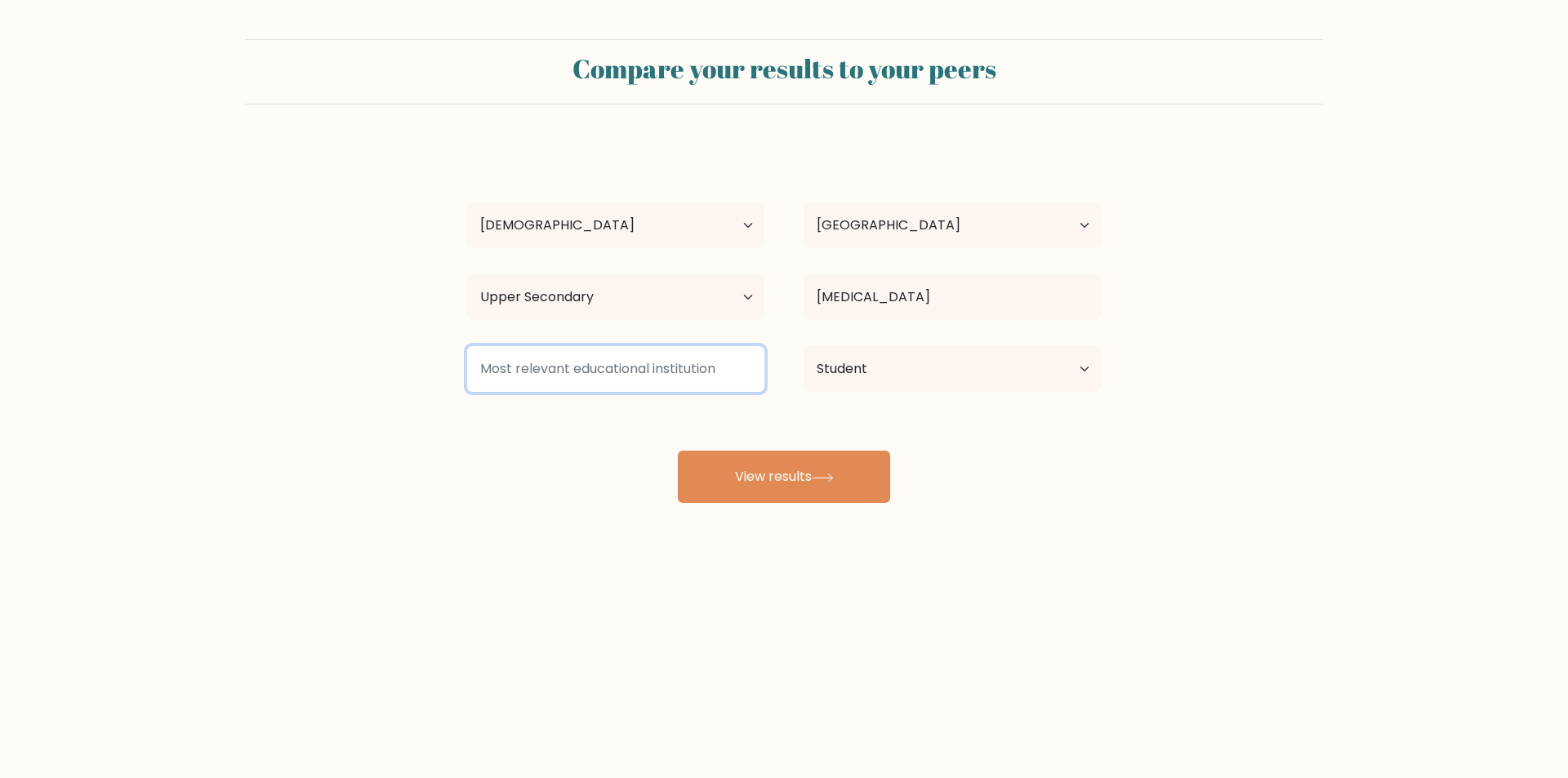
click at [641, 368] on input at bounding box center [616, 369] width 297 height 45
type input "hosoital"
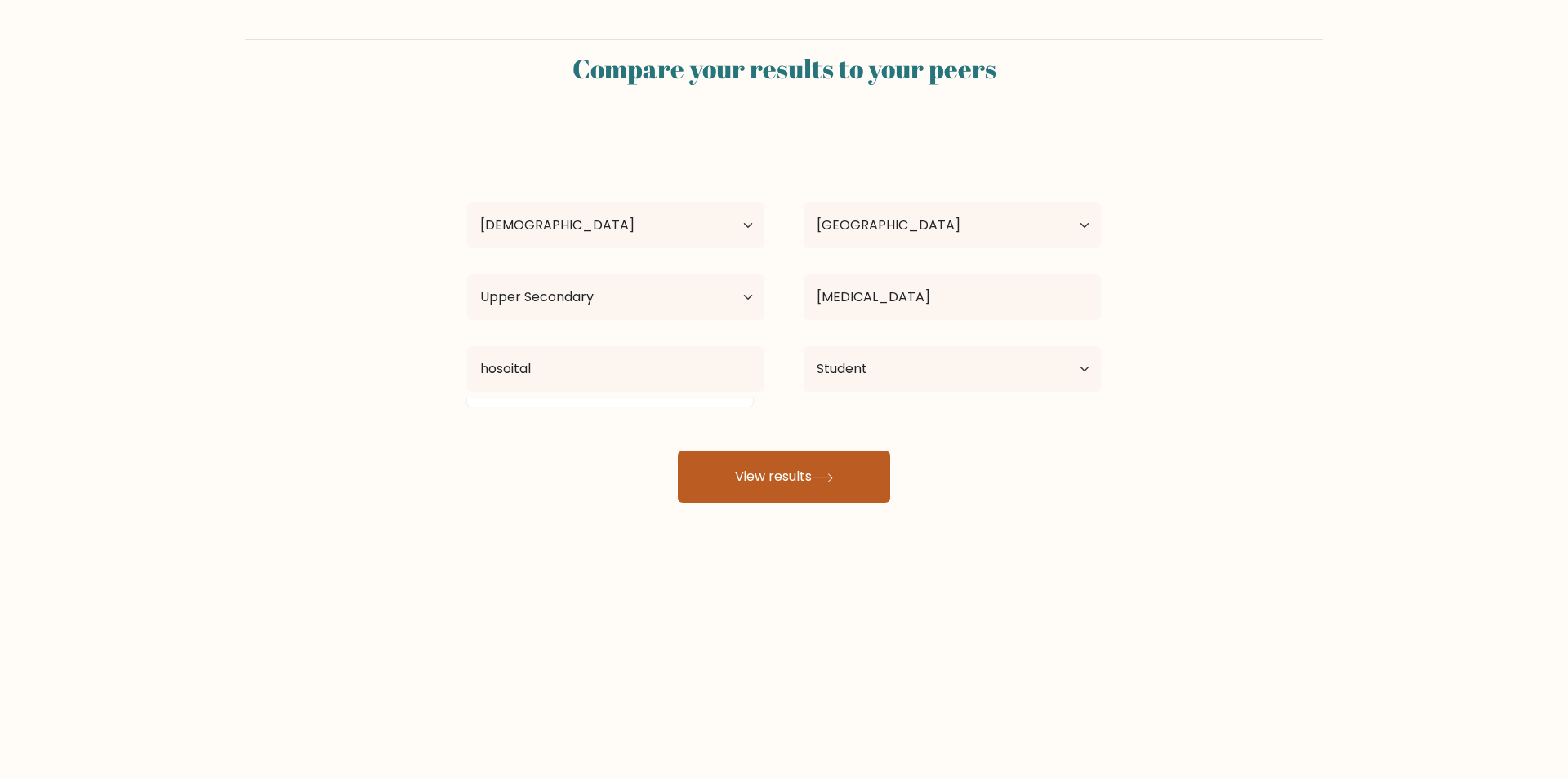
click at [747, 484] on button "View results" at bounding box center [783, 477] width 212 height 52
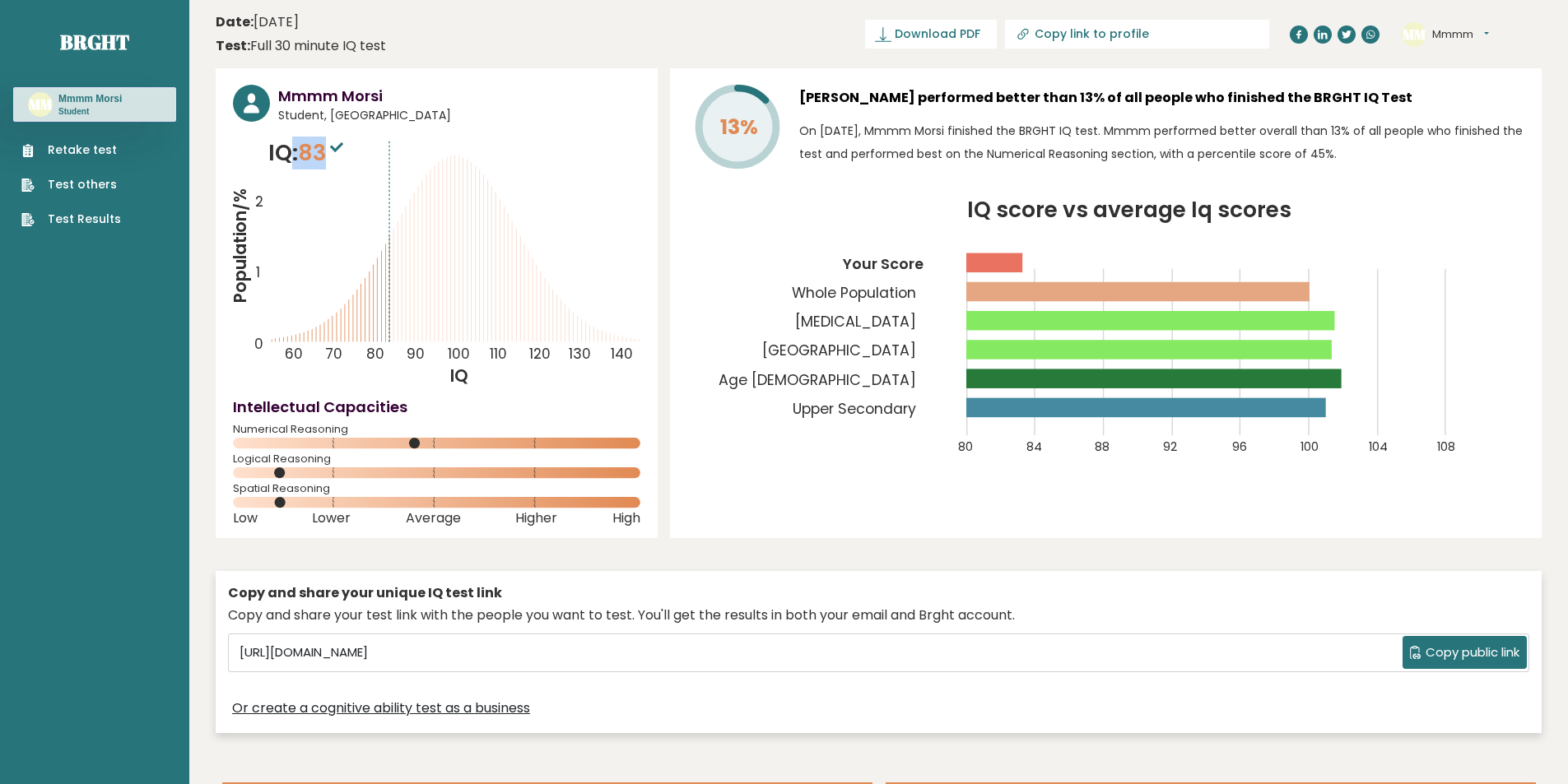
drag, startPoint x: 328, startPoint y: 156, endPoint x: 287, endPoint y: 156, distance: 41.0
click at [287, 156] on p "IQ: 83" at bounding box center [308, 152] width 79 height 33
click at [439, 143] on icon "Population/% IQ 0 1 2 60 70 80 90 100 110 120 130 140" at bounding box center [436, 262] width 407 height 251
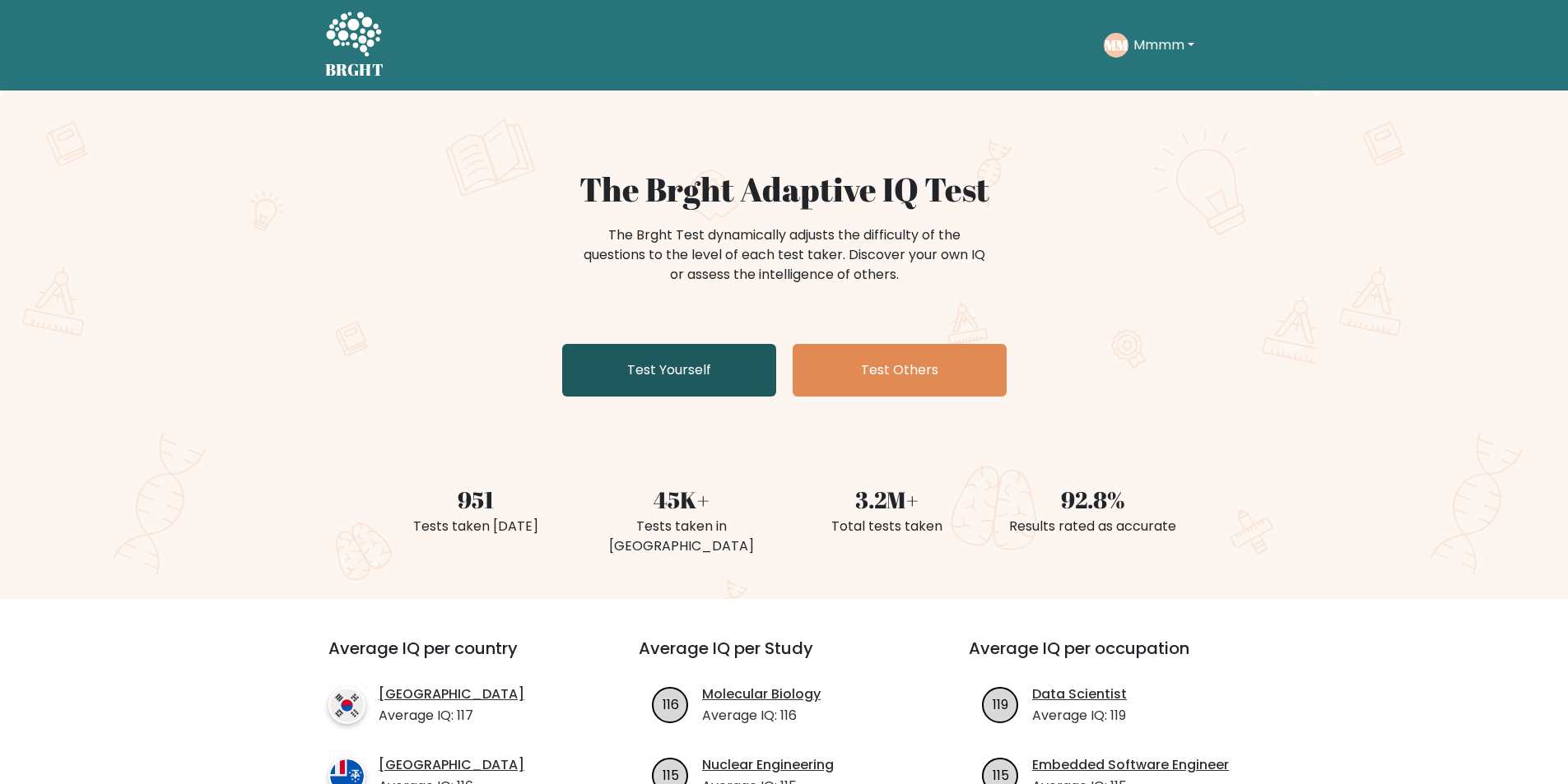
click at [730, 347] on link "Test Yourself" at bounding box center [668, 370] width 214 height 53
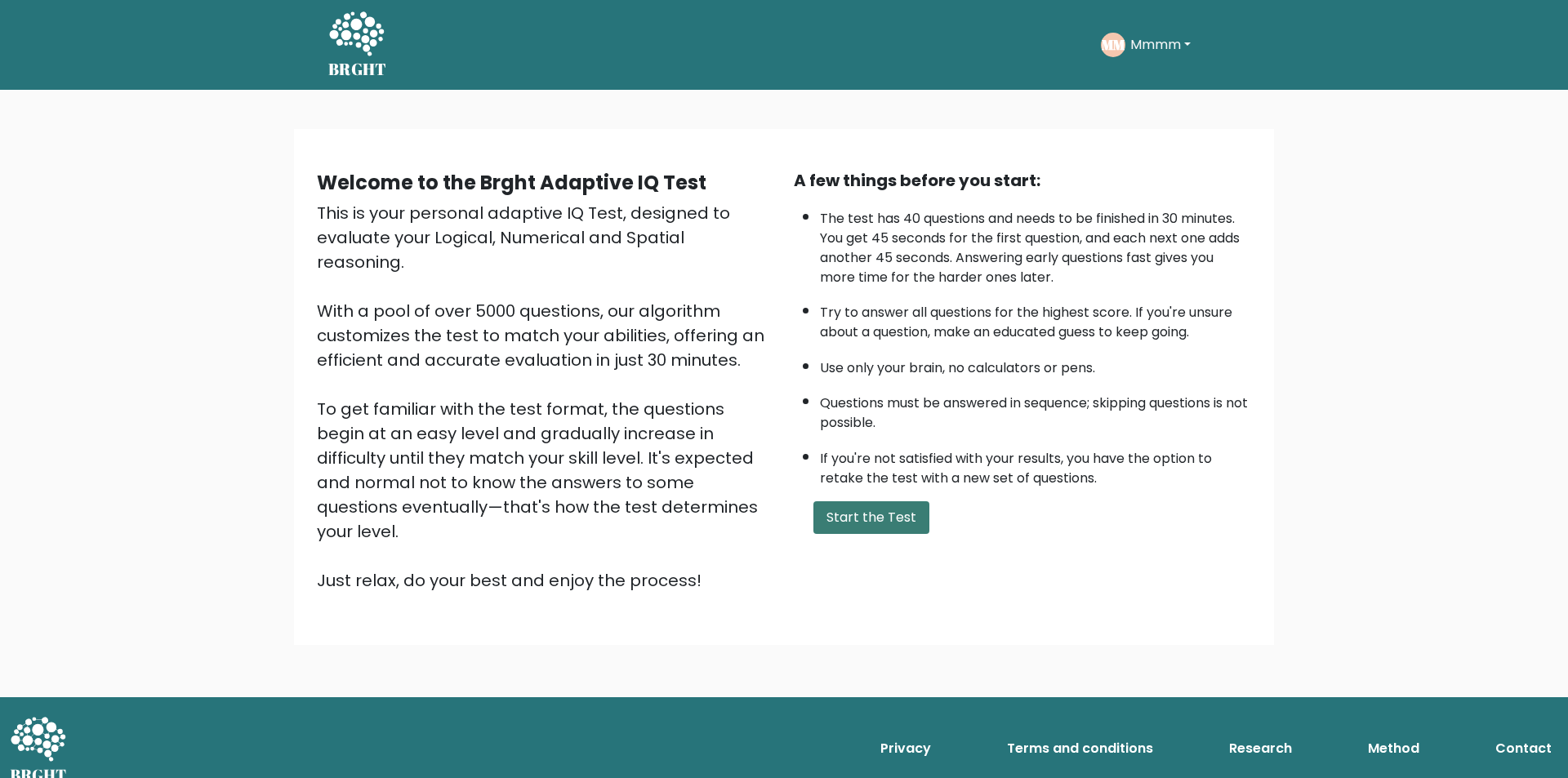
click at [852, 519] on button "Start the Test" at bounding box center [870, 517] width 116 height 32
click at [1155, 44] on button "Mmmm" at bounding box center [1160, 44] width 71 height 21
click at [1171, 121] on link "Profile" at bounding box center [1166, 121] width 129 height 26
click at [1108, 39] on text "MM" at bounding box center [1113, 44] width 24 height 19
click at [1148, 39] on button "Mmmm" at bounding box center [1160, 44] width 71 height 21
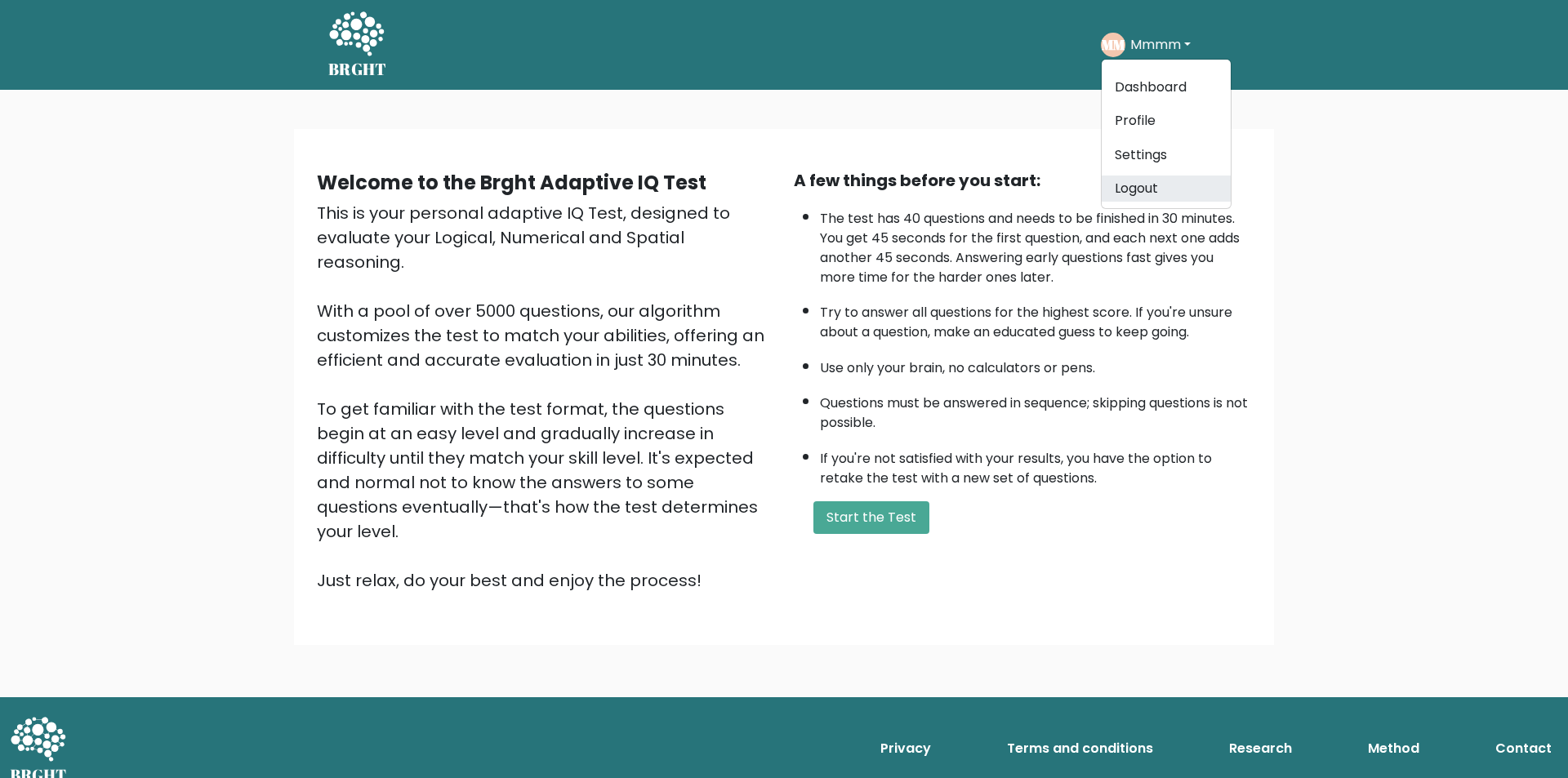
click at [1169, 184] on link "Logout" at bounding box center [1166, 188] width 129 height 26
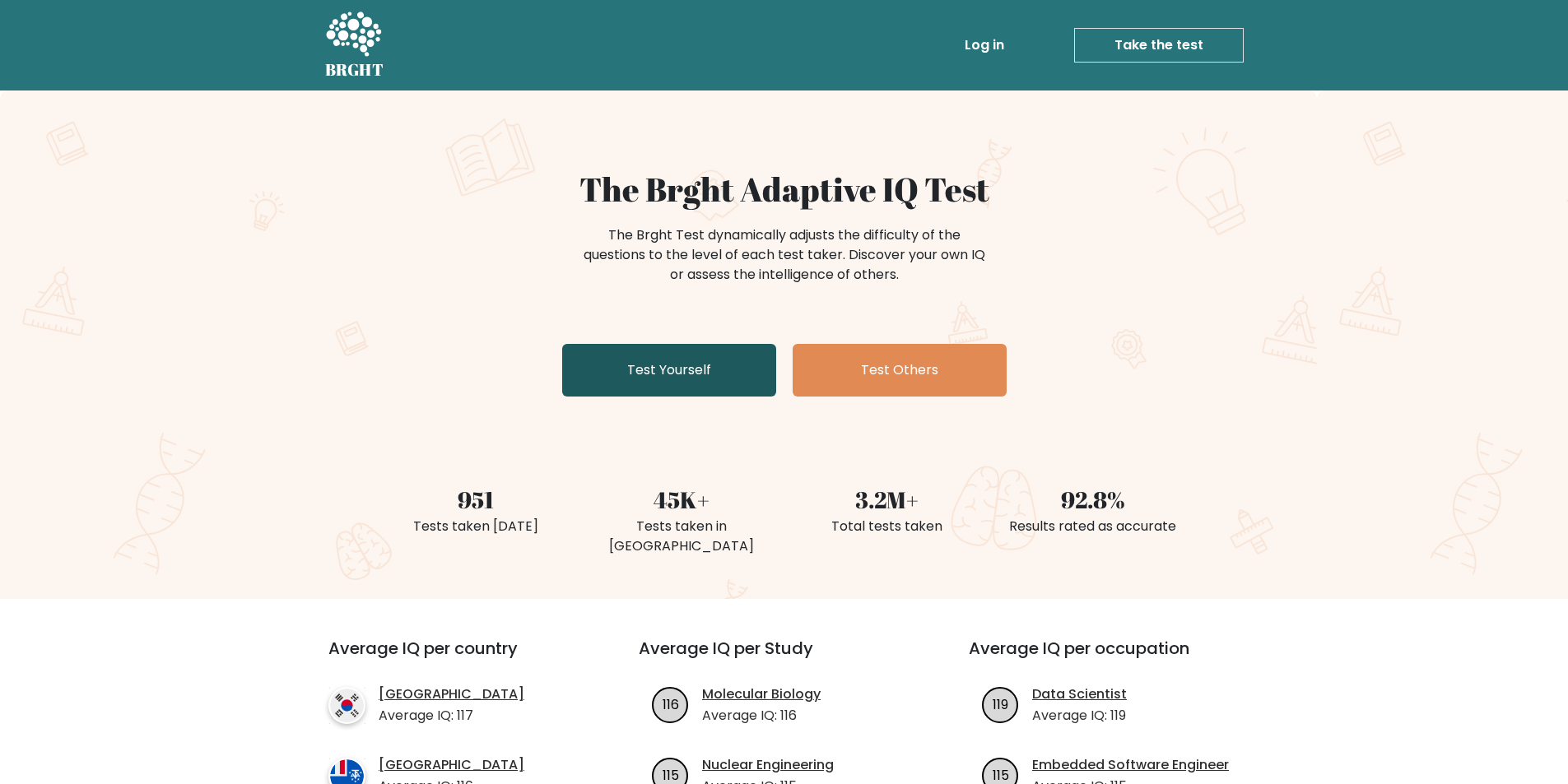
click at [724, 372] on link "Test Yourself" at bounding box center [668, 370] width 214 height 53
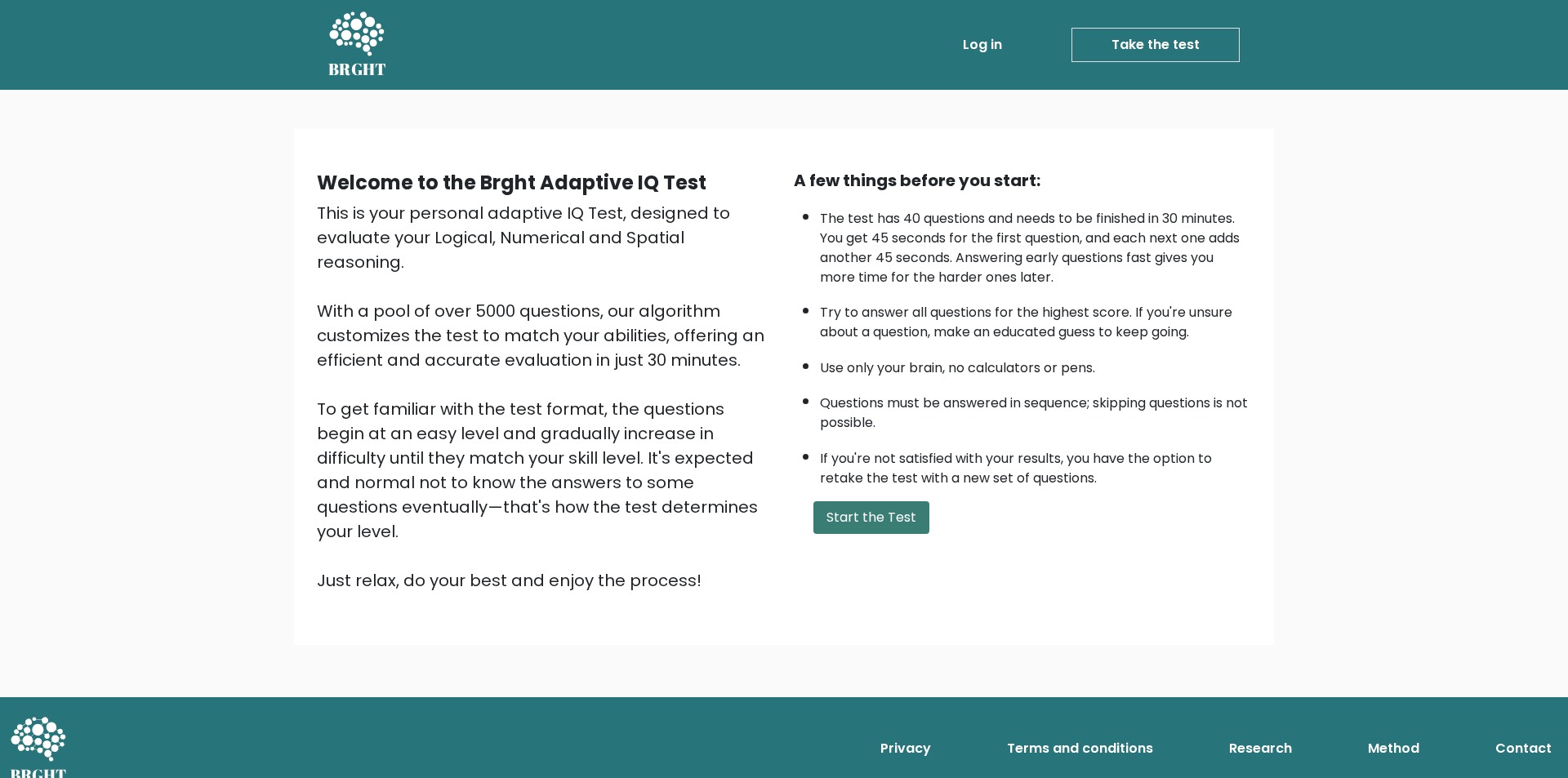
click at [886, 508] on button "Start the Test" at bounding box center [870, 517] width 116 height 32
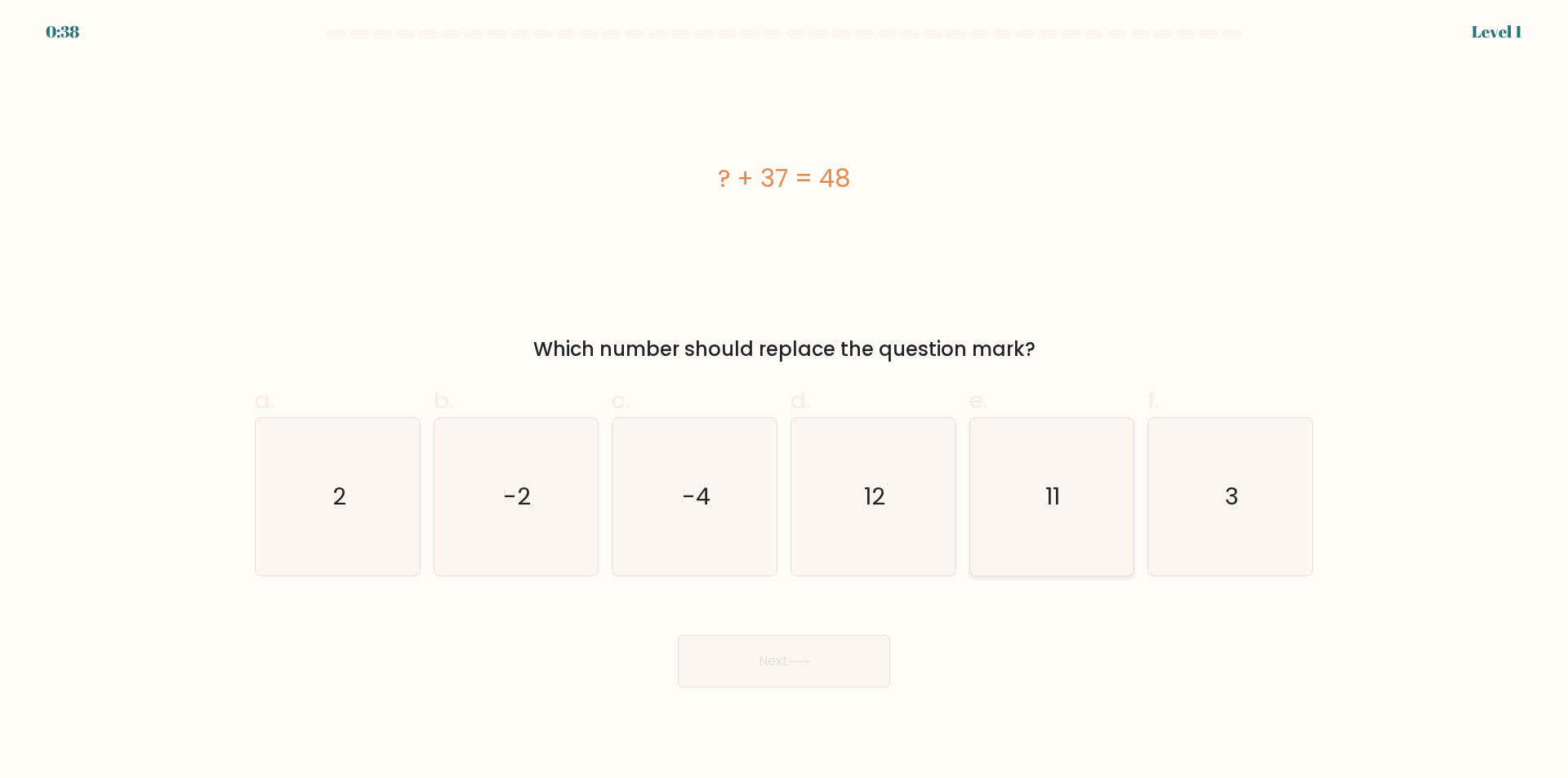
click at [995, 493] on icon "11" at bounding box center [1051, 496] width 158 height 158
click at [785, 400] on input "e. 11" at bounding box center [784, 395] width 1 height 10
radio input "true"
click at [806, 685] on button "Next" at bounding box center [783, 661] width 212 height 52
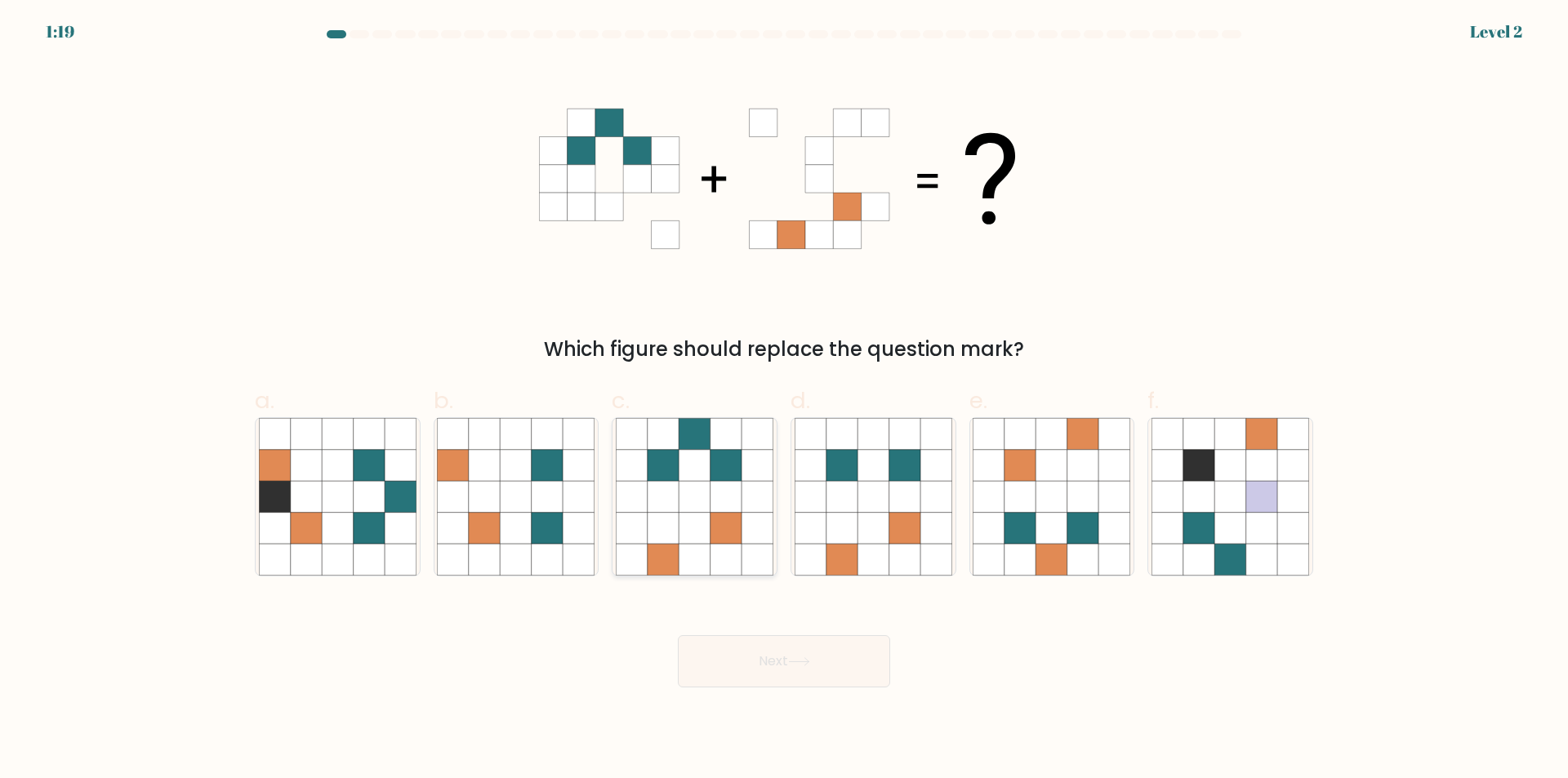
click at [749, 538] on icon at bounding box center [757, 529] width 31 height 31
click at [784, 400] on input "c." at bounding box center [784, 395] width 1 height 10
radio input "true"
click at [795, 666] on icon at bounding box center [798, 662] width 22 height 9
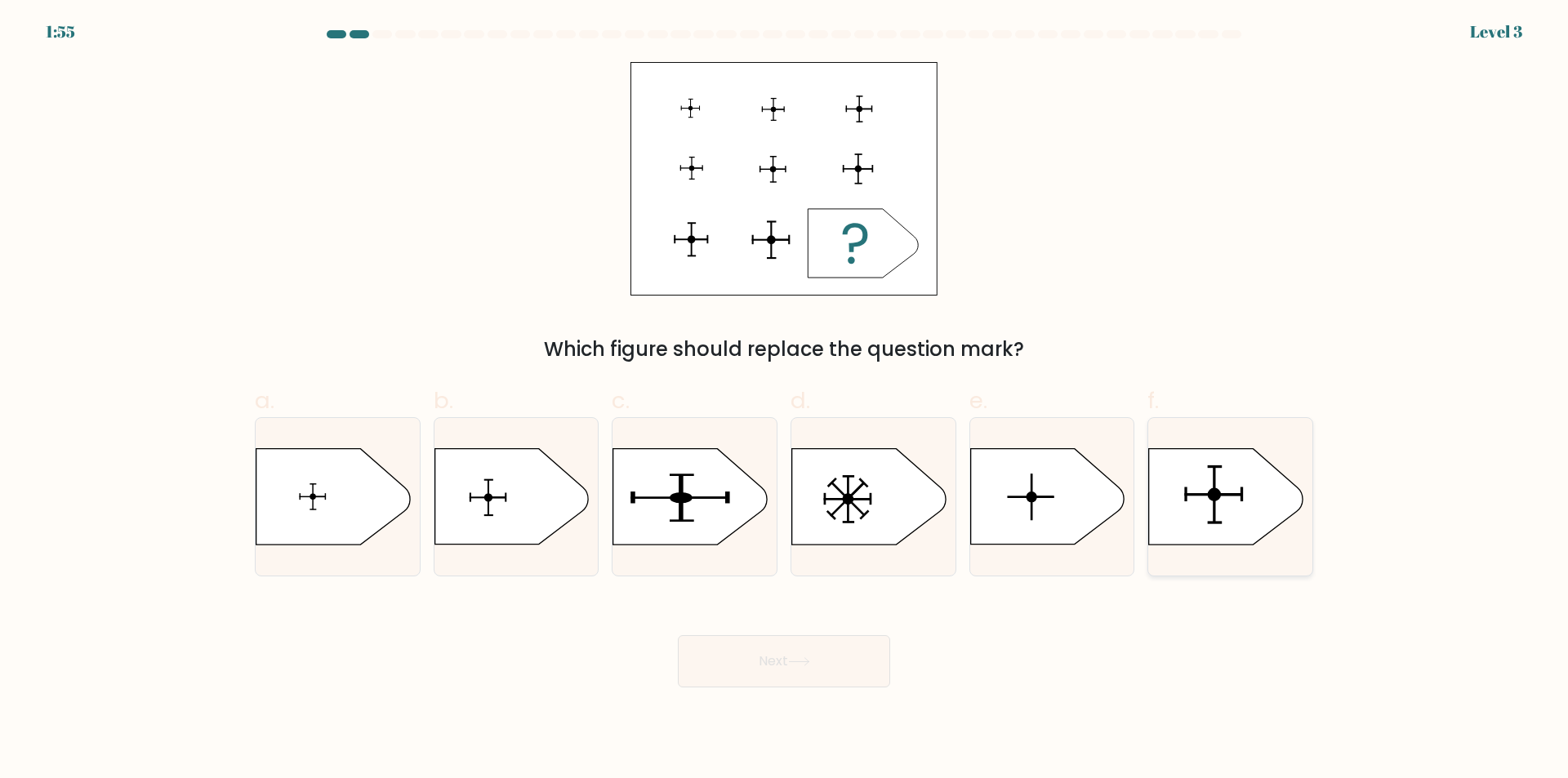
click at [1242, 482] on icon at bounding box center [1225, 497] width 153 height 96
click at [785, 400] on input "f." at bounding box center [784, 395] width 1 height 10
radio input "true"
click at [791, 674] on button "Next" at bounding box center [783, 661] width 212 height 52
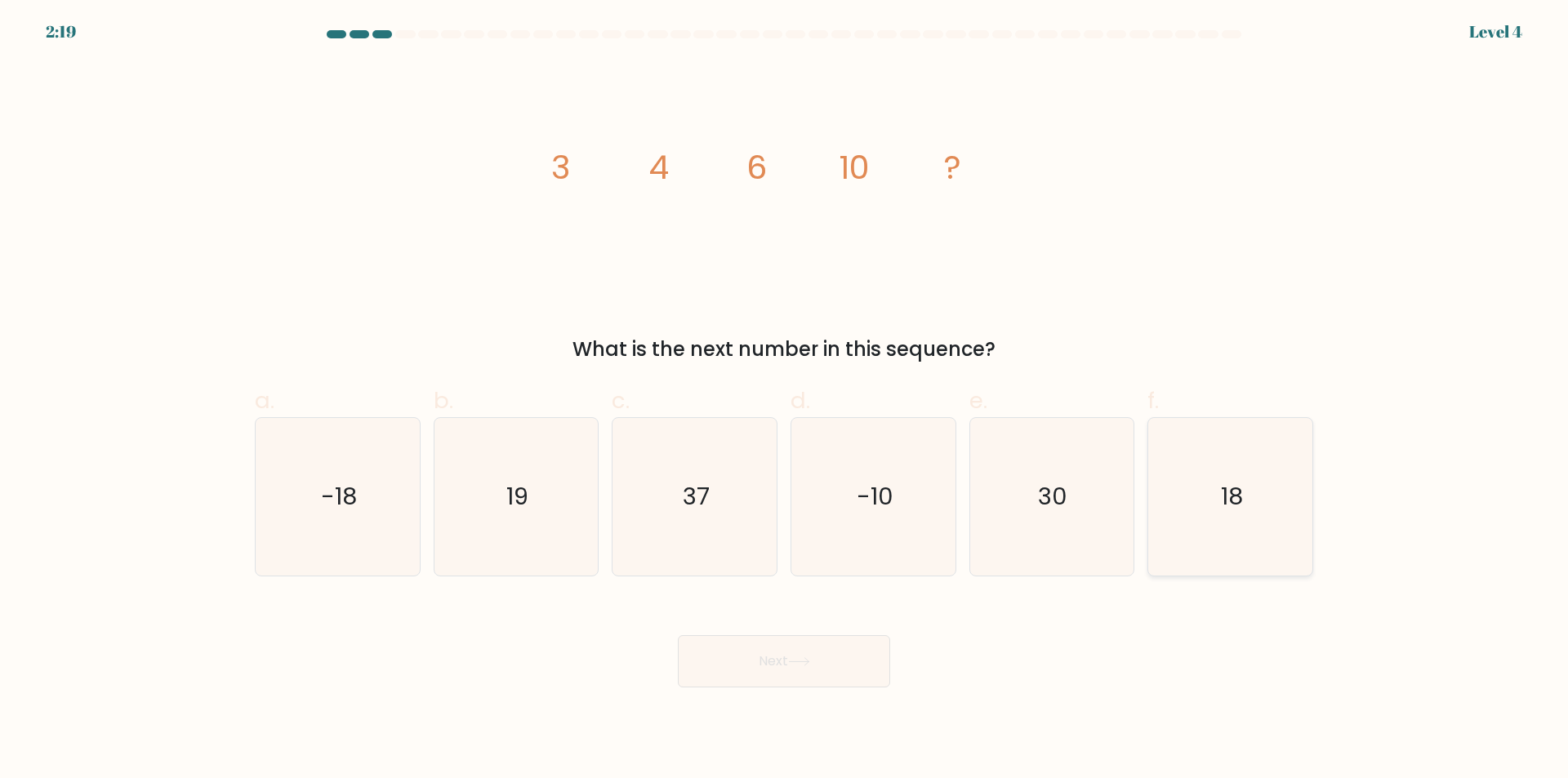
click at [1231, 531] on icon "18" at bounding box center [1230, 496] width 158 height 158
click at [785, 400] on input "f. 18" at bounding box center [784, 395] width 1 height 10
radio input "true"
click at [834, 627] on div "Next" at bounding box center [784, 641] width 1078 height 92
click at [834, 634] on div "Next" at bounding box center [784, 641] width 1078 height 92
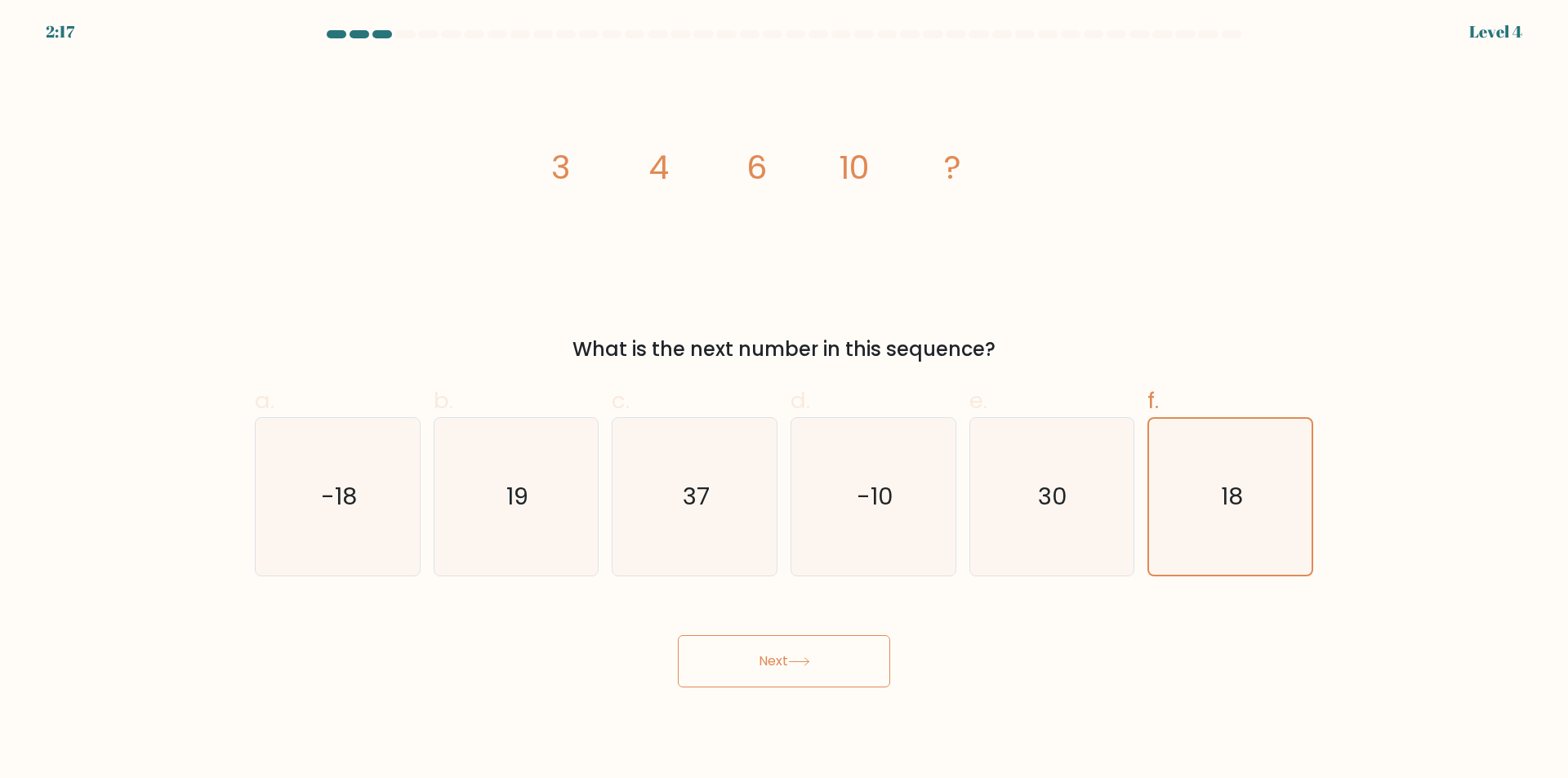
click at [815, 655] on button "Next" at bounding box center [783, 661] width 212 height 52
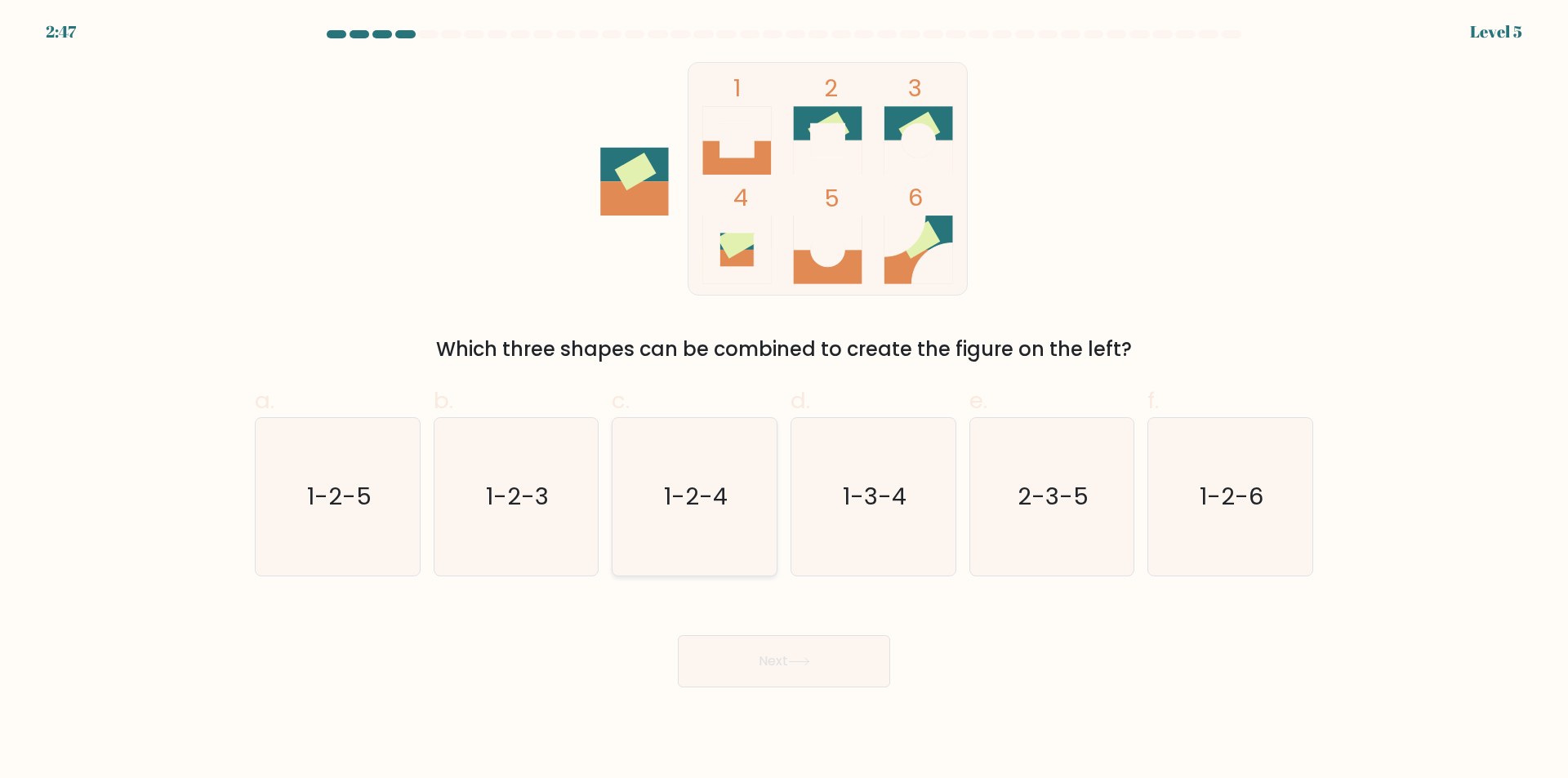
click at [703, 537] on icon "1-2-4" at bounding box center [694, 496] width 158 height 158
click at [784, 400] on input "c. 1-2-4" at bounding box center [784, 395] width 1 height 10
radio input "true"
click at [749, 655] on button "Next" at bounding box center [783, 661] width 212 height 52
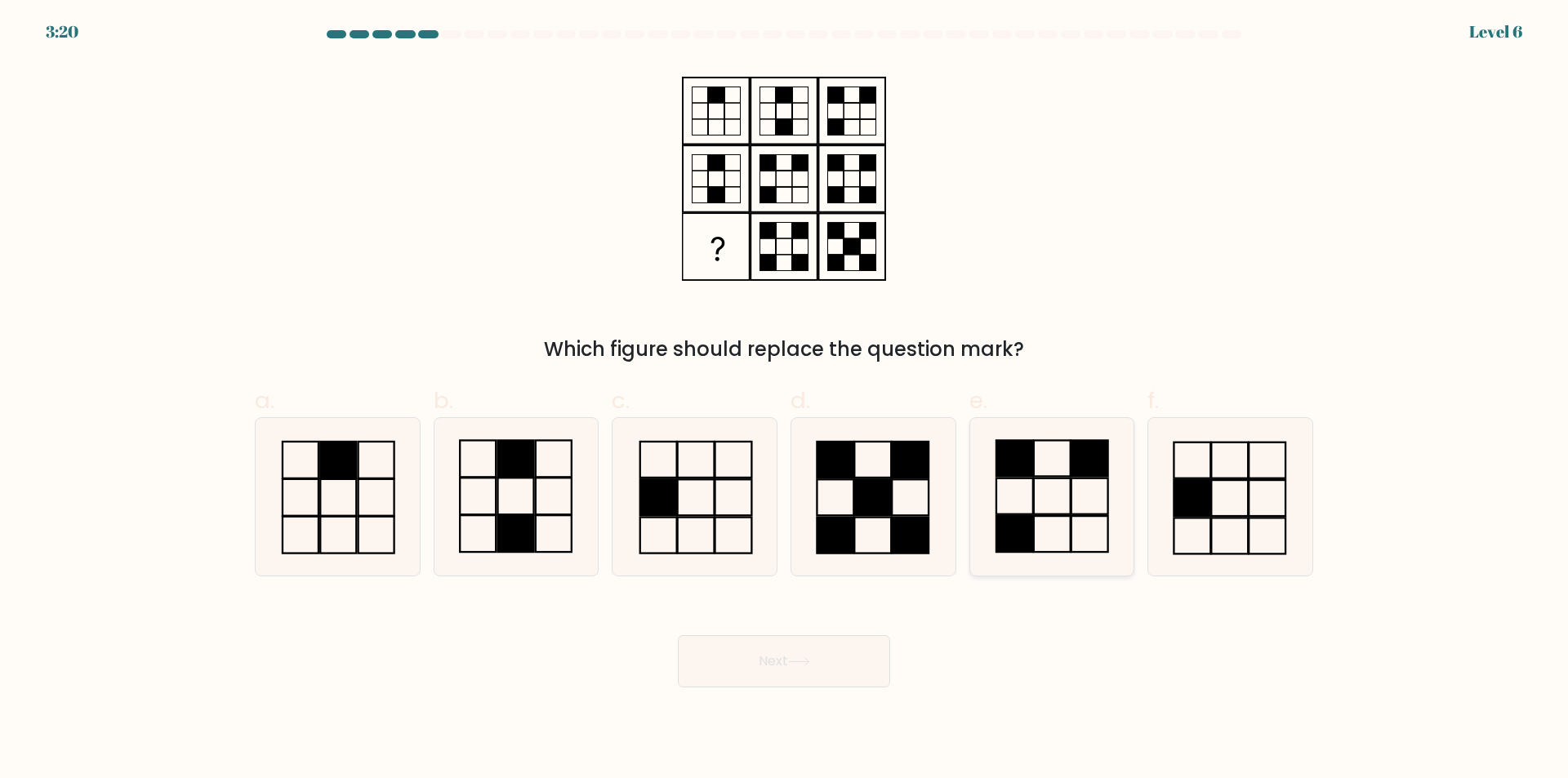
click at [1050, 500] on icon at bounding box center [1051, 496] width 158 height 158
click at [785, 400] on input "e." at bounding box center [784, 395] width 1 height 10
radio input "true"
click at [754, 645] on button "Next" at bounding box center [783, 661] width 212 height 52
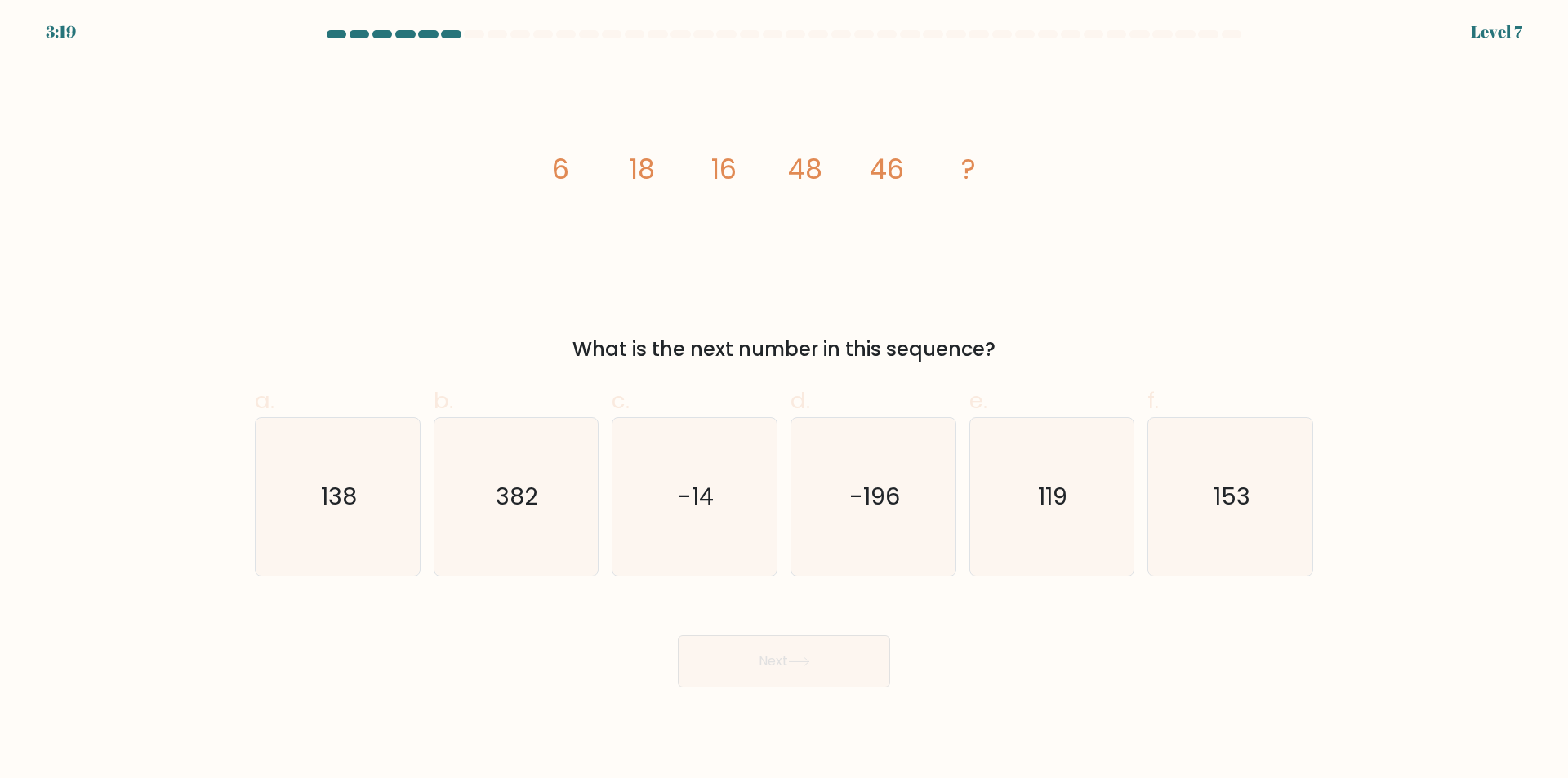
click at [760, 657] on button "Next" at bounding box center [783, 661] width 212 height 52
click at [812, 326] on div "image/svg+xml 6 18 16 48 46 ? What is the next number in this sequence?" at bounding box center [784, 213] width 1078 height 302
click at [365, 523] on icon "138" at bounding box center [337, 496] width 158 height 158
click at [784, 400] on input "a. 138" at bounding box center [784, 395] width 1 height 10
radio input "true"
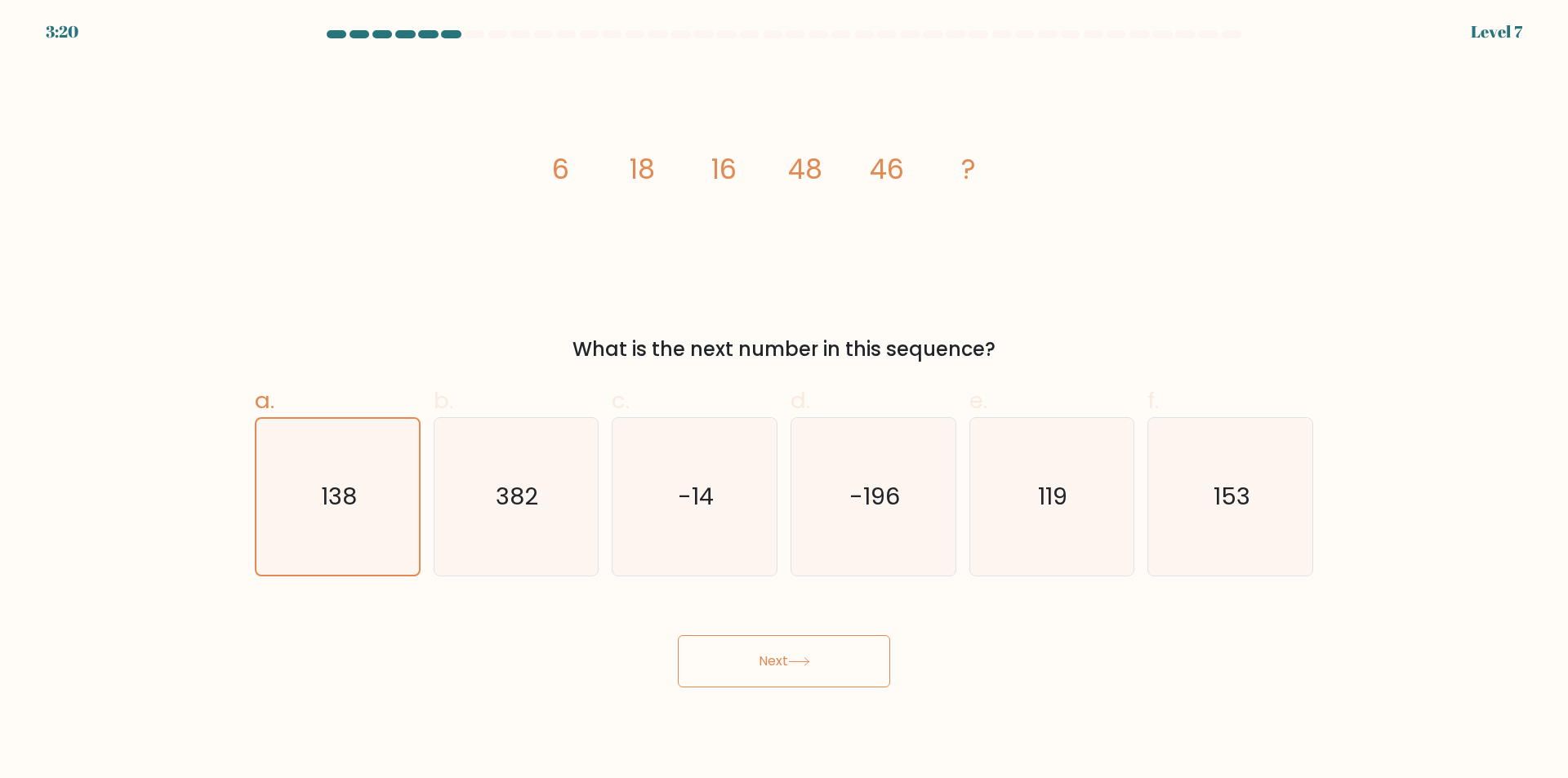
click at [749, 650] on button "Next" at bounding box center [783, 661] width 212 height 52
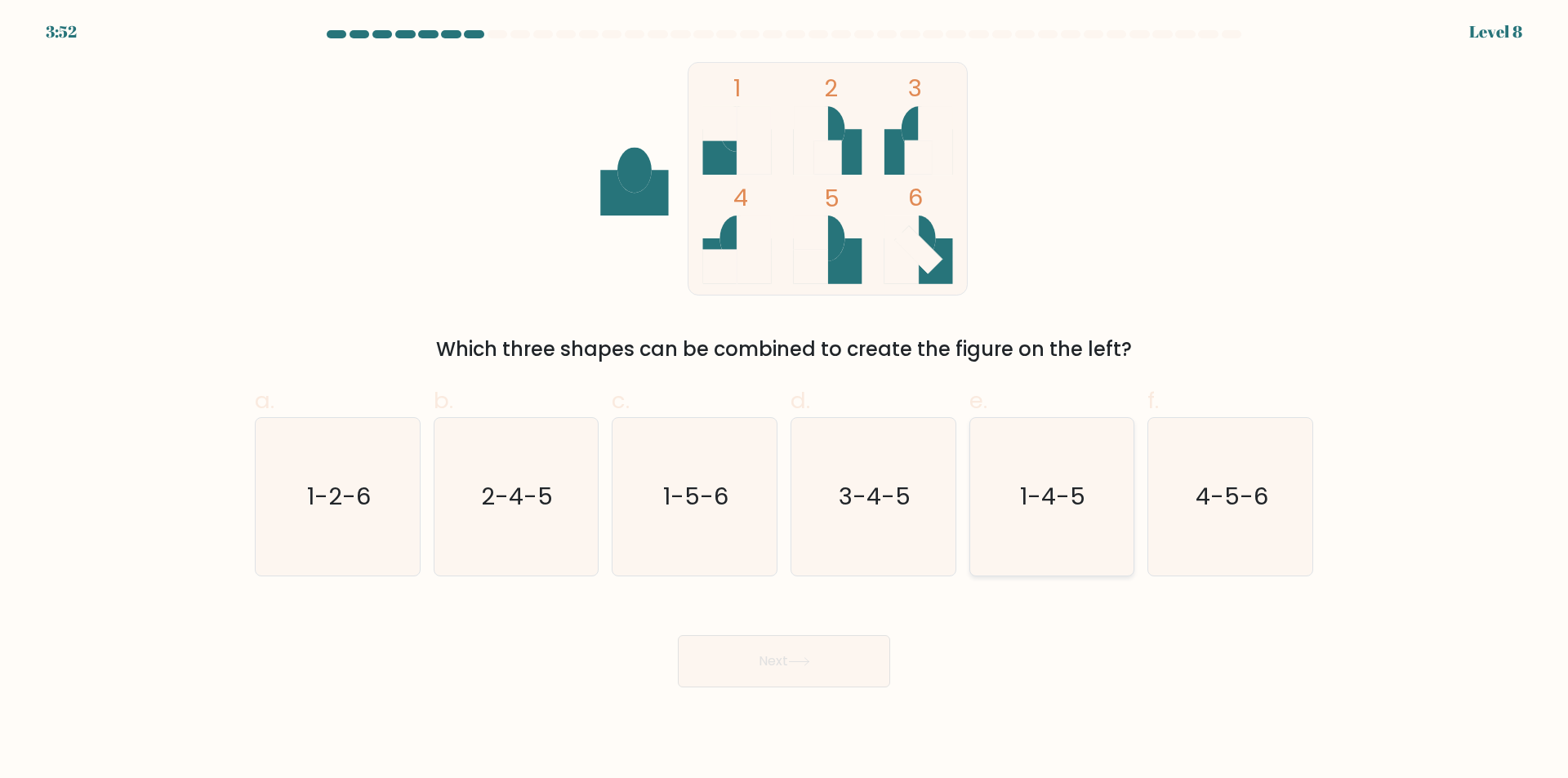
click at [1092, 508] on icon "1-4-5" at bounding box center [1051, 496] width 158 height 158
click at [785, 400] on input "e. 1-4-5" at bounding box center [784, 395] width 1 height 10
radio input "true"
click at [857, 656] on button "Next" at bounding box center [783, 661] width 212 height 52
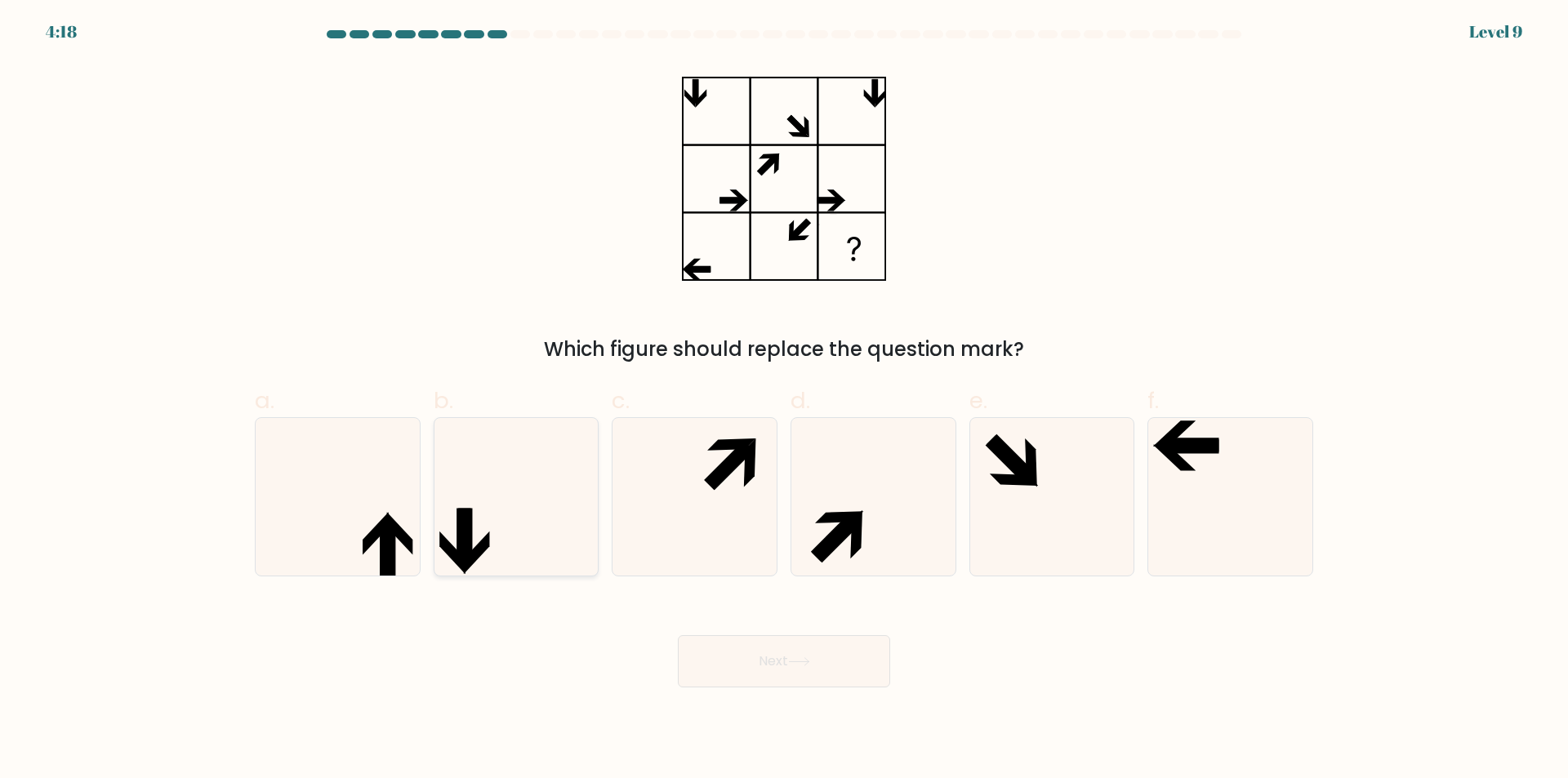
click at [434, 510] on div at bounding box center [516, 496] width 166 height 160
click at [784, 400] on input "b." at bounding box center [784, 395] width 1 height 10
radio input "true"
click at [388, 507] on icon at bounding box center [337, 496] width 158 height 158
click at [784, 400] on input "a." at bounding box center [784, 395] width 1 height 10
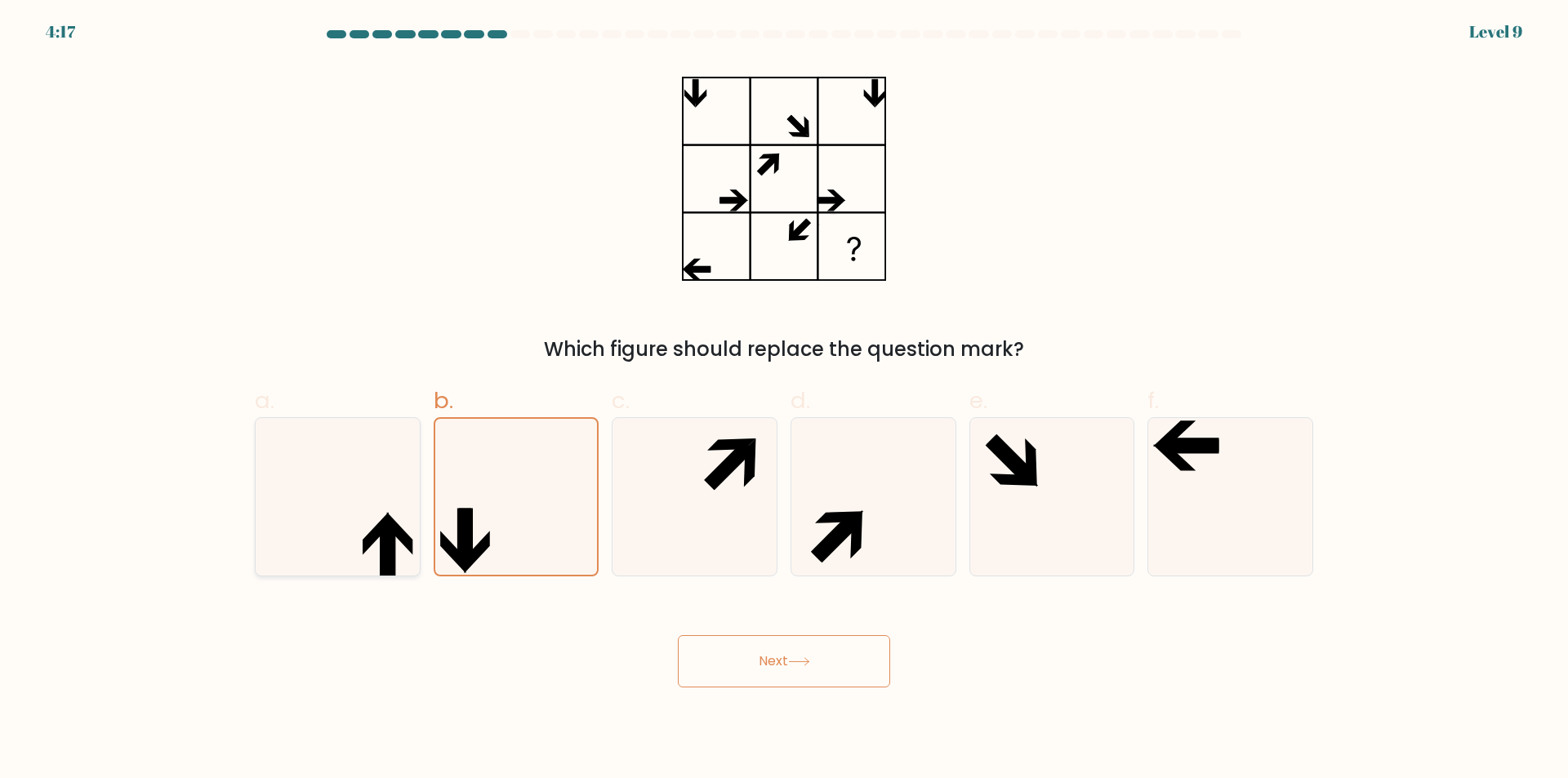
radio input "true"
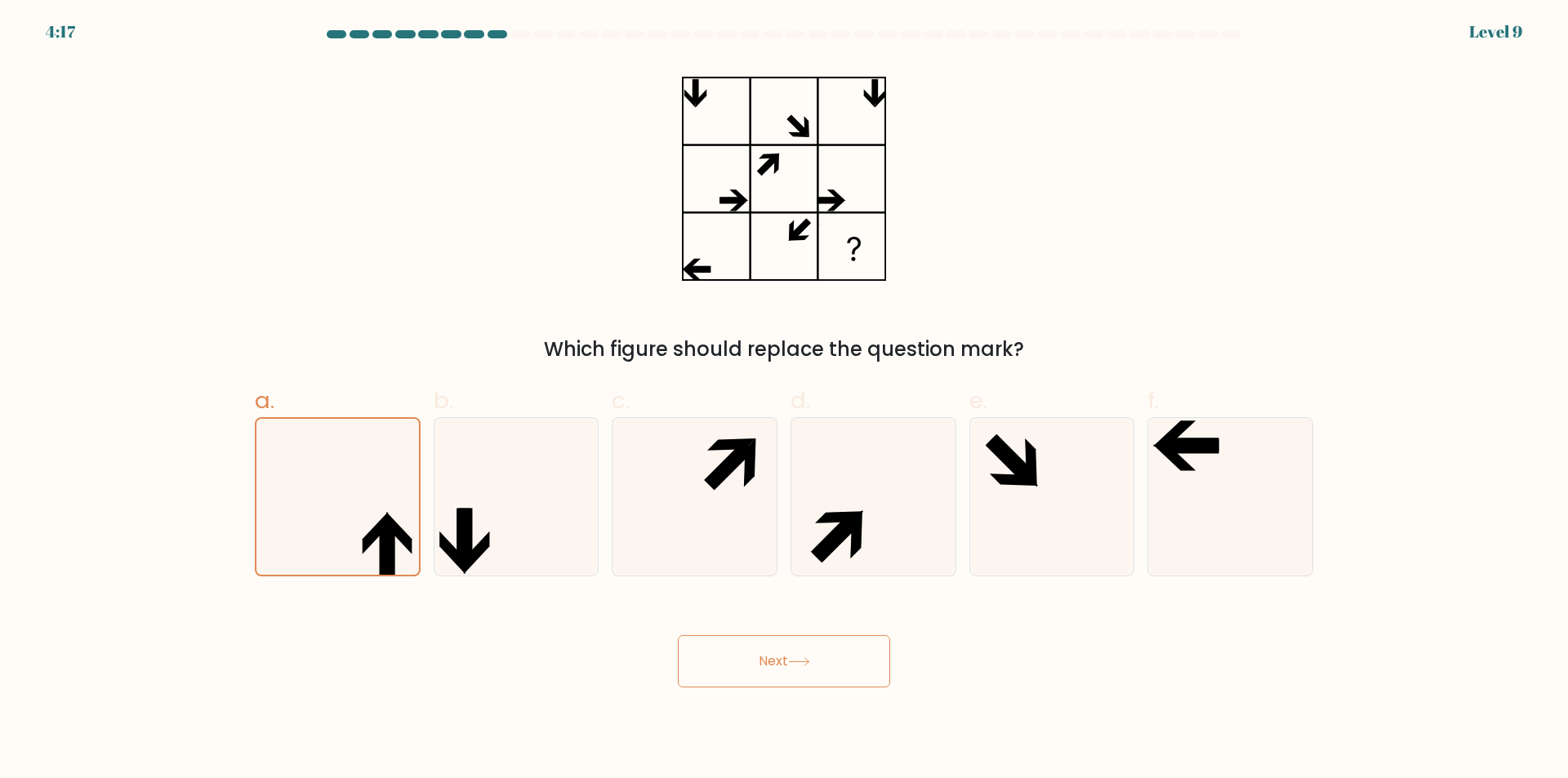
click at [770, 647] on button "Next" at bounding box center [783, 661] width 212 height 52
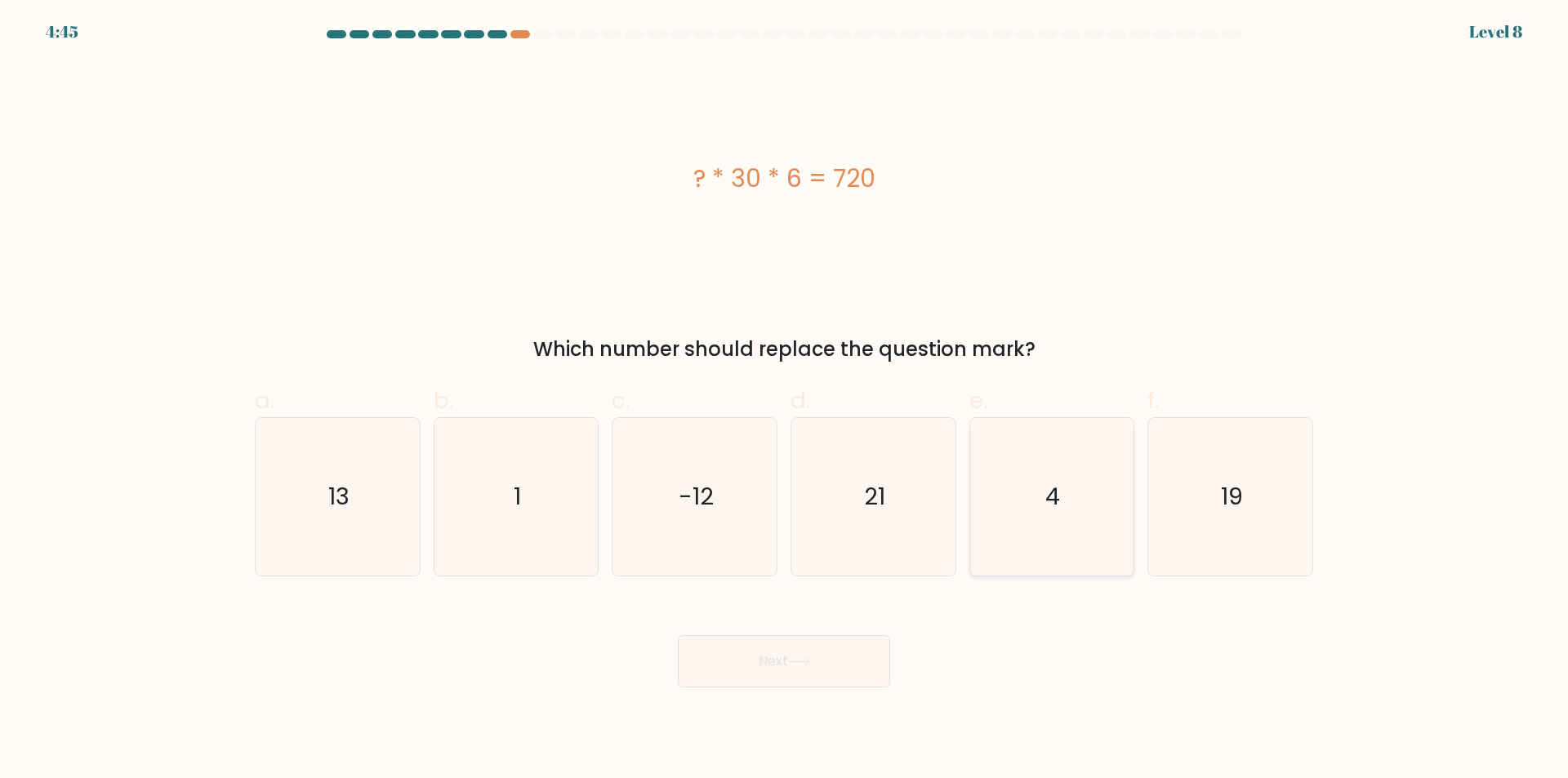
click at [1053, 469] on icon "4" at bounding box center [1051, 496] width 158 height 158
click at [785, 400] on input "e. 4" at bounding box center [784, 395] width 1 height 10
radio input "true"
click at [845, 644] on button "Next" at bounding box center [783, 661] width 212 height 52
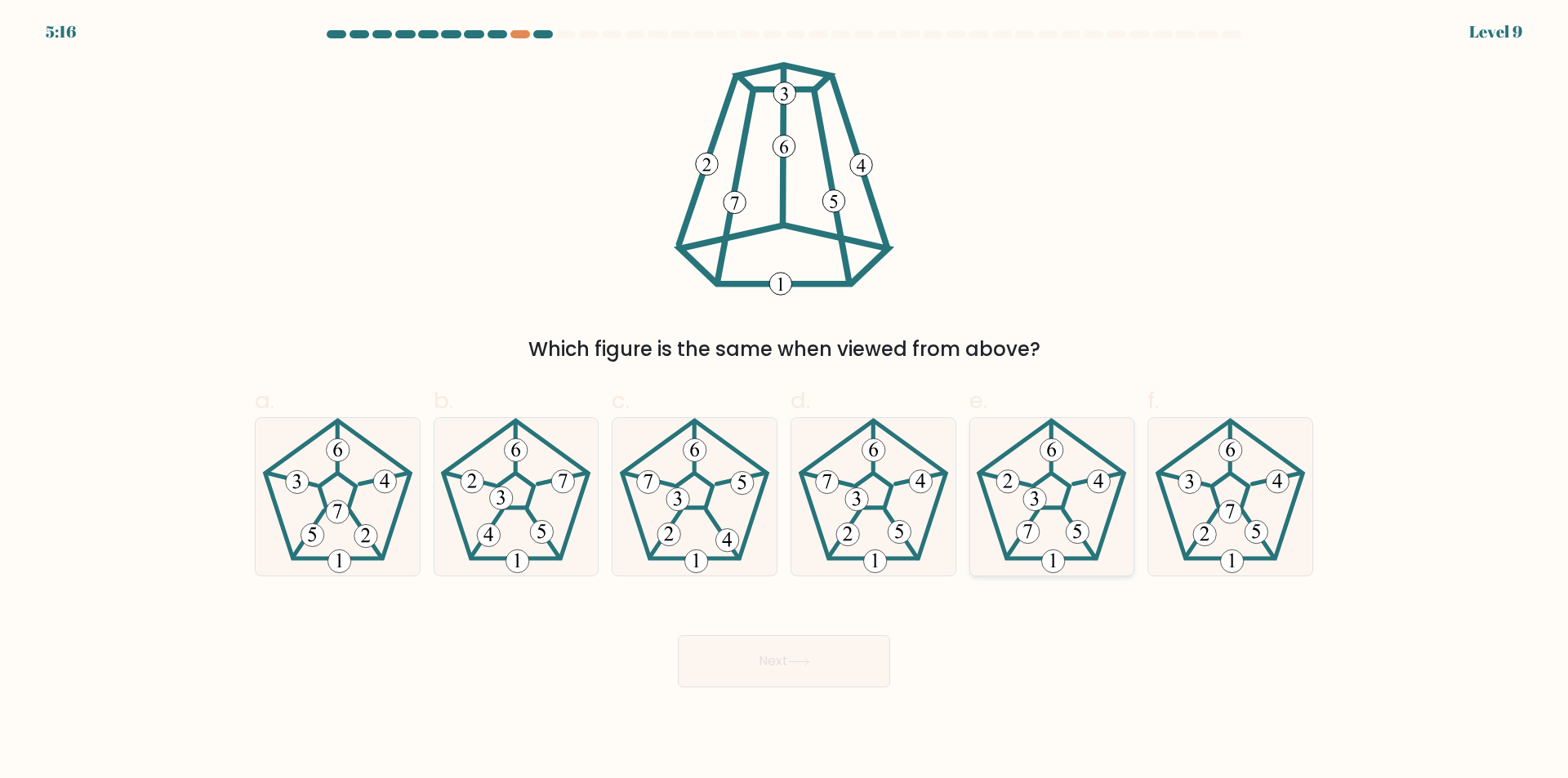
click at [1037, 551] on icon at bounding box center [1051, 496] width 158 height 158
click at [785, 400] on input "e." at bounding box center [784, 395] width 1 height 10
radio input "true"
click at [820, 651] on button "Next" at bounding box center [783, 661] width 212 height 52
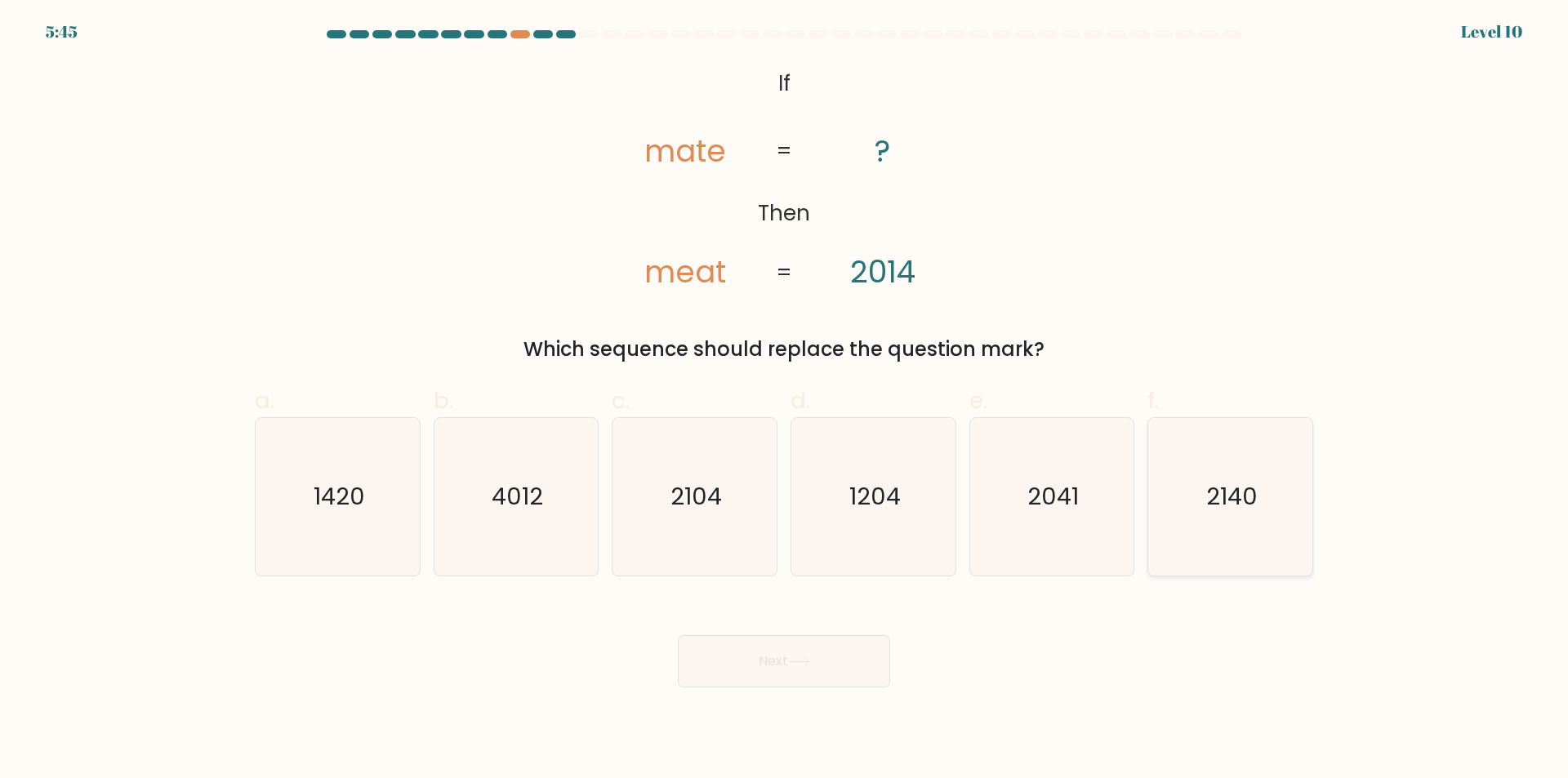
click at [1182, 494] on icon "2140" at bounding box center [1230, 496] width 158 height 158
click at [785, 400] on input "f. 2140" at bounding box center [784, 395] width 1 height 10
radio input "true"
click at [850, 676] on button "Next" at bounding box center [783, 661] width 212 height 52
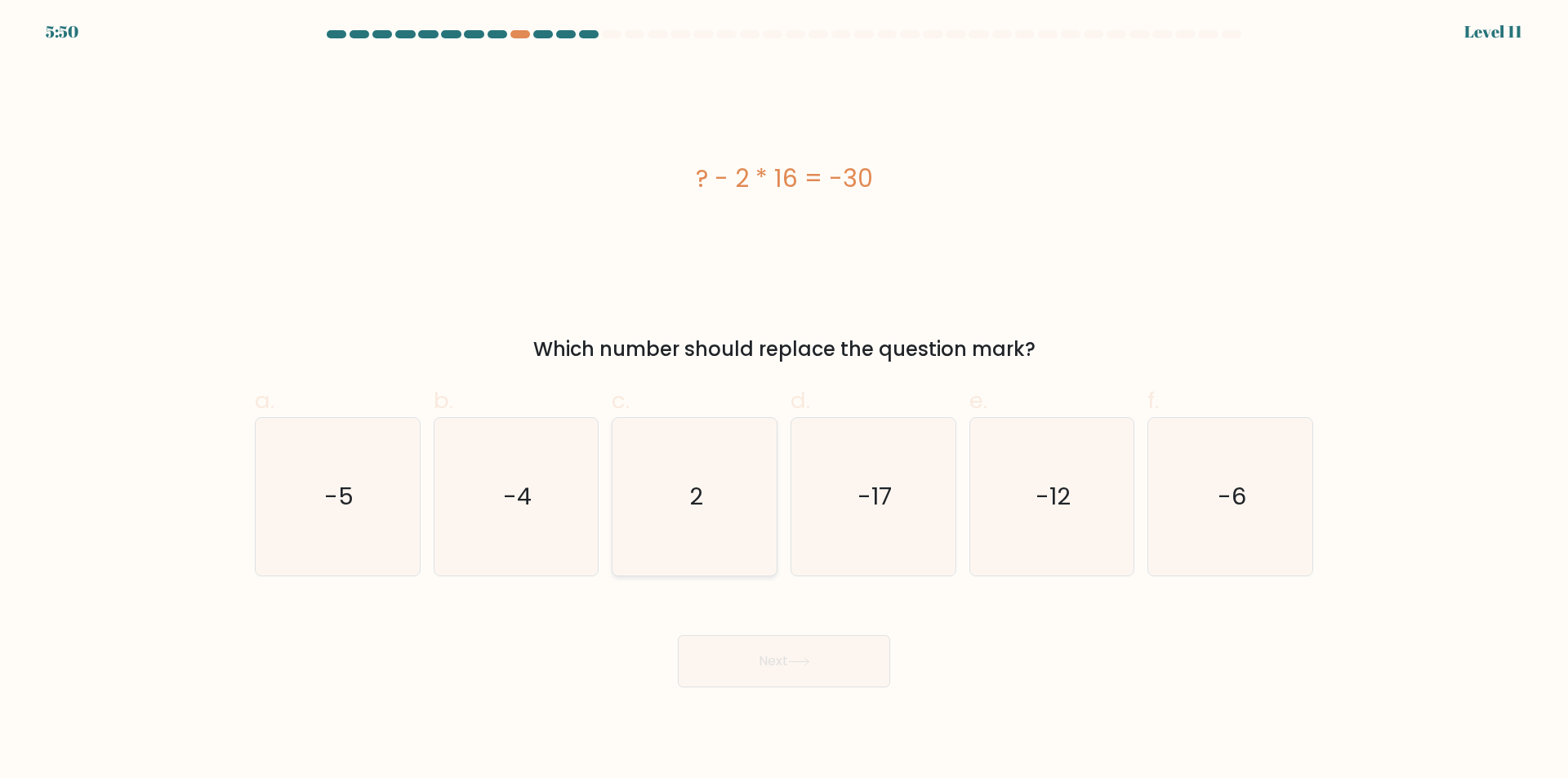
click at [722, 494] on icon "2" at bounding box center [694, 496] width 158 height 158
click at [784, 400] on input "c. 2" at bounding box center [784, 395] width 1 height 10
radio input "true"
click at [761, 659] on button "Next" at bounding box center [783, 661] width 212 height 52
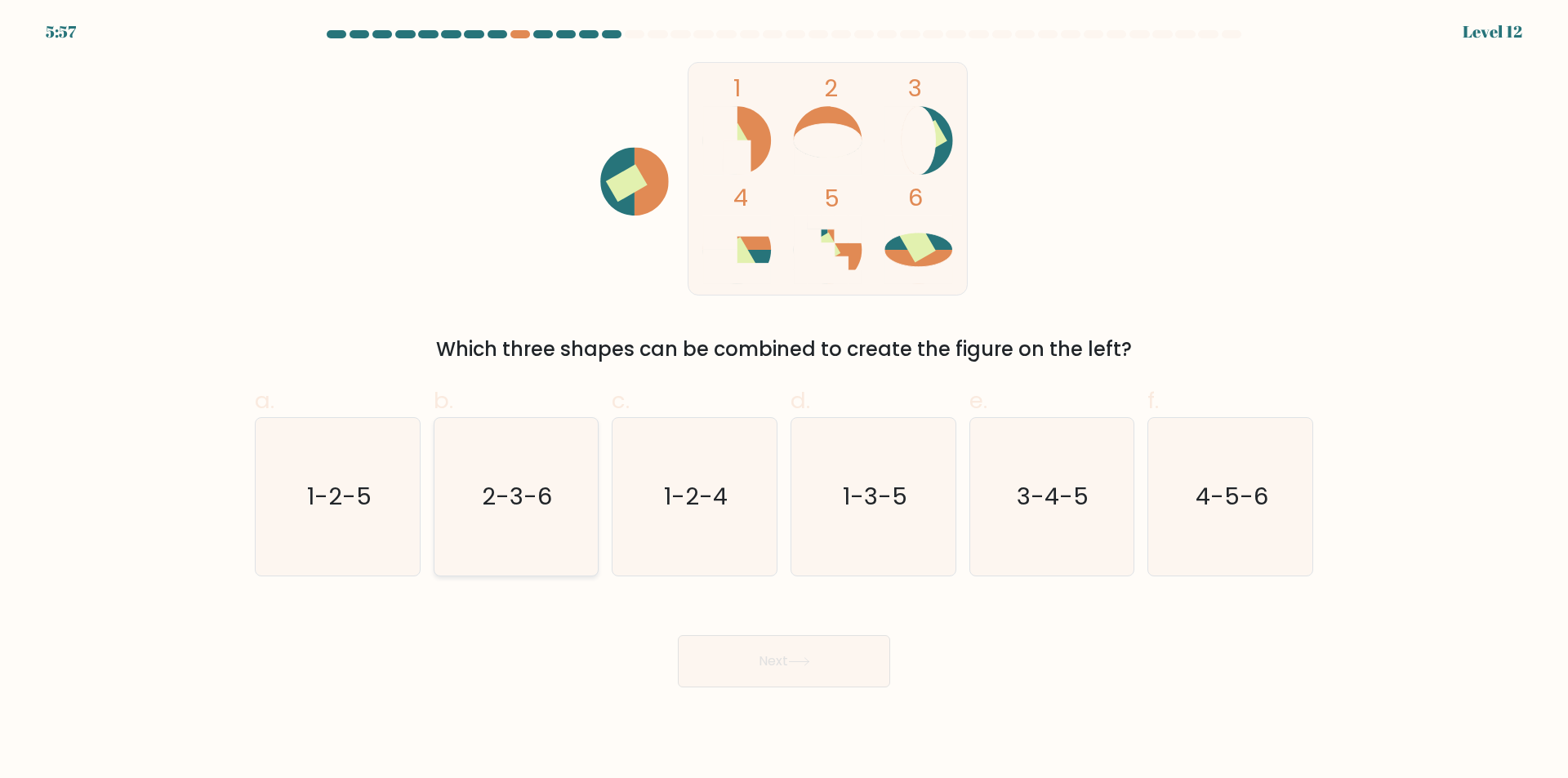
click at [534, 515] on icon "2-3-6" at bounding box center [515, 496] width 158 height 158
click at [784, 400] on input "b. 2-3-6" at bounding box center [784, 395] width 1 height 10
radio input "true"
click at [821, 663] on button "Next" at bounding box center [783, 661] width 212 height 52
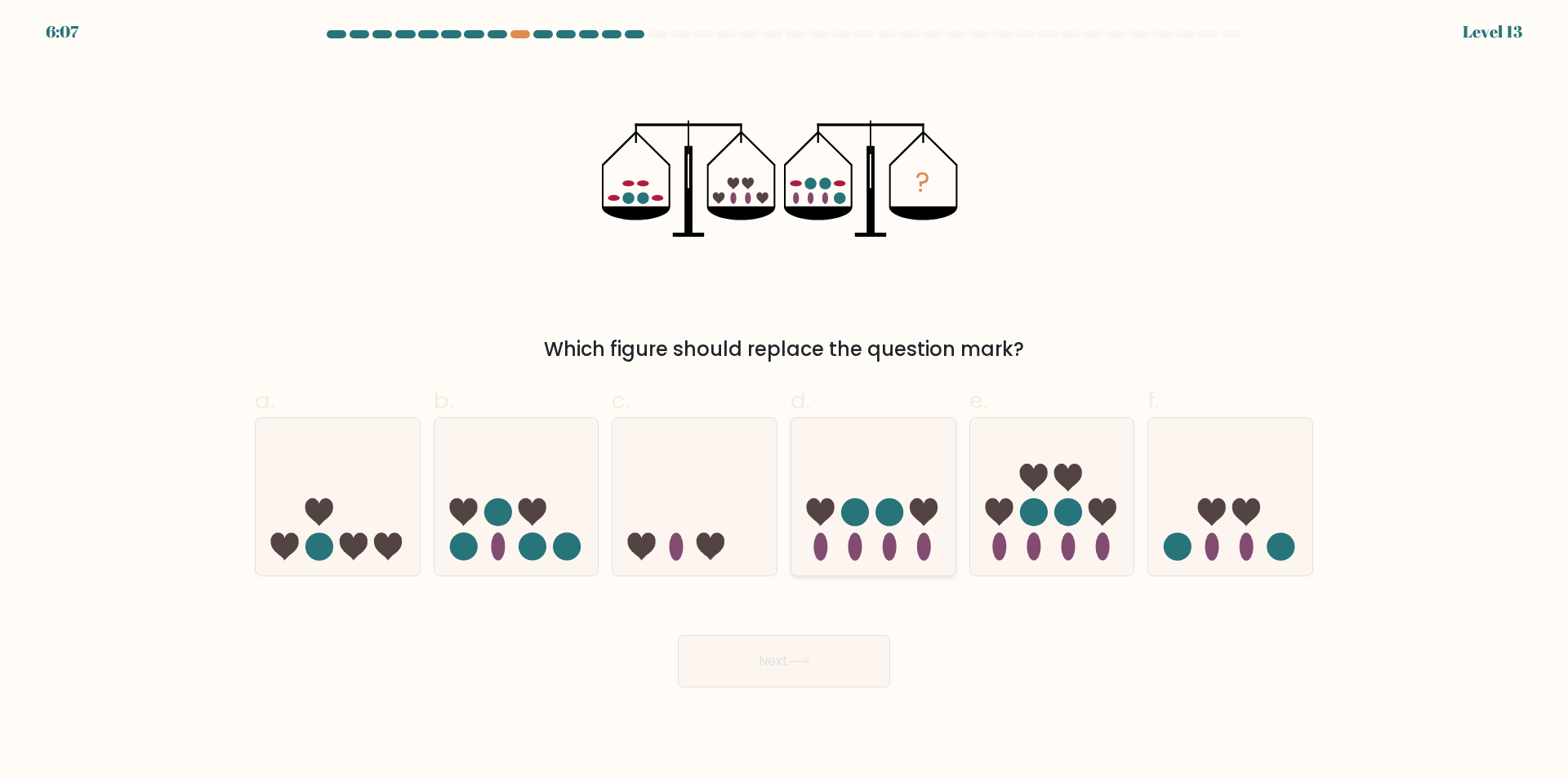
click at [856, 530] on icon at bounding box center [873, 496] width 164 height 135
click at [785, 400] on input "d." at bounding box center [784, 395] width 1 height 10
radio input "true"
click at [844, 629] on div "Next" at bounding box center [784, 641] width 1078 height 92
click at [847, 645] on button "Next" at bounding box center [783, 661] width 212 height 52
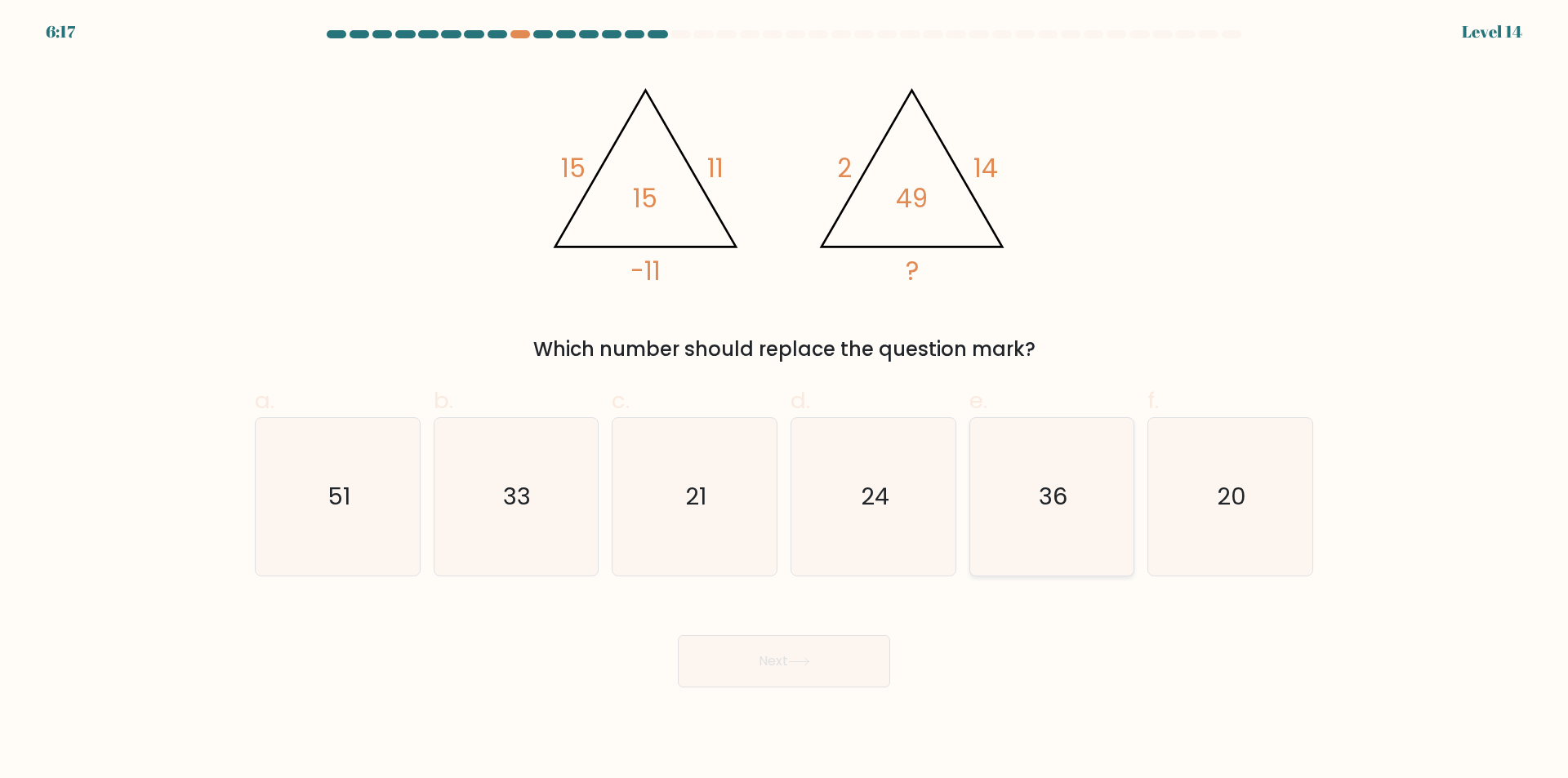
click at [1075, 538] on icon "36" at bounding box center [1051, 496] width 158 height 158
click at [785, 400] on input "e. 36" at bounding box center [784, 395] width 1 height 10
radio input "true"
click at [808, 670] on button "Next" at bounding box center [783, 661] width 212 height 52
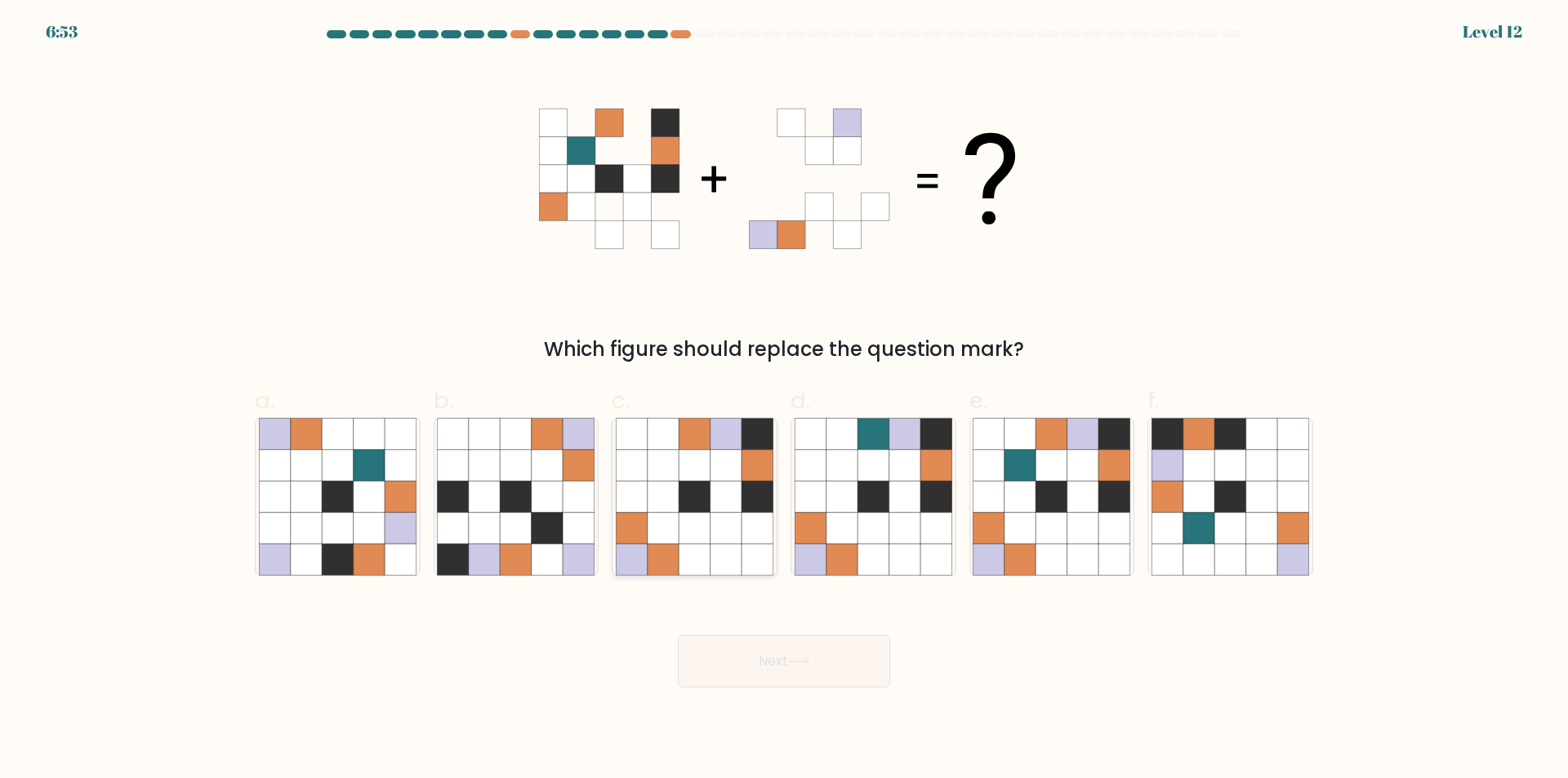
click at [726, 450] on icon at bounding box center [726, 466] width 31 height 31
click at [784, 400] on input "c." at bounding box center [784, 395] width 1 height 10
radio input "true"
click at [782, 670] on button "Next" at bounding box center [783, 661] width 212 height 52
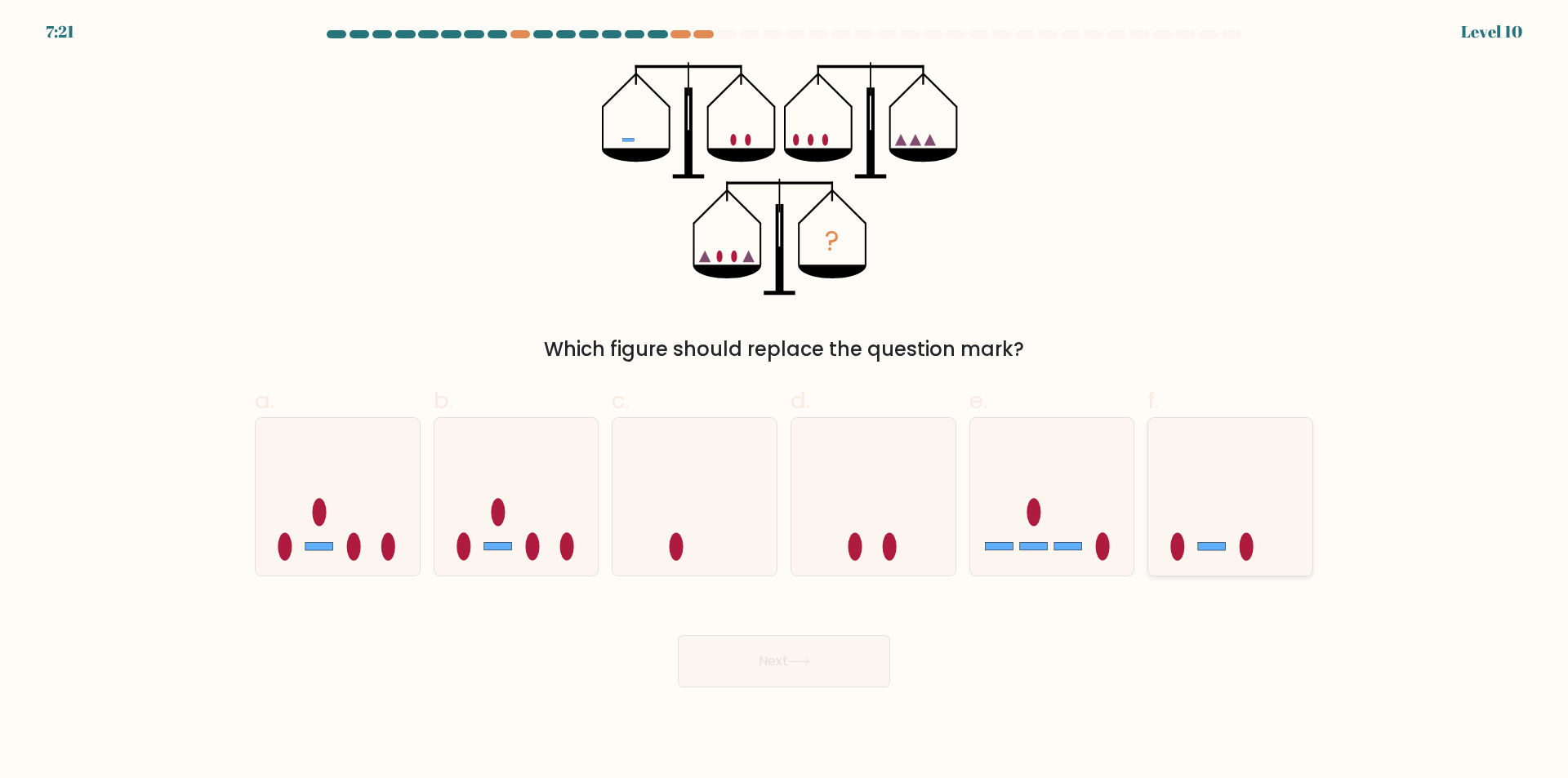
click at [1213, 524] on icon at bounding box center [1230, 496] width 164 height 135
click at [785, 400] on input "f." at bounding box center [784, 395] width 1 height 10
radio input "true"
click at [835, 673] on button "Next" at bounding box center [783, 661] width 212 height 52
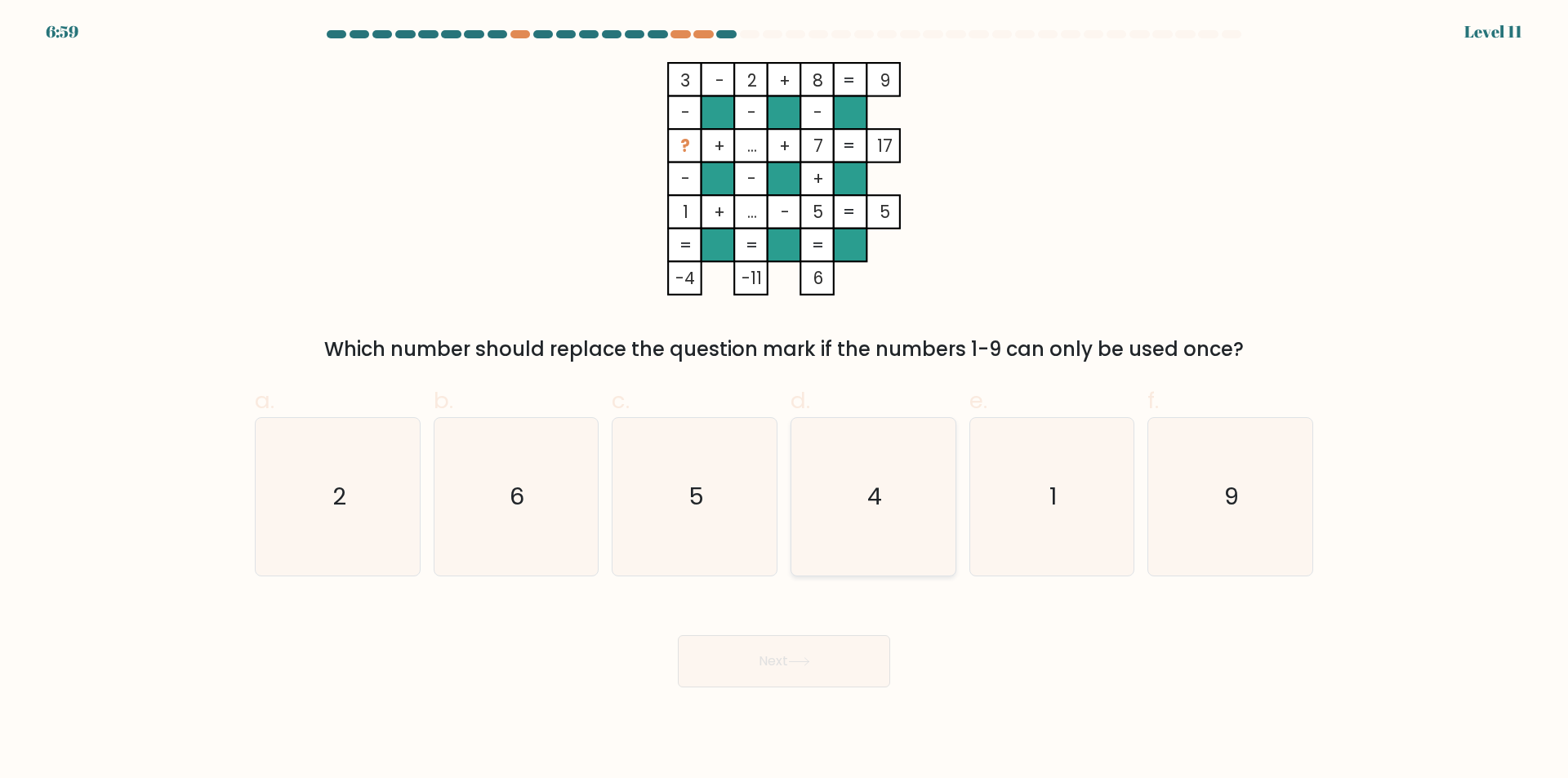
click at [890, 480] on icon "4" at bounding box center [873, 496] width 158 height 158
click at [785, 400] on input "d. 4" at bounding box center [784, 395] width 1 height 10
radio input "true"
click at [828, 670] on button "Next" at bounding box center [783, 661] width 212 height 52
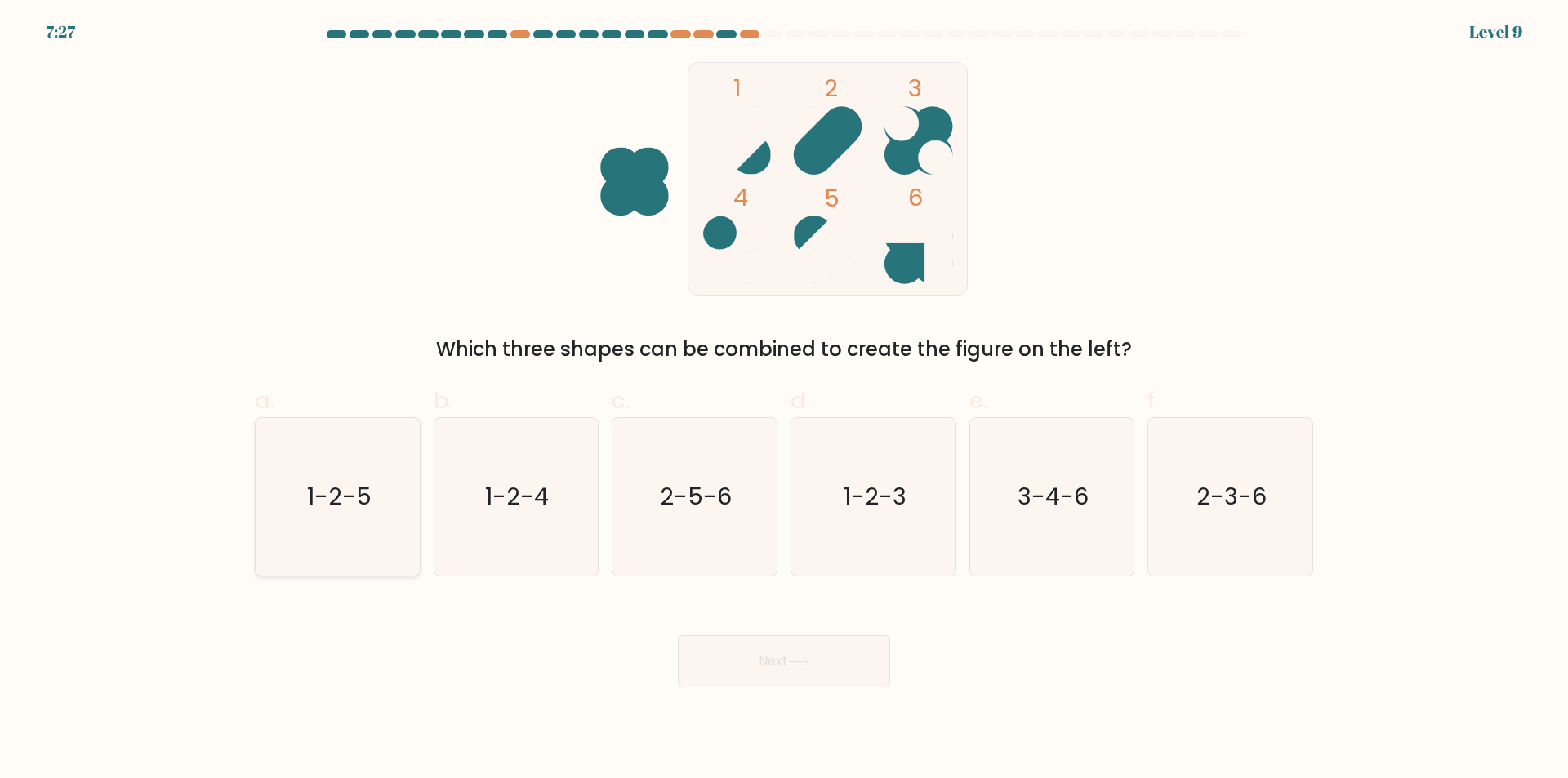
click at [374, 527] on icon "1-2-5" at bounding box center [337, 496] width 158 height 158
click at [784, 400] on input "a. 1-2-5" at bounding box center [784, 395] width 1 height 10
radio input "true"
click at [815, 659] on button "Next" at bounding box center [783, 661] width 212 height 52
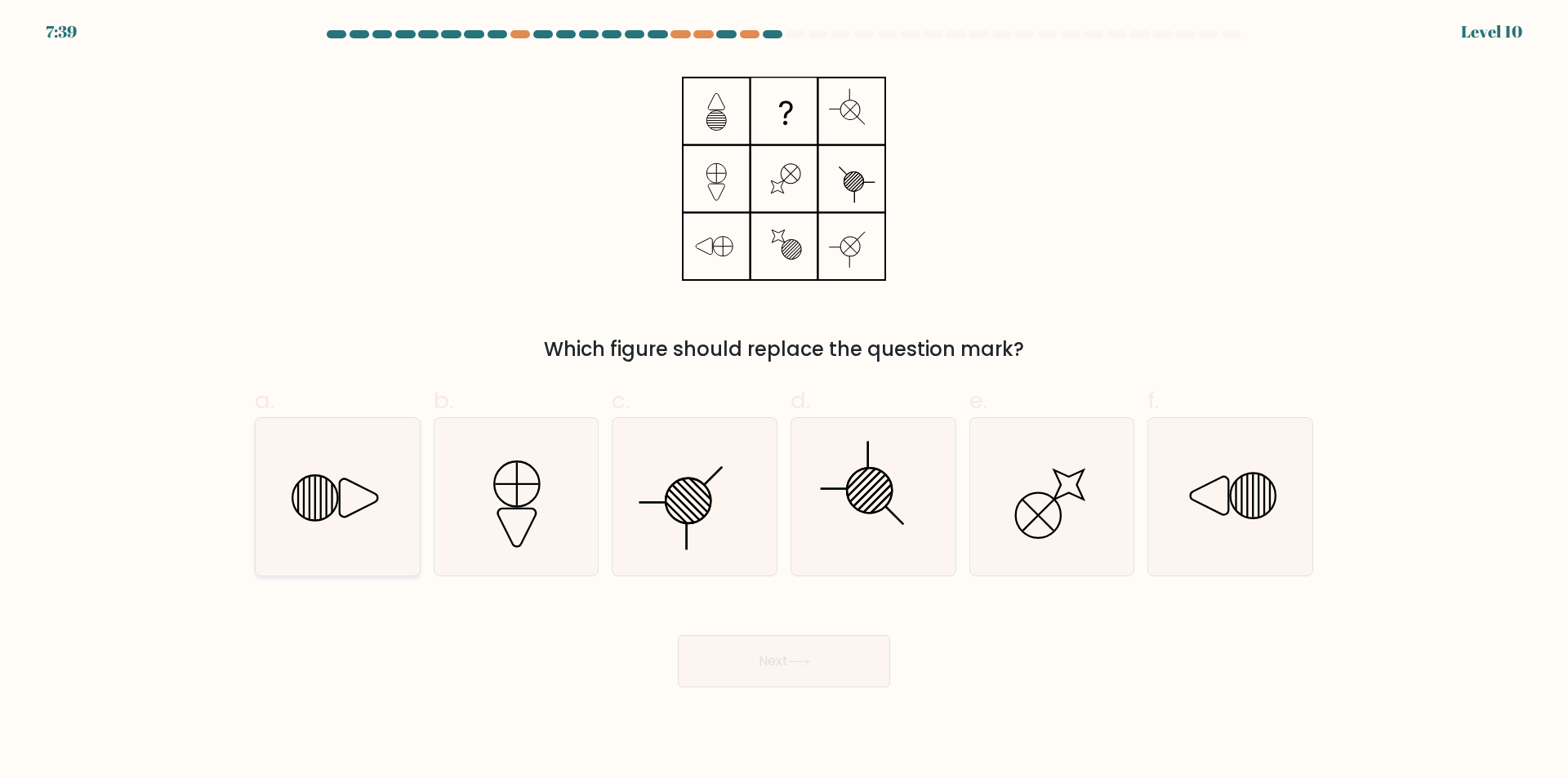
click at [377, 502] on icon at bounding box center [358, 499] width 38 height 38
click at [784, 400] on input "a." at bounding box center [784, 395] width 1 height 10
radio input "true"
click at [839, 680] on button "Next" at bounding box center [783, 661] width 212 height 52
